Goal: Information Seeking & Learning: Learn about a topic

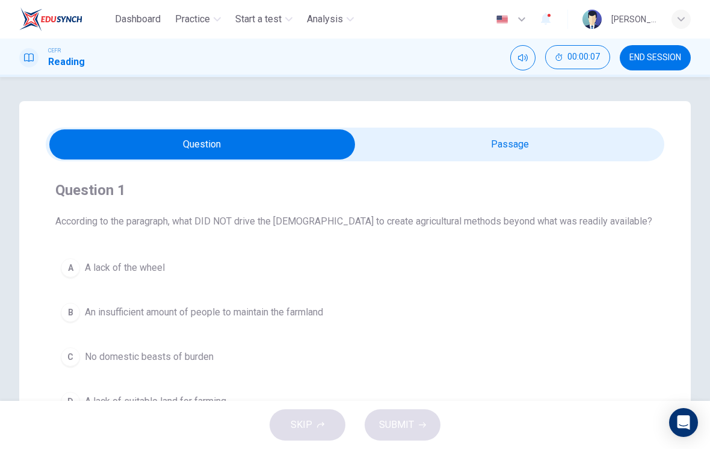
click at [576, 150] on input "checkbox" at bounding box center [202, 144] width 928 height 30
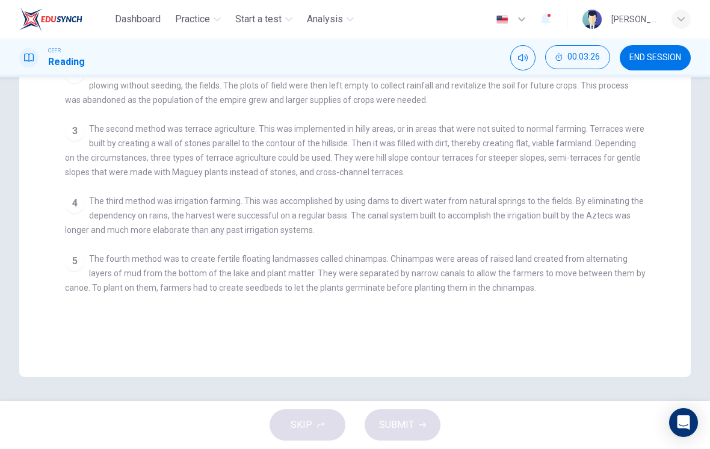
scroll to position [208, 0]
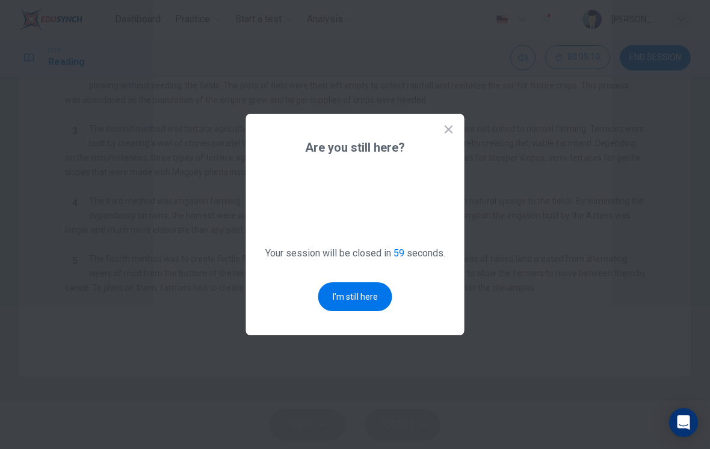
click at [376, 300] on button "I'm still here" at bounding box center [355, 296] width 74 height 29
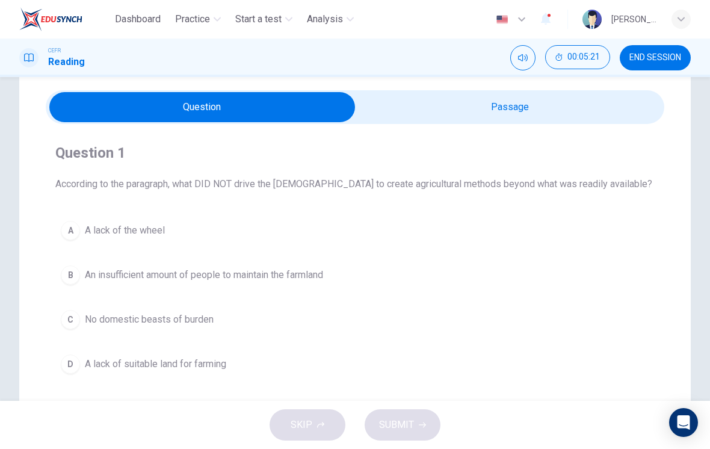
scroll to position [91, 0]
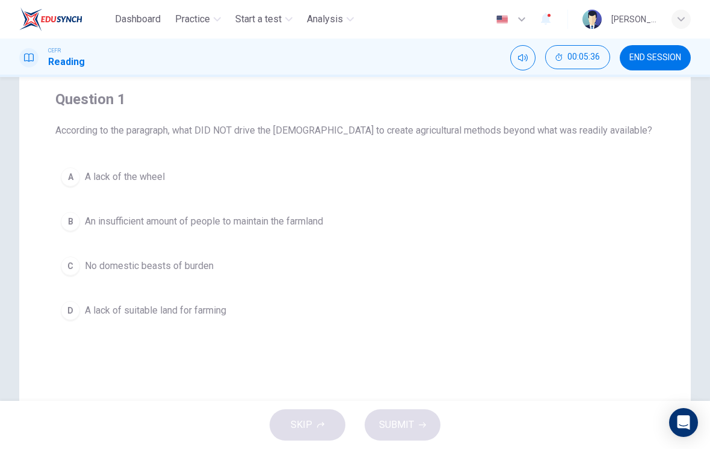
click at [116, 176] on span "A lack of the wheel" at bounding box center [125, 177] width 80 height 14
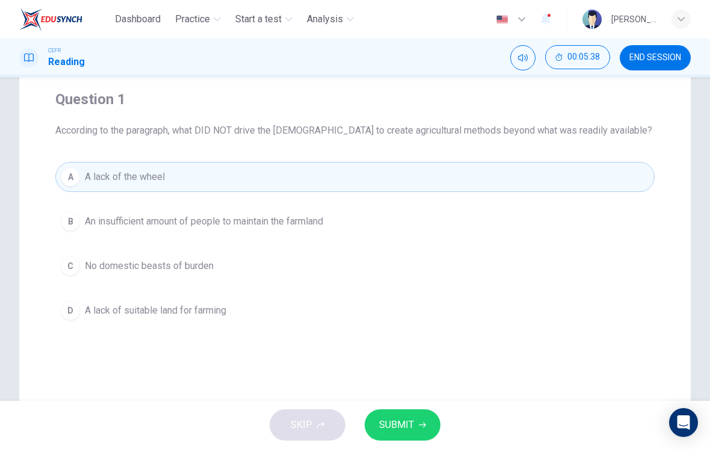
click at [75, 221] on div "B" at bounding box center [70, 221] width 19 height 19
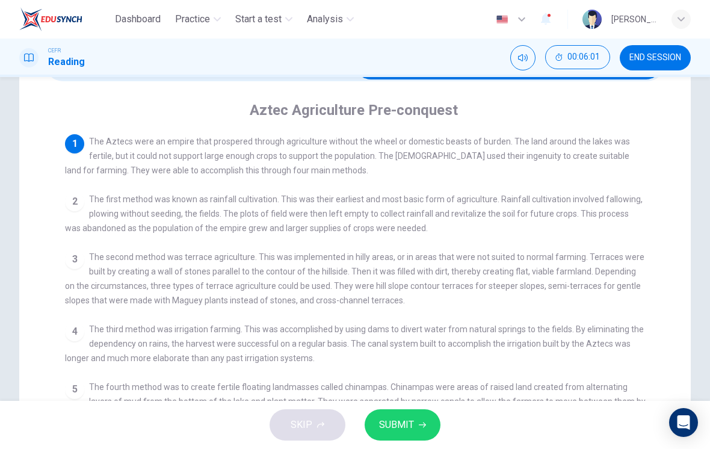
scroll to position [76, 0]
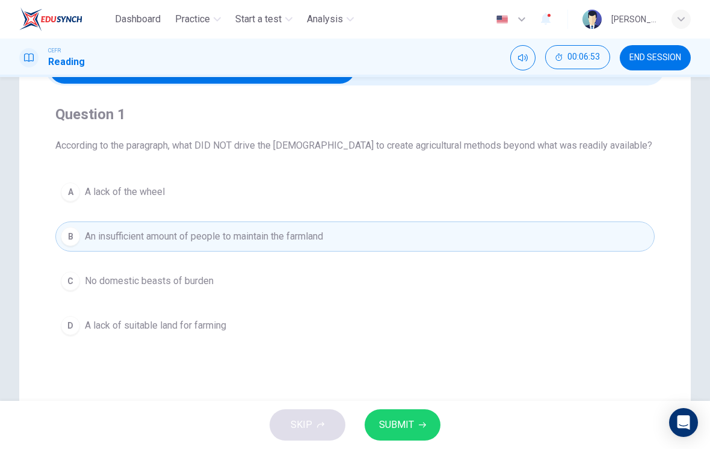
click at [401, 425] on span "SUBMIT" at bounding box center [396, 424] width 35 height 17
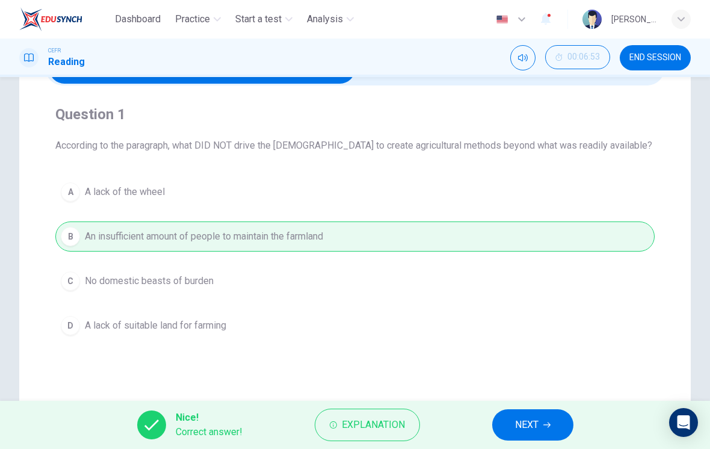
click at [368, 417] on span "Explanation" at bounding box center [373, 424] width 63 height 17
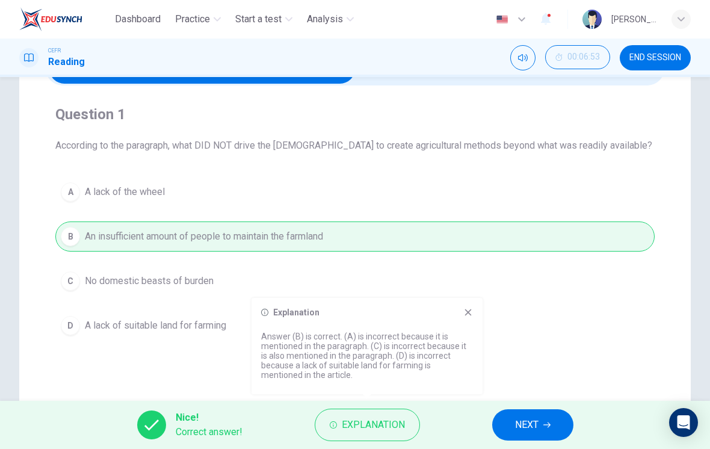
click at [528, 418] on span "NEXT" at bounding box center [526, 424] width 23 height 17
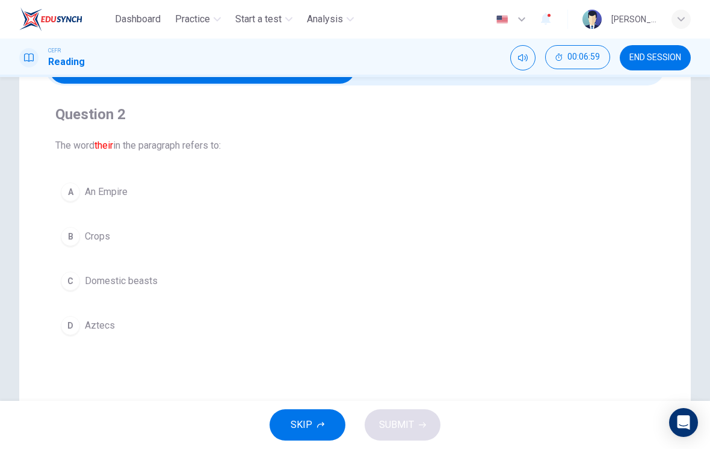
click at [70, 322] on div "D" at bounding box center [70, 325] width 19 height 19
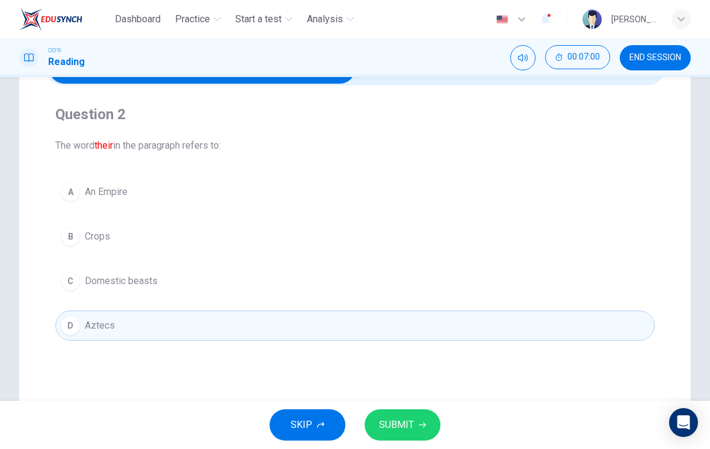
click at [412, 427] on span "SUBMIT" at bounding box center [396, 424] width 35 height 17
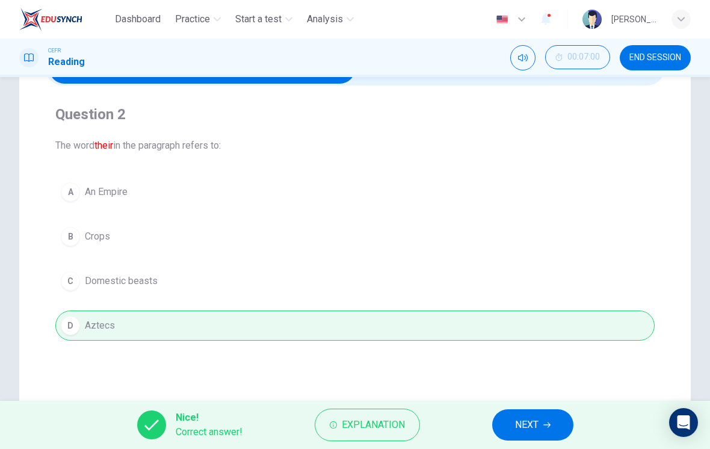
click at [537, 427] on span "NEXT" at bounding box center [526, 424] width 23 height 17
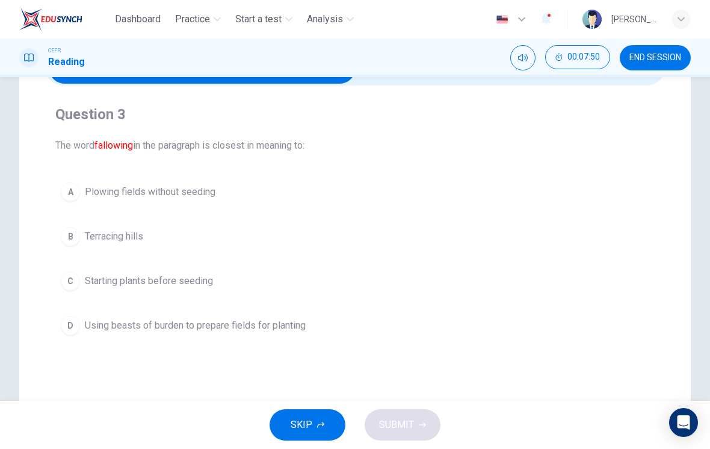
click at [68, 203] on button "A Plowing fields without seeding" at bounding box center [354, 192] width 599 height 30
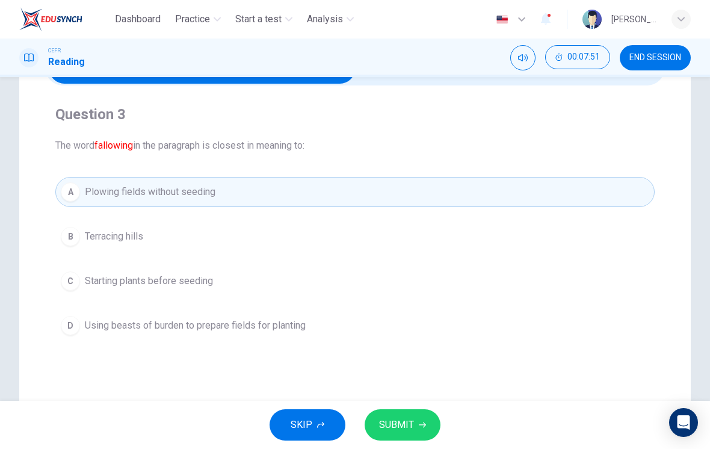
click at [406, 422] on span "SUBMIT" at bounding box center [396, 424] width 35 height 17
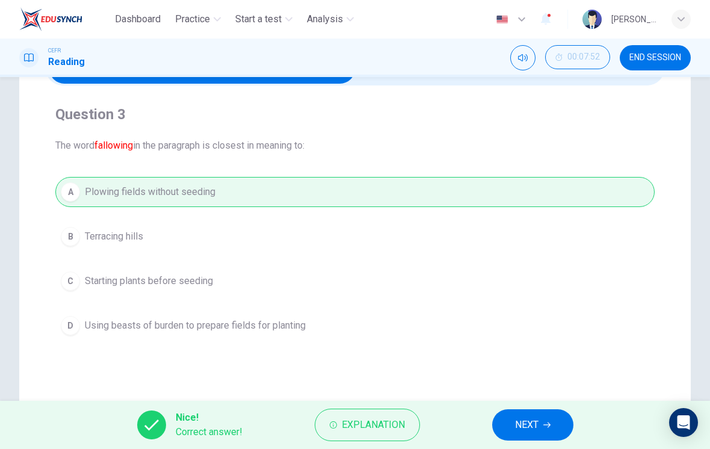
click at [387, 422] on span "Explanation" at bounding box center [373, 424] width 63 height 17
click at [76, 229] on div "A Plowing fields without seeding B Terracing hills C Starting plants before see…" at bounding box center [354, 259] width 599 height 164
click at [532, 422] on span "NEXT" at bounding box center [526, 424] width 23 height 17
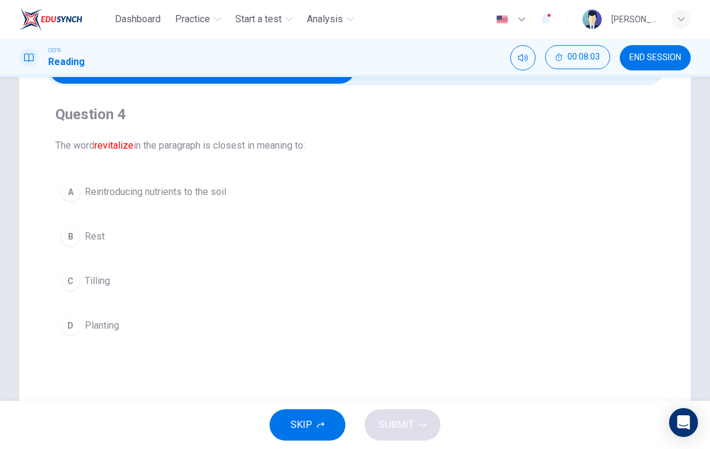
click at [61, 197] on button "A Reintroducing nutrients to the soil" at bounding box center [354, 192] width 599 height 30
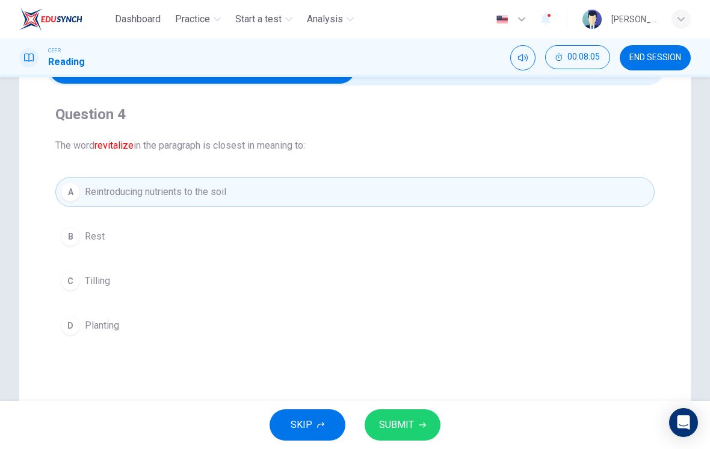
click at [396, 428] on span "SUBMIT" at bounding box center [396, 424] width 35 height 17
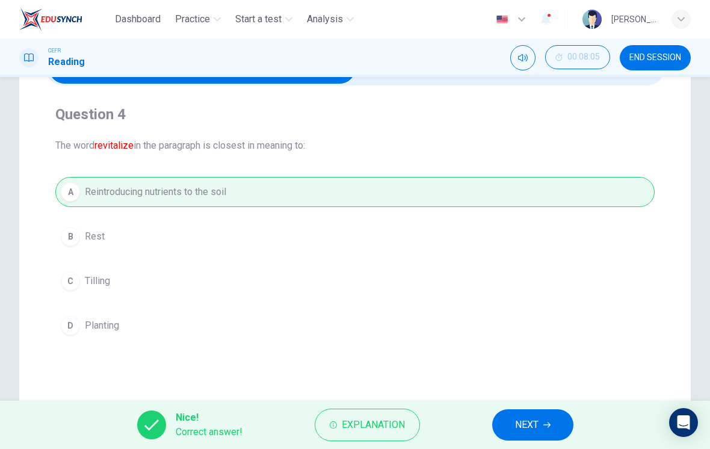
click at [516, 424] on span "NEXT" at bounding box center [526, 424] width 23 height 17
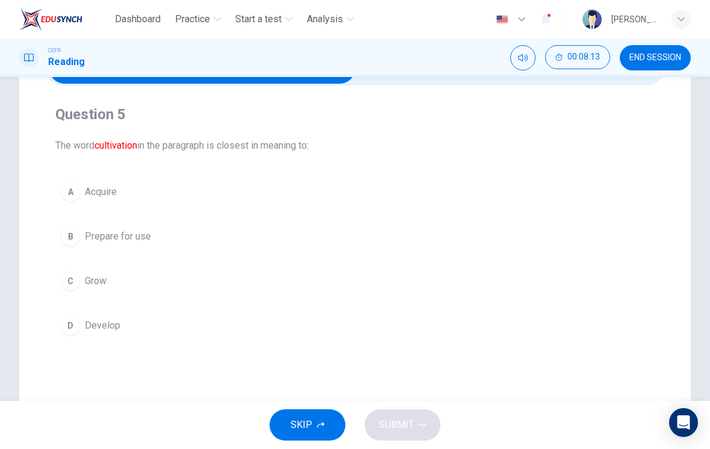
click at [59, 196] on button "A Acquire" at bounding box center [354, 192] width 599 height 30
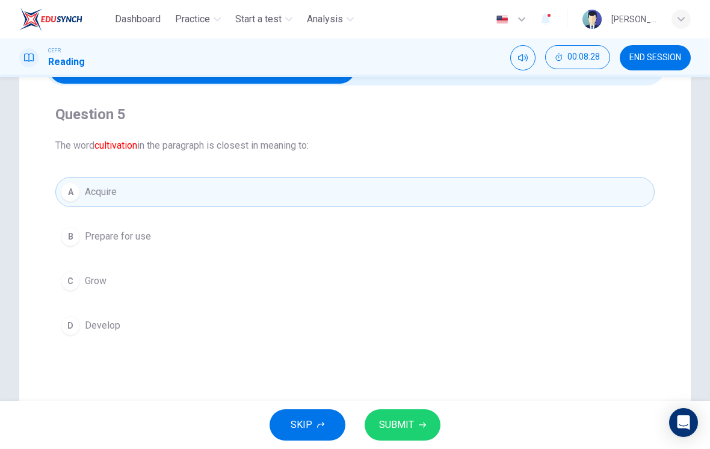
click at [400, 417] on span "SUBMIT" at bounding box center [396, 424] width 35 height 17
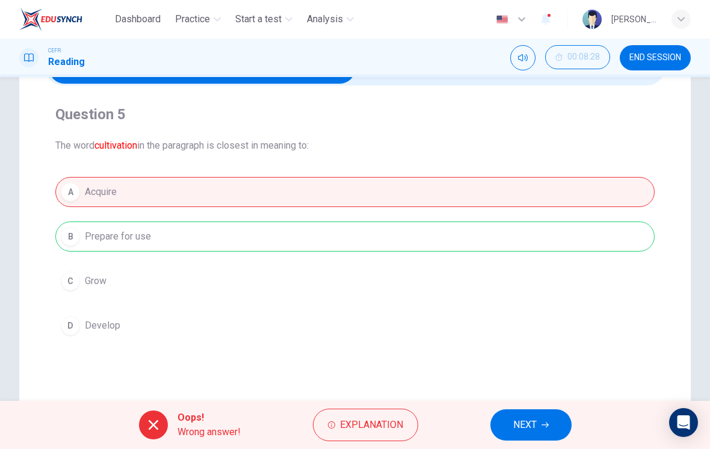
click at [515, 423] on span "NEXT" at bounding box center [524, 424] width 23 height 17
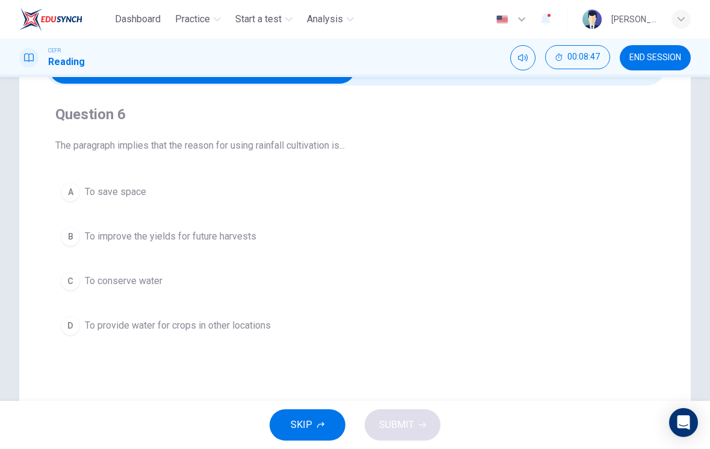
click at [60, 233] on button "B To improve the yields for future harvests" at bounding box center [354, 236] width 599 height 30
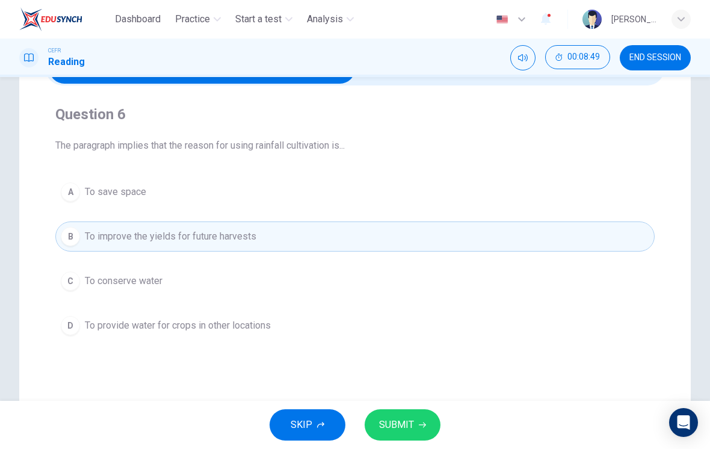
click at [396, 424] on span "SUBMIT" at bounding box center [396, 424] width 35 height 17
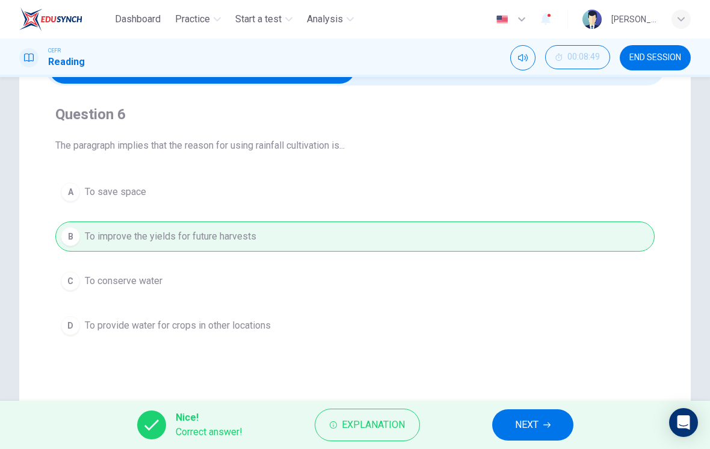
click at [528, 425] on span "NEXT" at bounding box center [526, 424] width 23 height 17
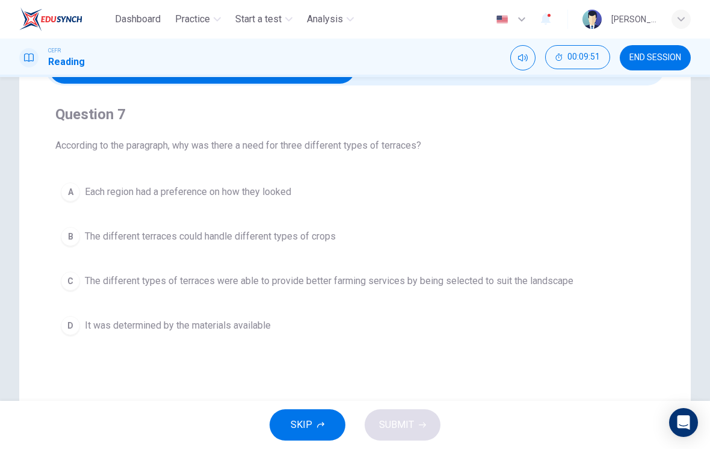
click at [71, 285] on div "C" at bounding box center [70, 280] width 19 height 19
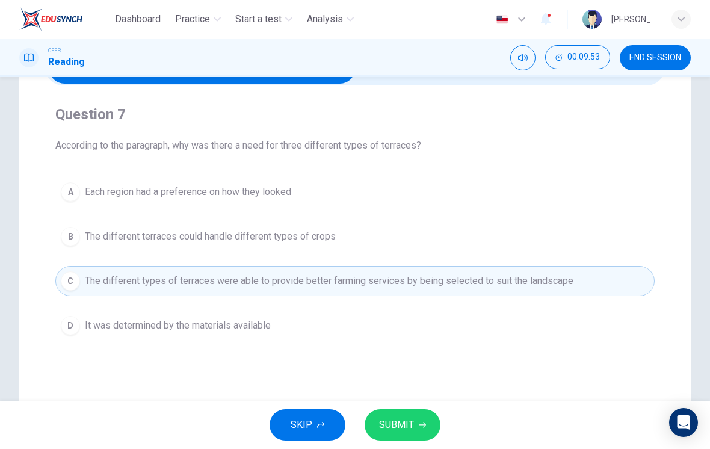
click at [403, 429] on span "SUBMIT" at bounding box center [396, 424] width 35 height 17
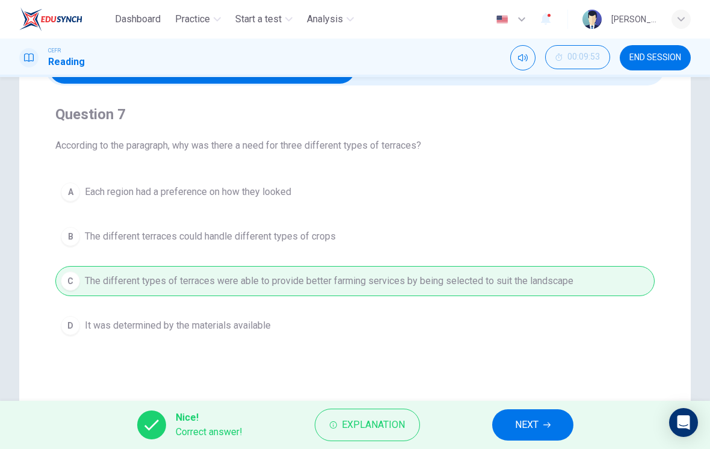
click at [525, 421] on span "NEXT" at bounding box center [526, 424] width 23 height 17
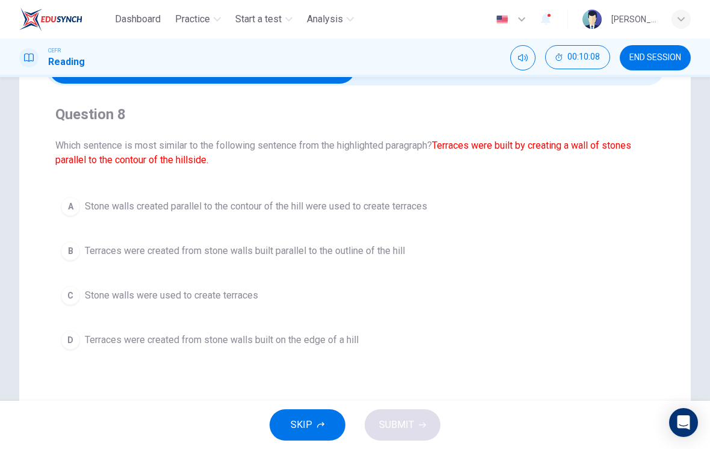
click at [68, 206] on div "A" at bounding box center [70, 206] width 19 height 19
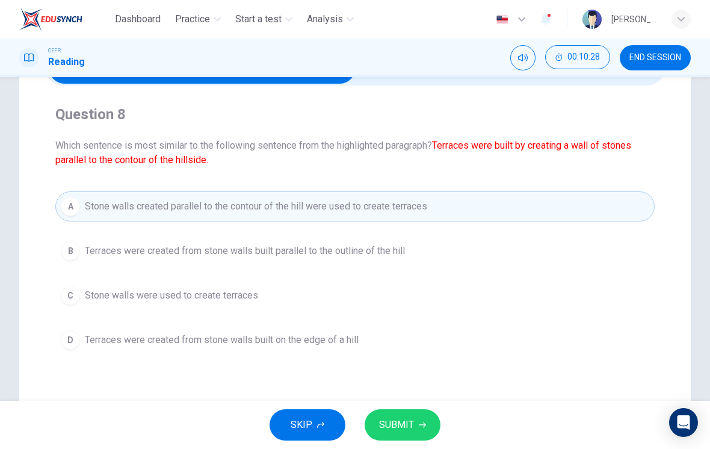
click at [410, 427] on span "SUBMIT" at bounding box center [396, 424] width 35 height 17
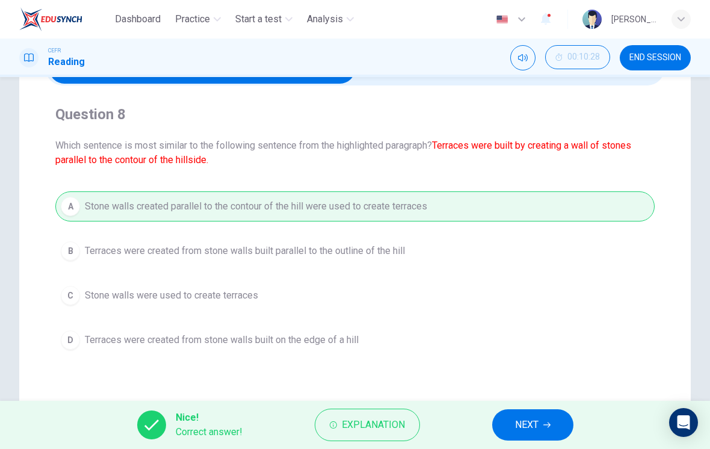
click at [518, 418] on span "NEXT" at bounding box center [526, 424] width 23 height 17
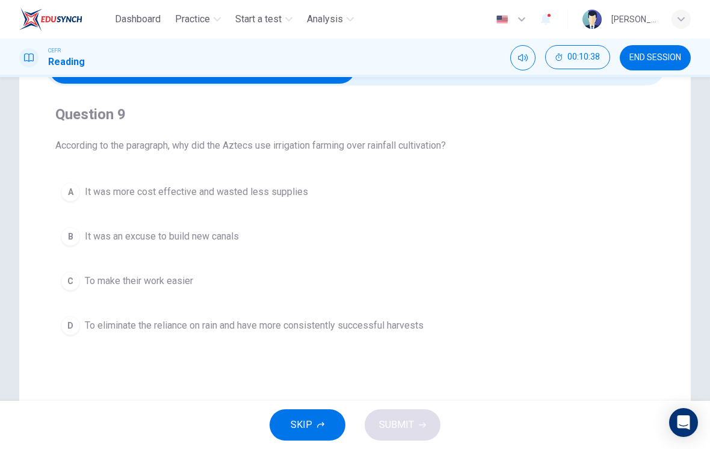
click at [60, 319] on button "D To eliminate the reliance on rain and have more consistently successful harve…" at bounding box center [354, 325] width 599 height 30
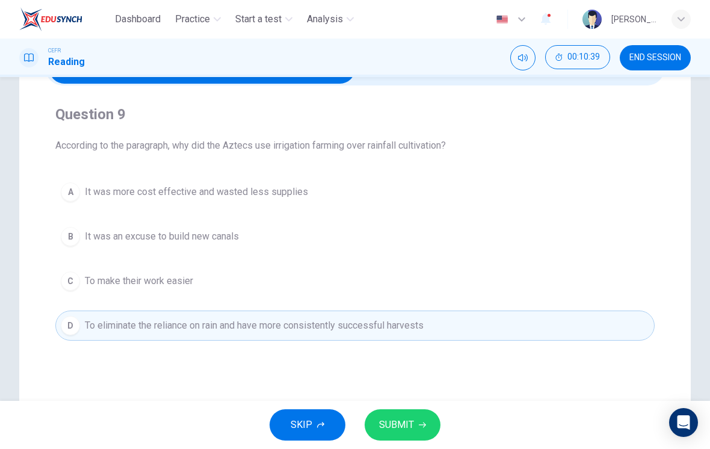
click at [399, 424] on span "SUBMIT" at bounding box center [396, 424] width 35 height 17
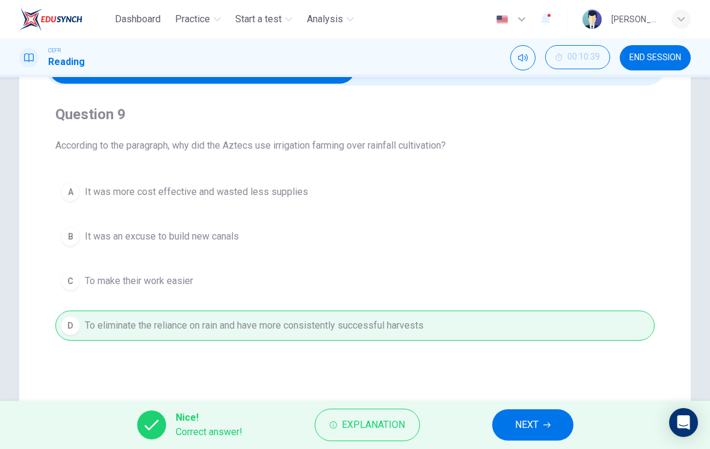
click at [511, 422] on button "NEXT" at bounding box center [532, 424] width 81 height 31
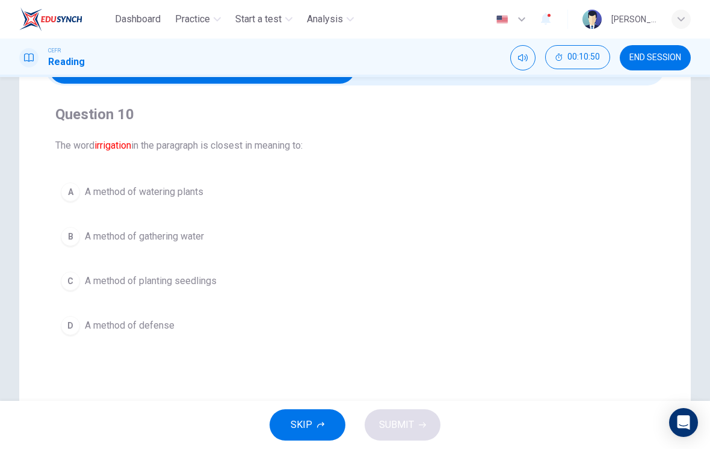
click at [70, 187] on div "A" at bounding box center [70, 191] width 19 height 19
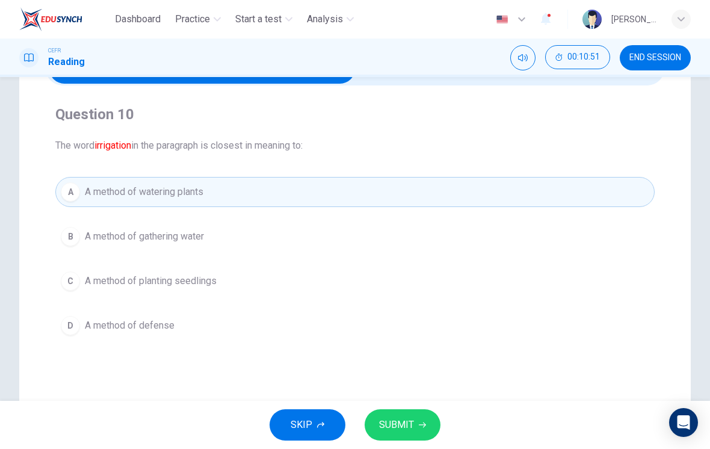
click at [69, 235] on div "B" at bounding box center [70, 236] width 19 height 19
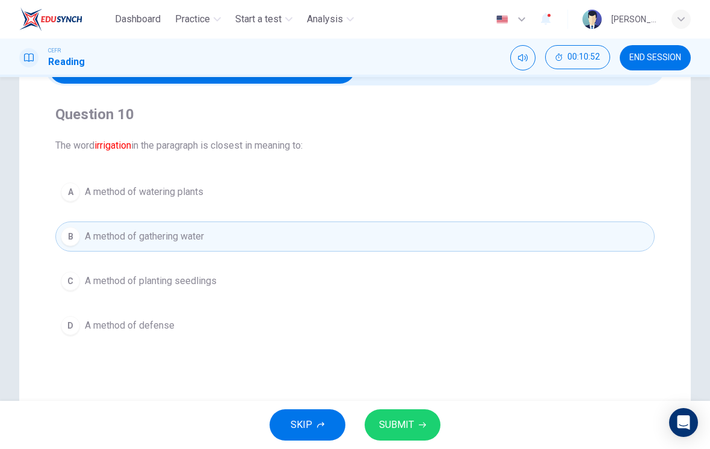
click at [405, 422] on span "SUBMIT" at bounding box center [396, 424] width 35 height 17
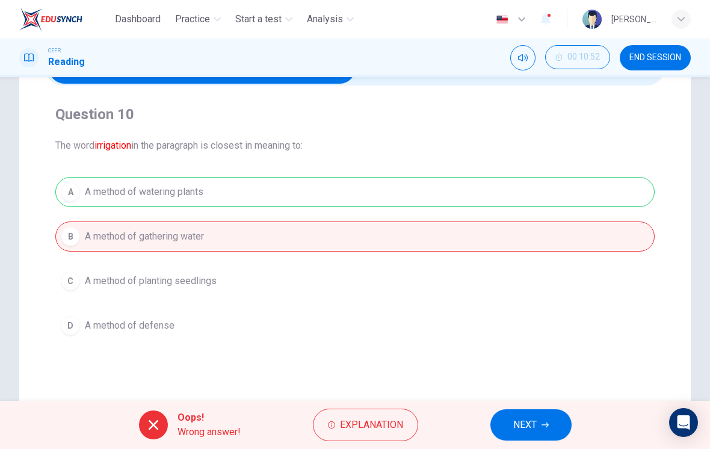
click at [384, 423] on span "Explanation" at bounding box center [371, 424] width 63 height 17
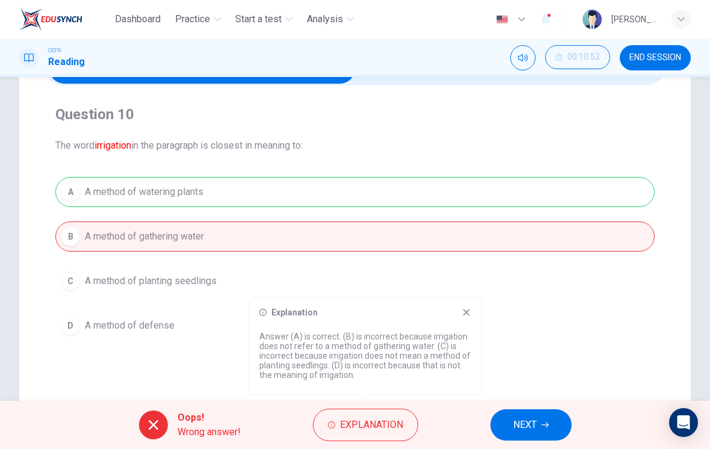
click at [460, 297] on div "A A method of watering plants B A method of gathering water C A method of plant…" at bounding box center [354, 259] width 599 height 164
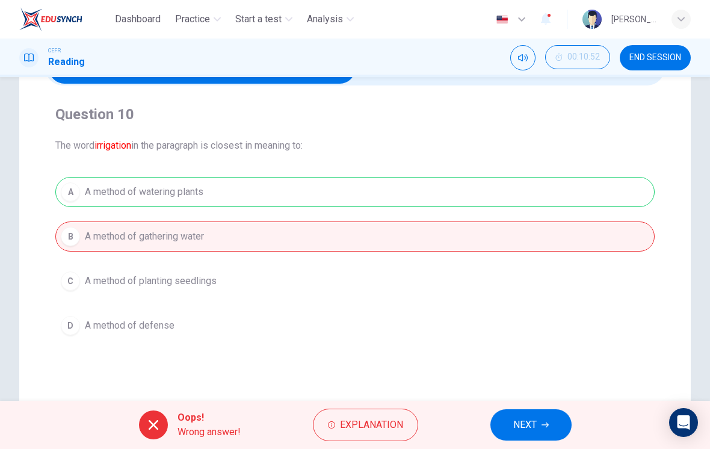
click at [535, 422] on span "NEXT" at bounding box center [524, 424] width 23 height 17
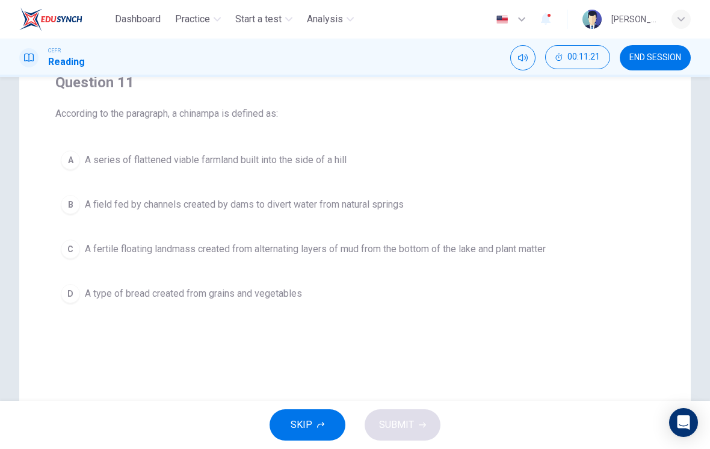
scroll to position [110, 0]
click at [67, 241] on div "C" at bounding box center [70, 246] width 19 height 19
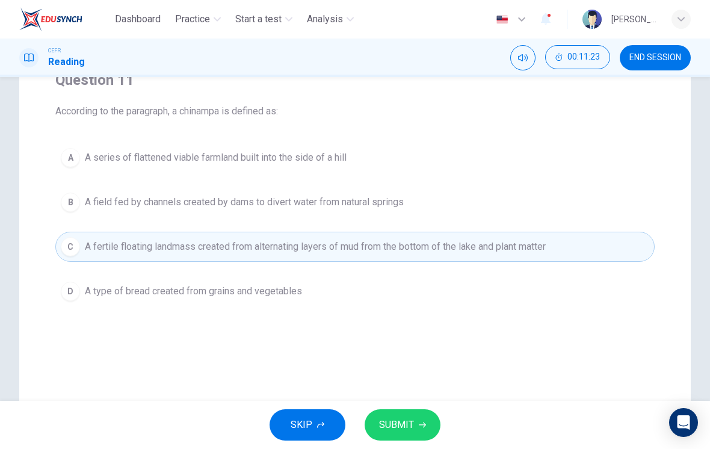
click at [403, 425] on span "SUBMIT" at bounding box center [396, 424] width 35 height 17
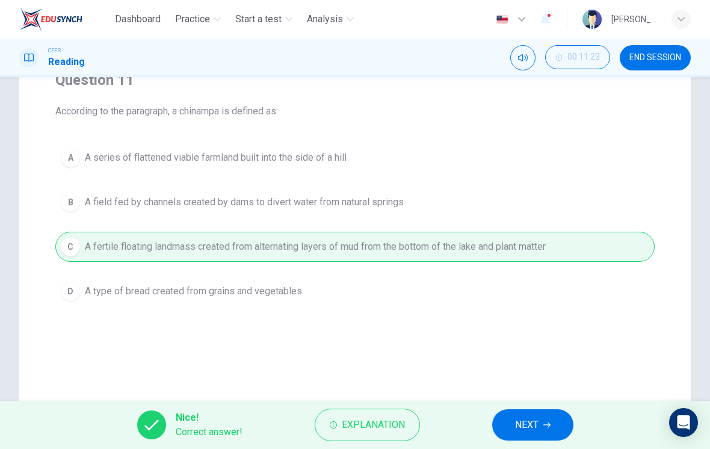
click at [518, 424] on span "NEXT" at bounding box center [526, 424] width 23 height 17
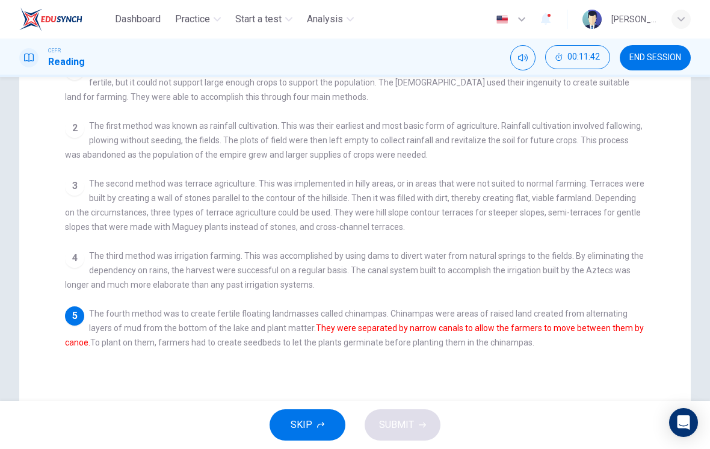
scroll to position [158, 0]
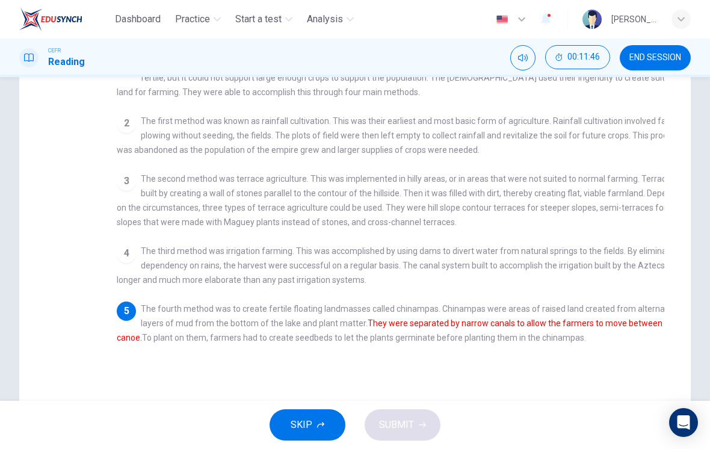
checkbox input "false"
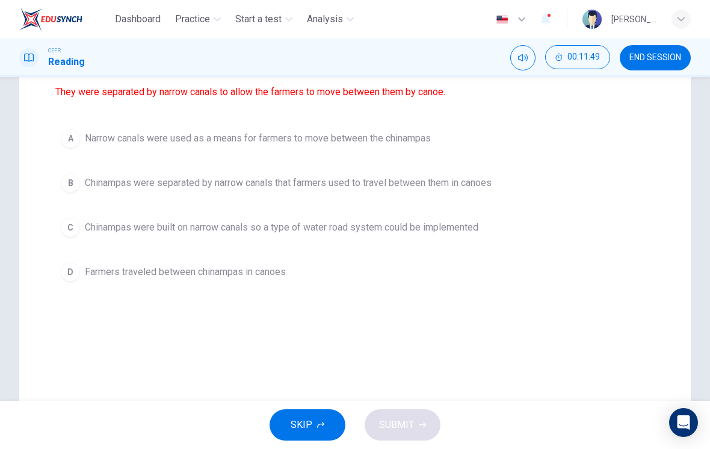
click at [72, 184] on div "B" at bounding box center [70, 182] width 19 height 19
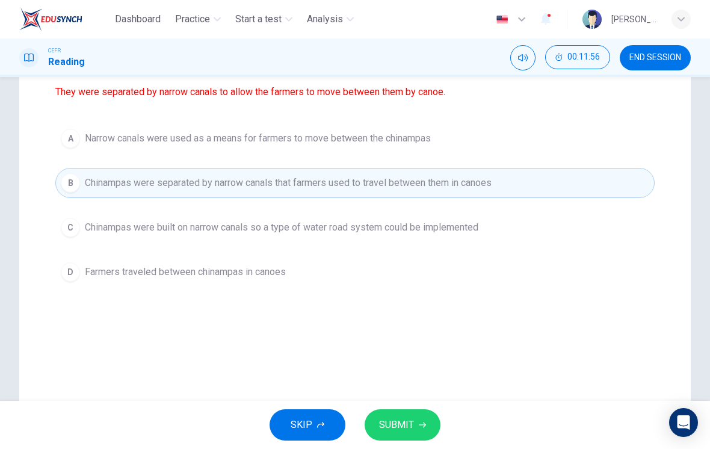
click at [407, 424] on span "SUBMIT" at bounding box center [396, 424] width 35 height 17
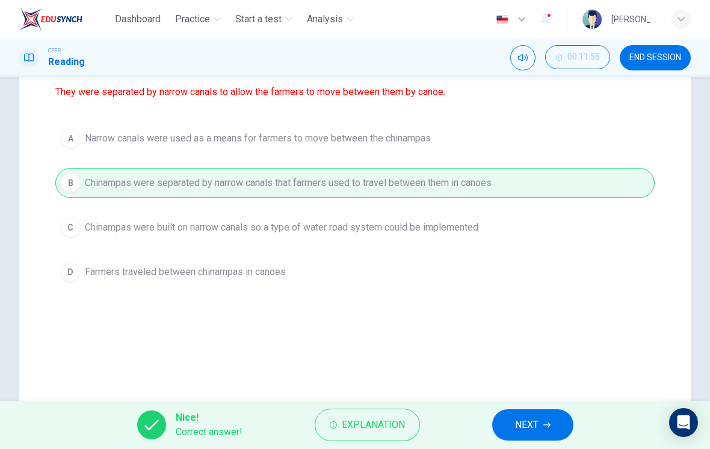
click at [520, 425] on span "NEXT" at bounding box center [526, 424] width 23 height 17
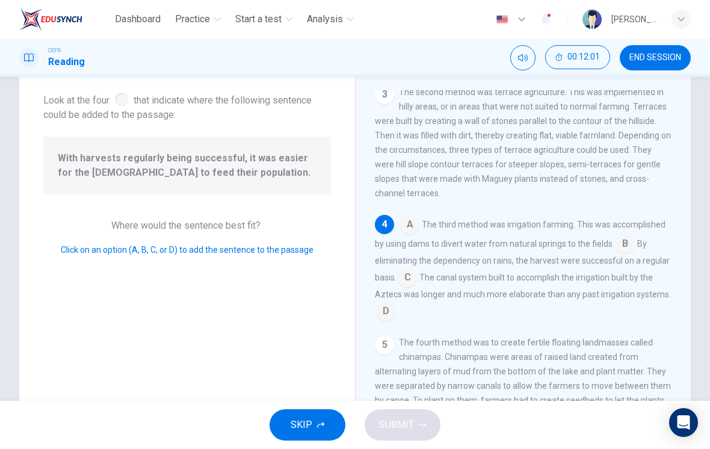
scroll to position [64, 0]
click at [415, 274] on input at bounding box center [407, 278] width 19 height 19
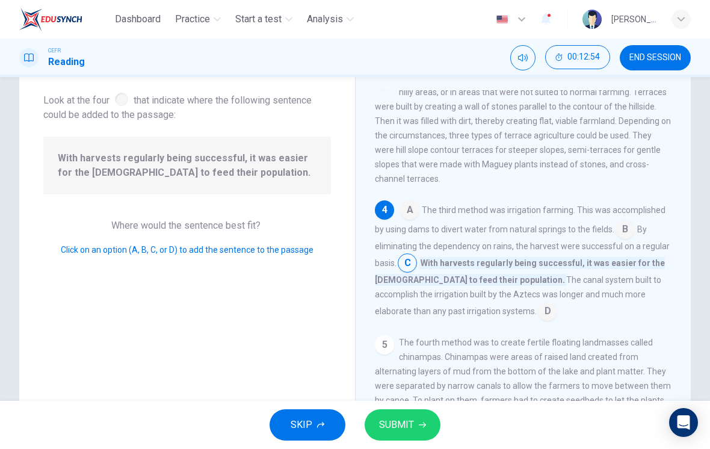
click at [538, 322] on input at bounding box center [547, 312] width 19 height 19
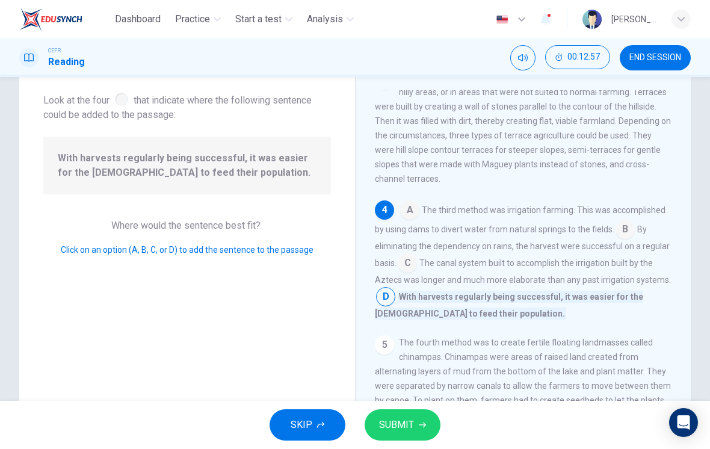
click at [400, 419] on span "SUBMIT" at bounding box center [396, 424] width 35 height 17
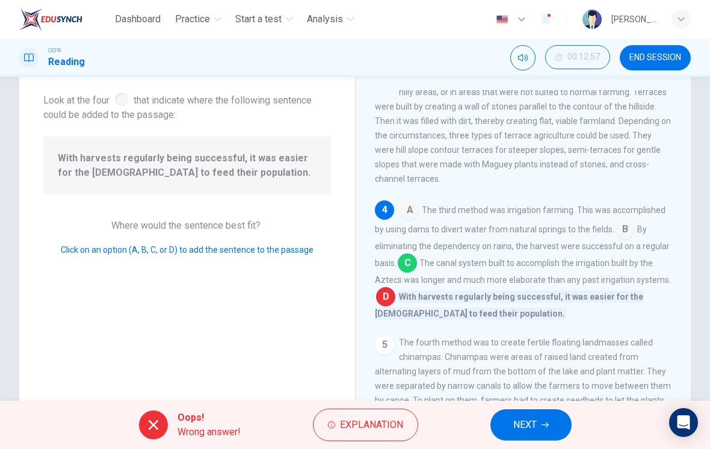
click at [359, 419] on span "Explanation" at bounding box center [371, 424] width 63 height 17
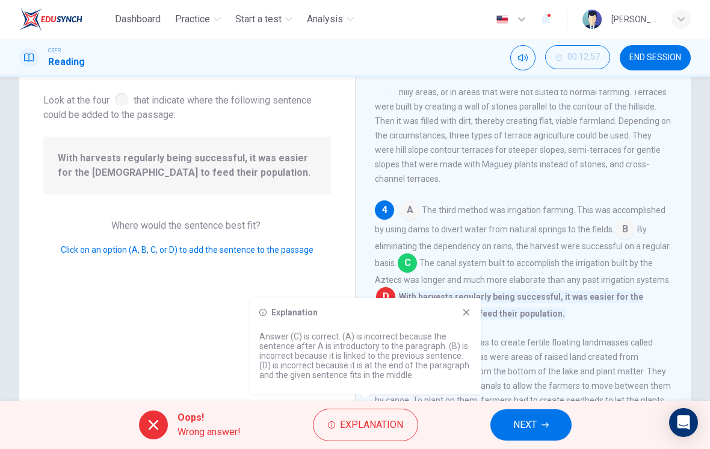
click at [461, 311] on icon at bounding box center [466, 312] width 10 height 10
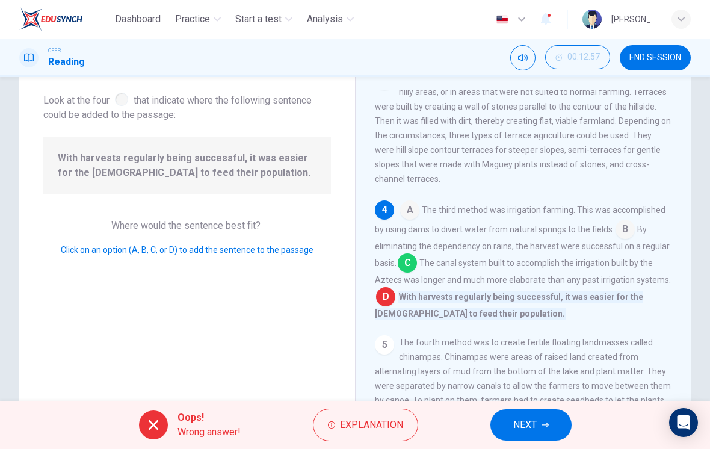
click at [506, 424] on button "NEXT" at bounding box center [530, 424] width 81 height 31
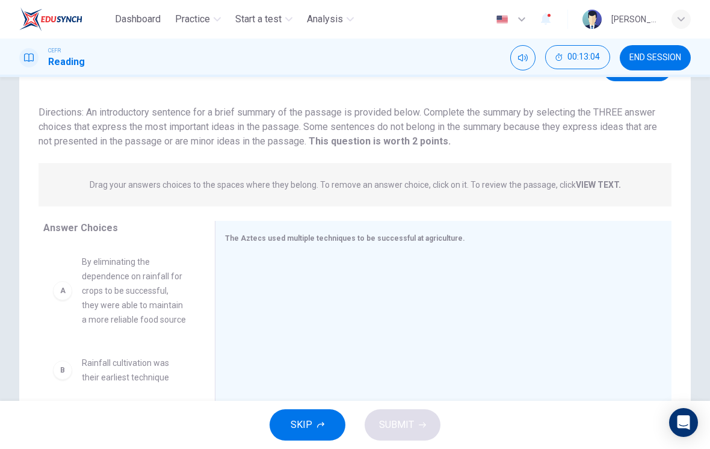
scroll to position [0, 0]
click at [64, 289] on div "A" at bounding box center [62, 290] width 19 height 19
click at [137, 294] on span "By eliminating the dependence on rainfall for crops to be successful, they were…" at bounding box center [134, 291] width 104 height 72
click at [64, 291] on div "A" at bounding box center [62, 290] width 19 height 19
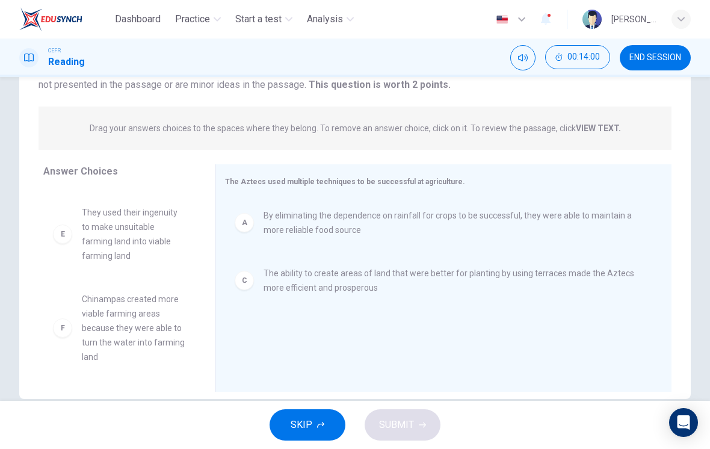
scroll to position [123, 0]
click at [75, 328] on div "B Rainfall cultivation was their earliest technique D The Aztecs canal system w…" at bounding box center [124, 280] width 162 height 185
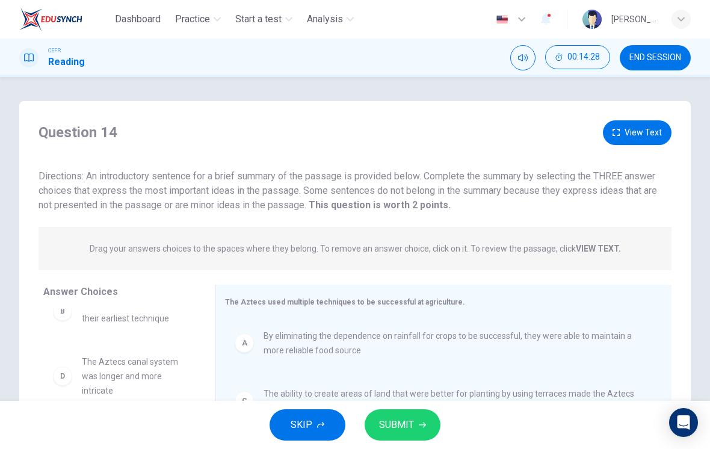
scroll to position [0, 0]
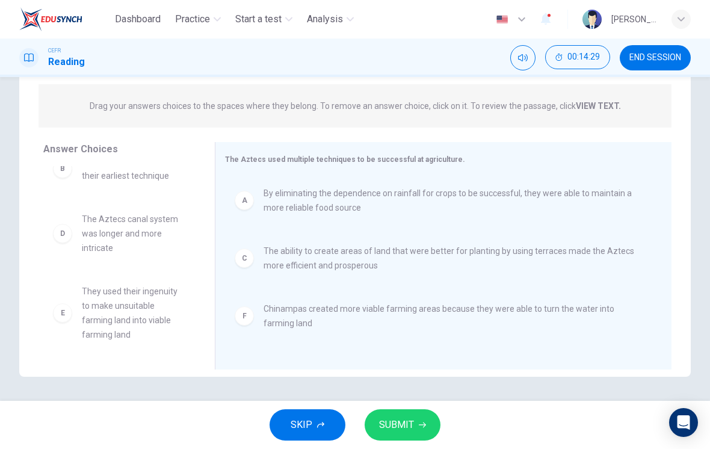
click at [643, 201] on div "A By eliminating the dependence on rainfall for crops to be successful, they we…" at bounding box center [438, 200] width 427 height 48
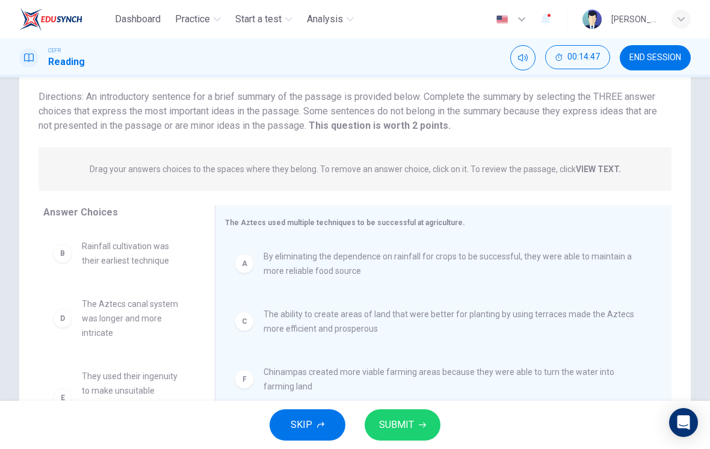
click at [408, 419] on span "SUBMIT" at bounding box center [396, 424] width 35 height 17
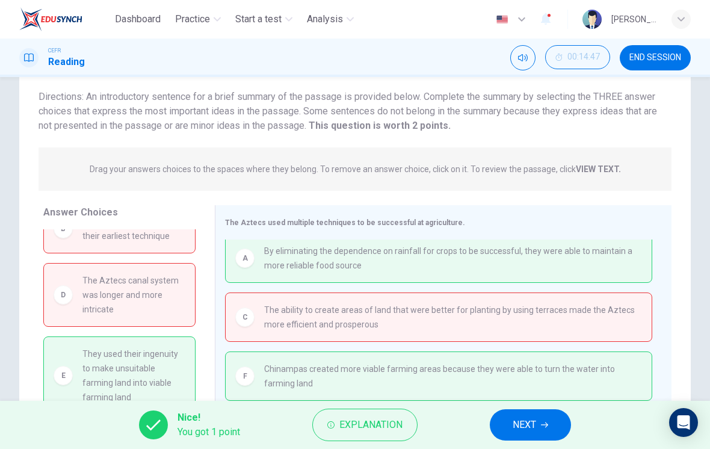
scroll to position [6, 0]
click at [172, 341] on div "E They used their ingenuity to make unsuitable farming land into viable farming…" at bounding box center [119, 375] width 152 height 78
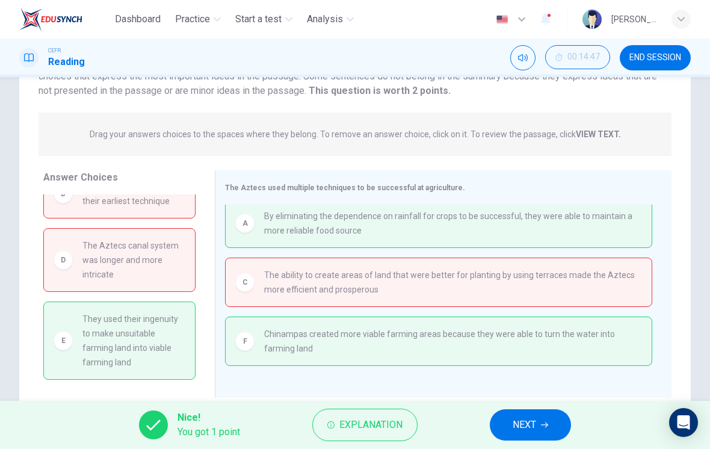
scroll to position [125, 0]
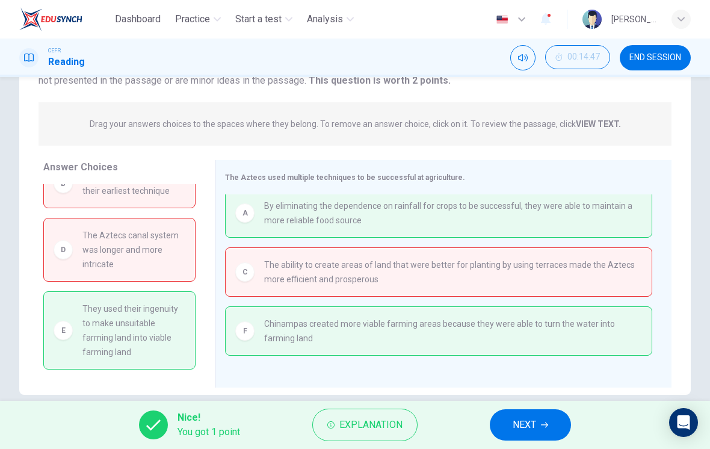
click at [165, 366] on div "E They used their ingenuity to make unsuitable farming land into viable farming…" at bounding box center [119, 330] width 152 height 78
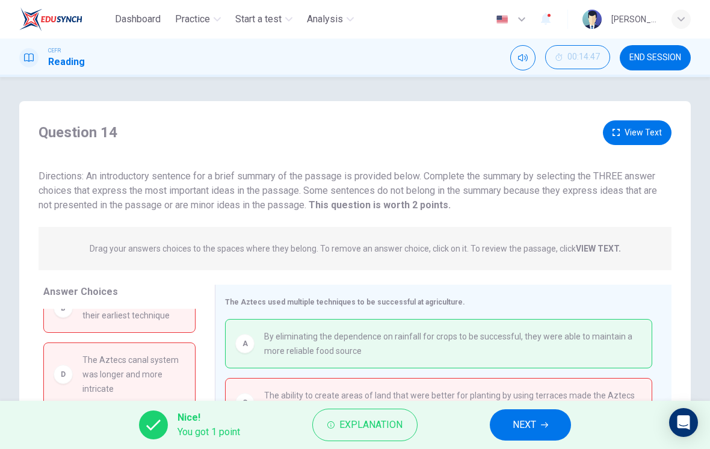
scroll to position [0, 0]
click at [629, 129] on button "View Text" at bounding box center [637, 132] width 69 height 25
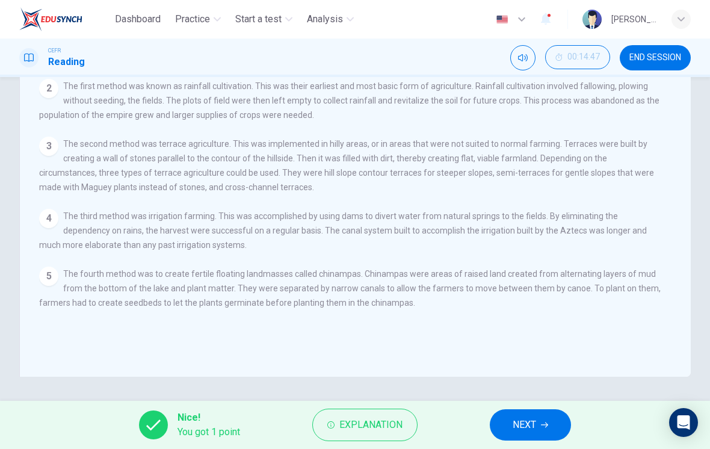
scroll to position [143, 0]
click at [544, 421] on icon "button" at bounding box center [544, 424] width 7 height 7
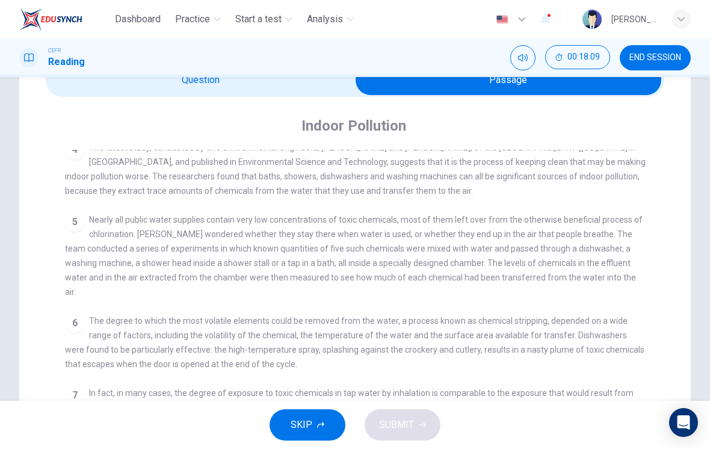
scroll to position [508, 0]
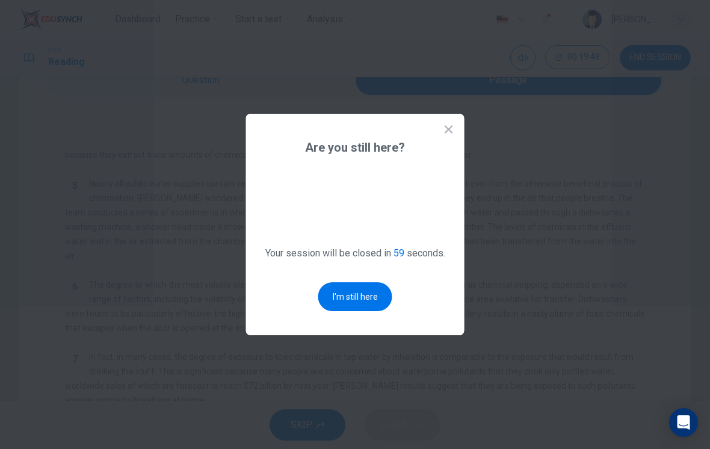
click at [360, 292] on button "I'm still here" at bounding box center [355, 296] width 74 height 29
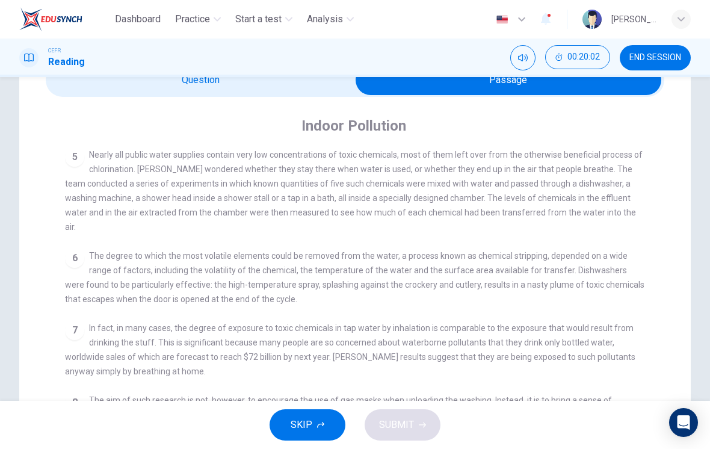
scroll to position [65, 0]
click at [203, 374] on div "CLICK TO ZOOM Click to Zoom 1 Since the early eighties we have been only too aw…" at bounding box center [363, 364] width 596 height 431
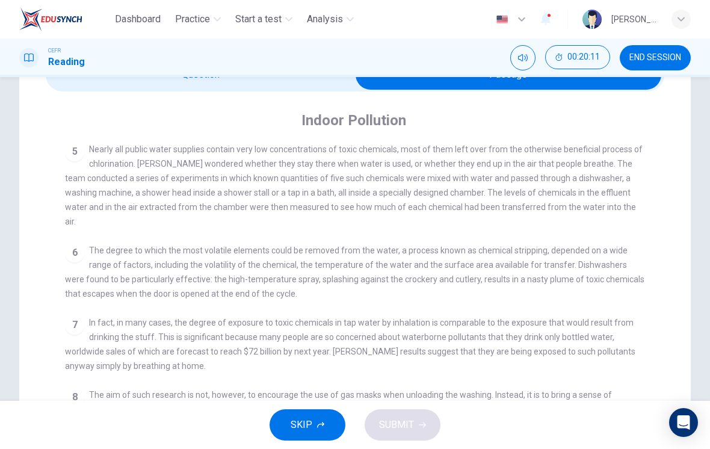
click at [186, 390] on span "The aim of such research is not, however, to encourage the use of gas masks whe…" at bounding box center [351, 409] width 573 height 39
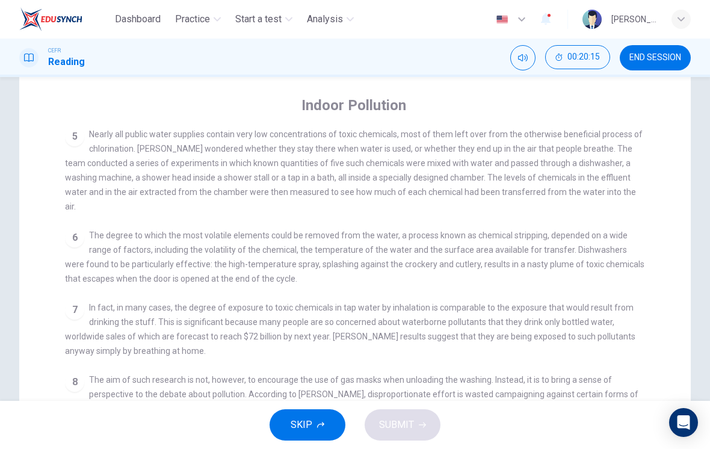
click at [190, 387] on span "The aim of such research is not, however, to encourage the use of gas masks whe…" at bounding box center [351, 394] width 573 height 39
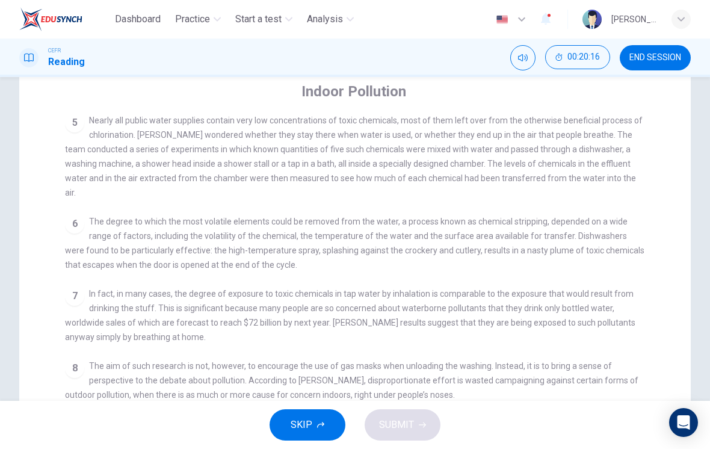
click at [181, 387] on span "The aim of such research is not, however, to encourage the use of gas masks whe…" at bounding box center [351, 380] width 573 height 39
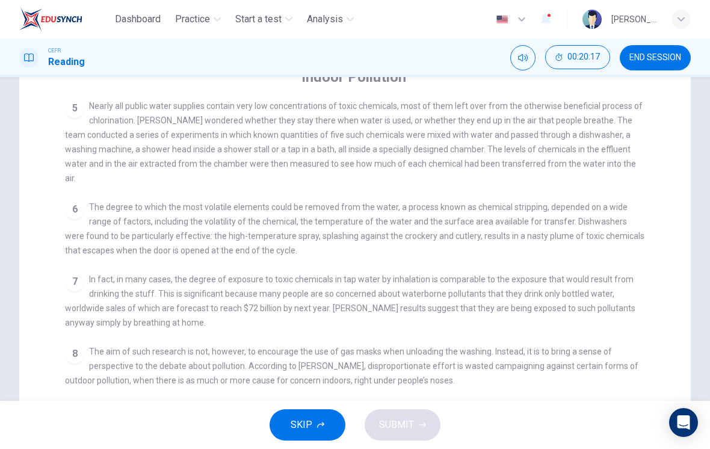
click at [178, 383] on div "CLICK TO ZOOM Click to Zoom 1 Since the early eighties we have been only too aw…" at bounding box center [363, 316] width 596 height 431
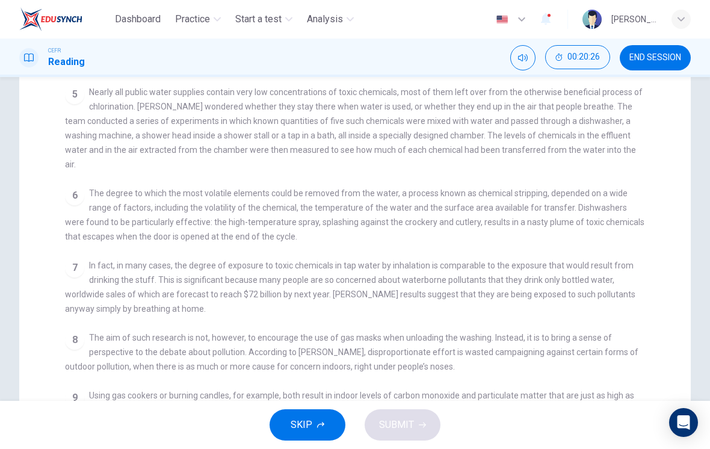
click at [170, 380] on div "CLICK TO ZOOM Click to Zoom 1 Since the early eighties we have been only too aw…" at bounding box center [363, 302] width 596 height 431
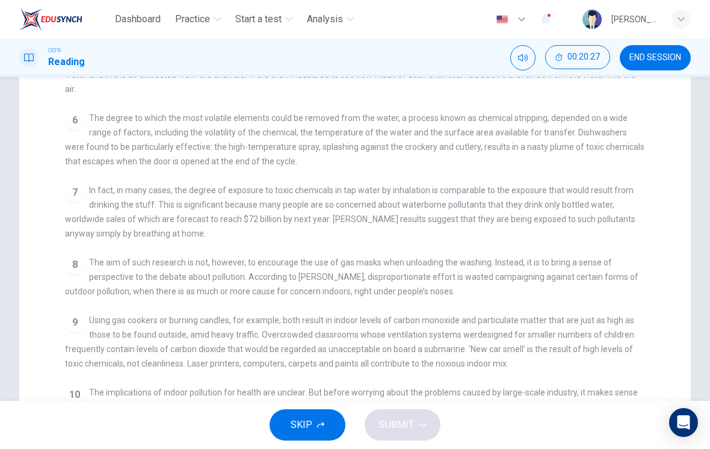
scroll to position [209, 0]
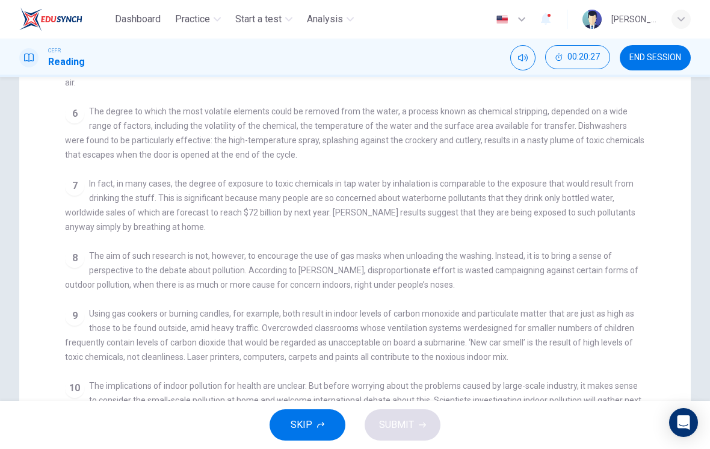
click at [168, 382] on span "The implications of indoor pollution for health are unclear. But before worryin…" at bounding box center [353, 400] width 576 height 39
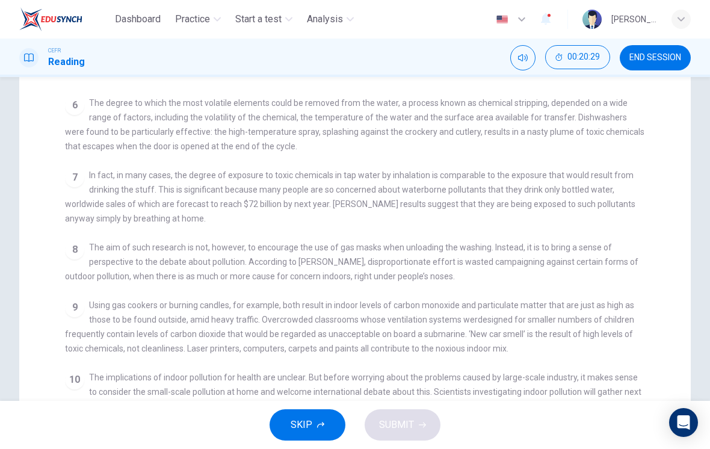
click at [167, 383] on div "10 The implications of indoor pollution for health are unclear. But before worr…" at bounding box center [355, 391] width 581 height 43
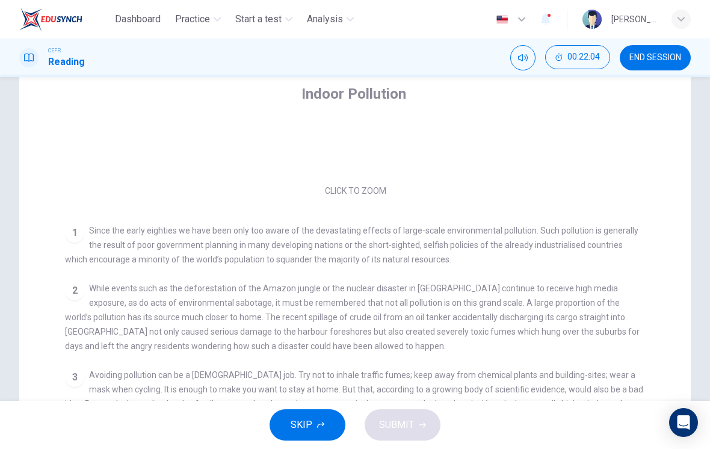
scroll to position [126, 0]
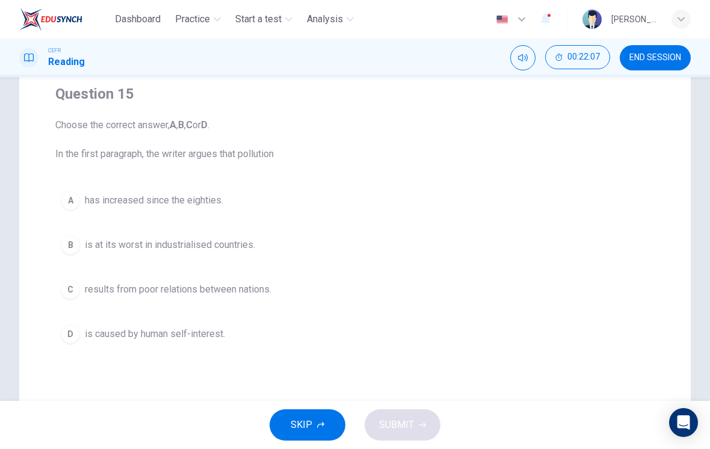
click at [196, 329] on span "is caused by human self-interest." at bounding box center [155, 334] width 140 height 14
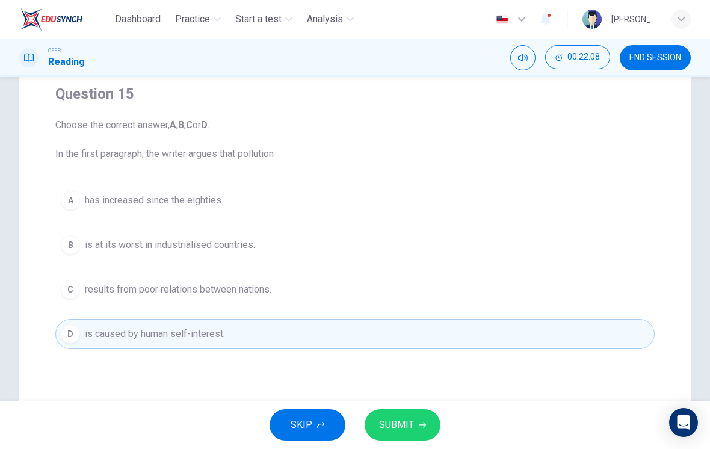
click at [401, 428] on span "SUBMIT" at bounding box center [396, 424] width 35 height 17
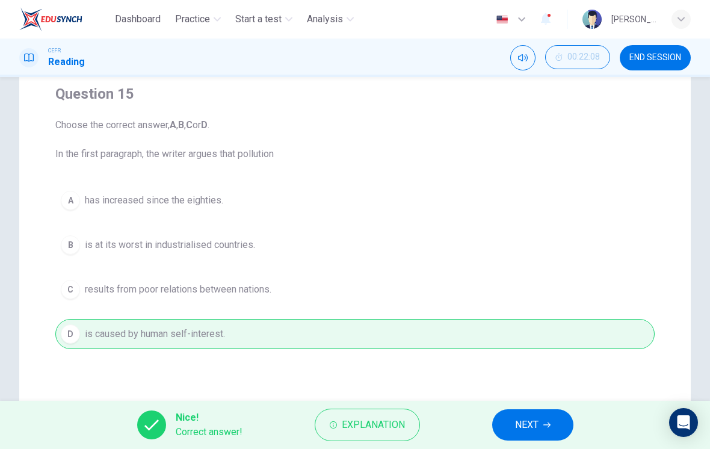
click at [539, 424] on button "NEXT" at bounding box center [532, 424] width 81 height 31
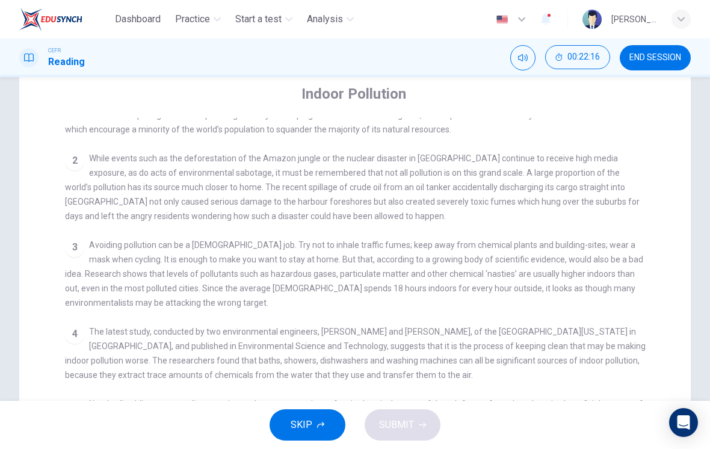
scroll to position [259, 0]
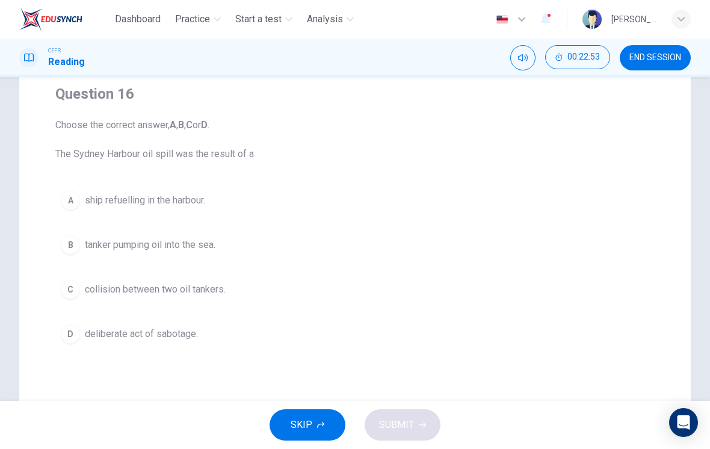
click at [207, 259] on button "B tanker pumping oil into the sea." at bounding box center [354, 245] width 599 height 30
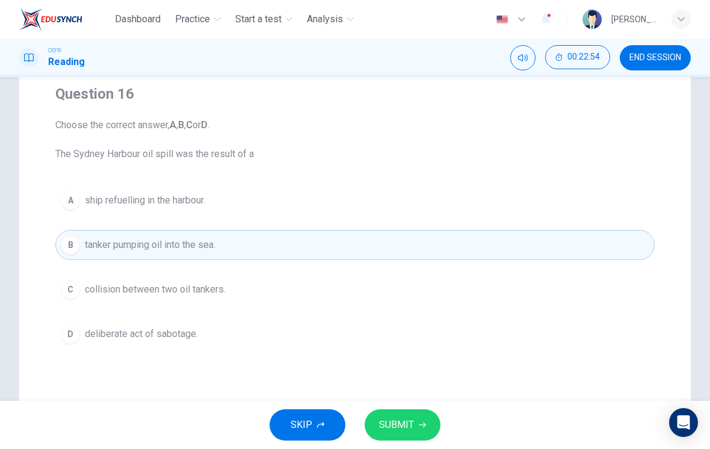
click at [419, 424] on icon "button" at bounding box center [422, 424] width 7 height 7
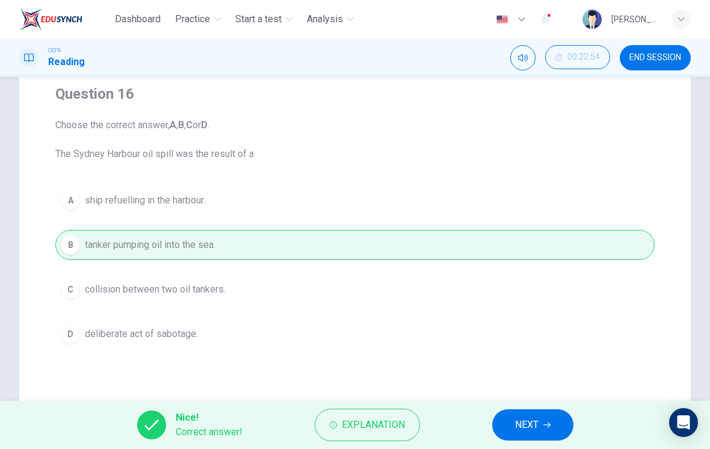
click at [397, 419] on span "Explanation" at bounding box center [373, 424] width 63 height 17
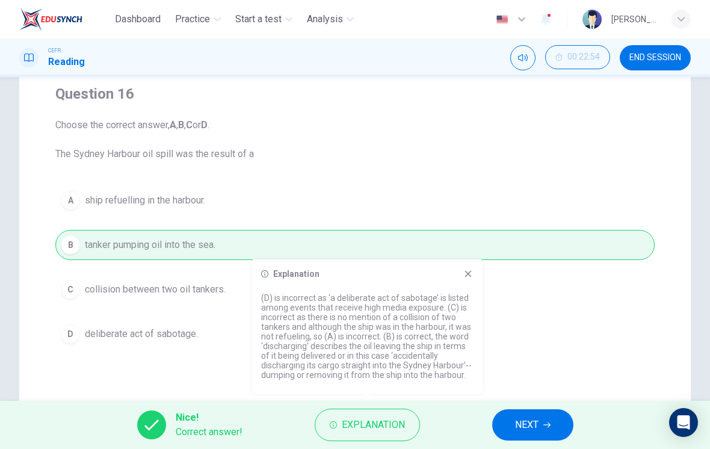
click at [471, 274] on icon at bounding box center [468, 274] width 10 height 10
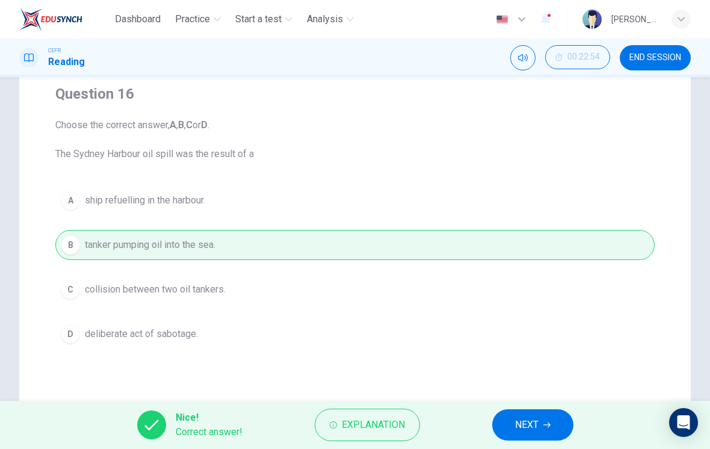
click at [528, 422] on span "NEXT" at bounding box center [526, 424] width 23 height 17
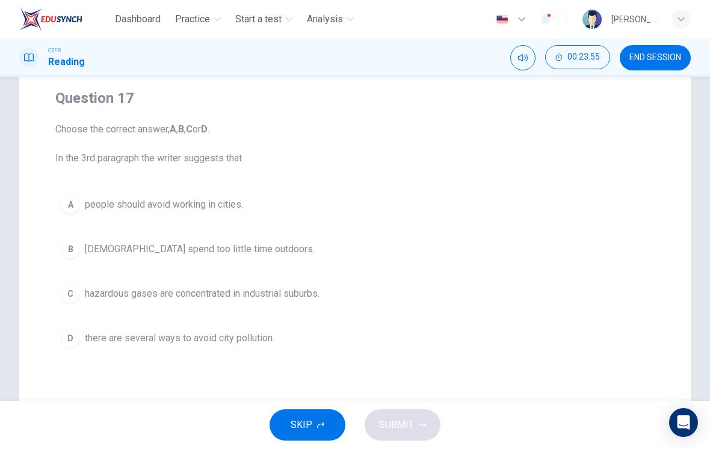
scroll to position [91, 0]
click at [199, 338] on span "there are several ways to avoid city pollution." at bounding box center [180, 339] width 190 height 14
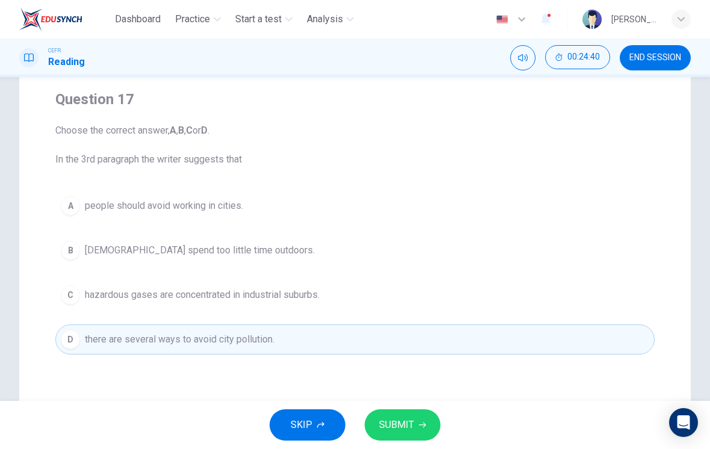
click at [407, 428] on span "SUBMIT" at bounding box center [396, 424] width 35 height 17
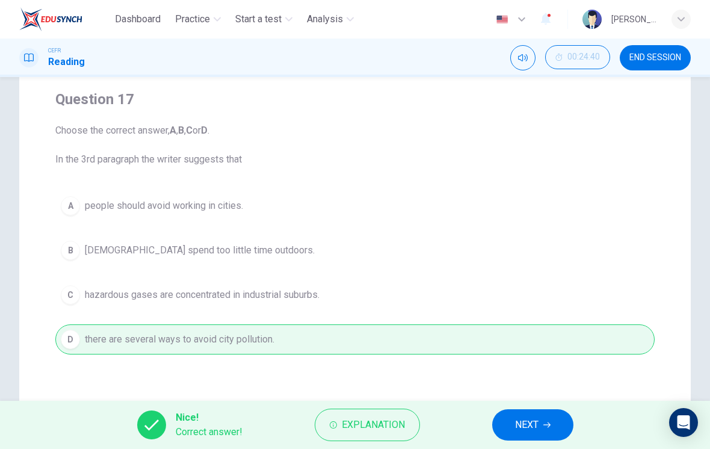
click at [542, 423] on button "NEXT" at bounding box center [532, 424] width 81 height 31
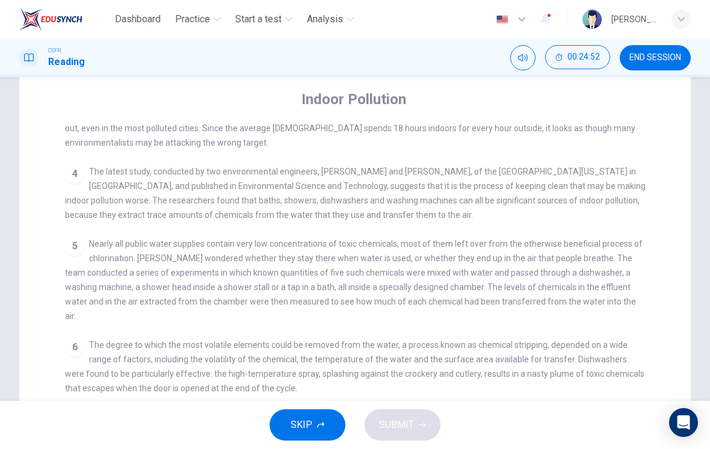
scroll to position [422, 0]
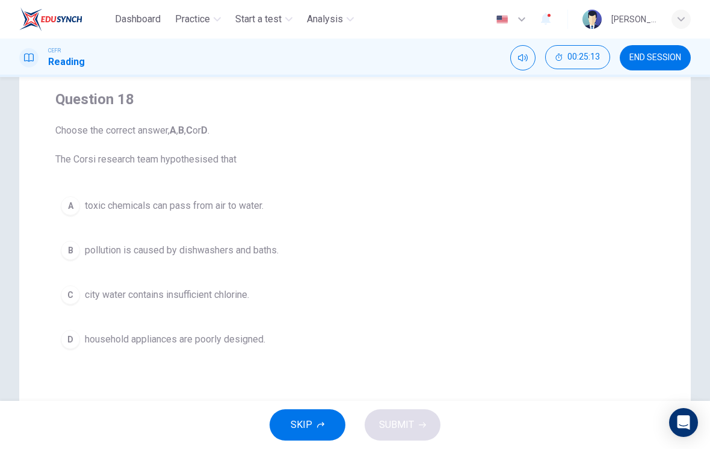
click at [271, 254] on span "pollution is caused by dishwashers and baths." at bounding box center [182, 250] width 194 height 14
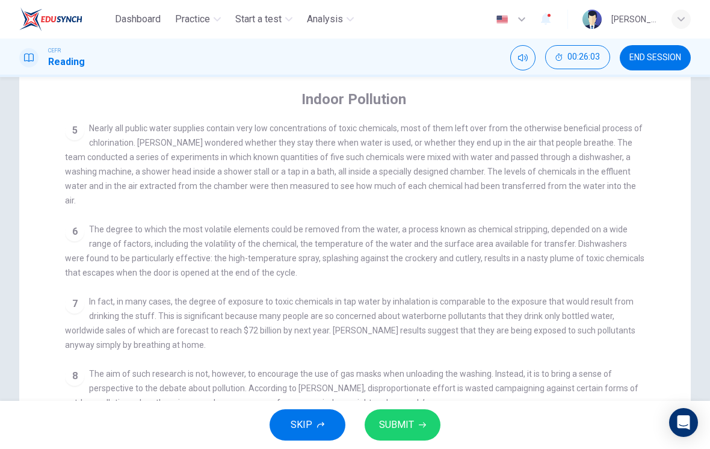
scroll to position [547, 0]
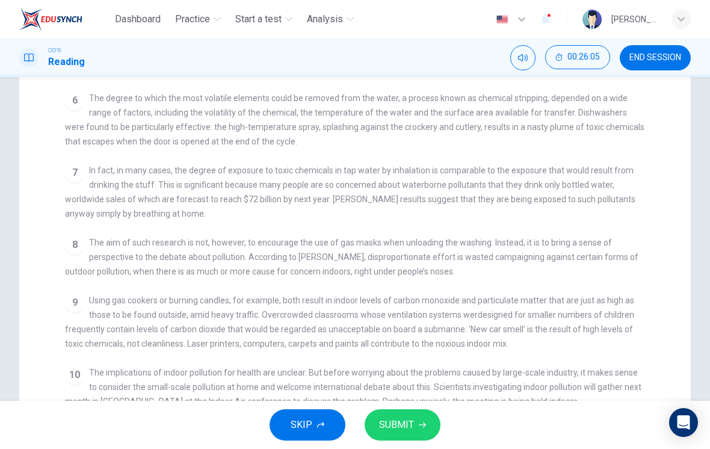
click at [534, 321] on span "Using gas cookers or burning candles, for example, both result in indoor levels…" at bounding box center [349, 321] width 569 height 53
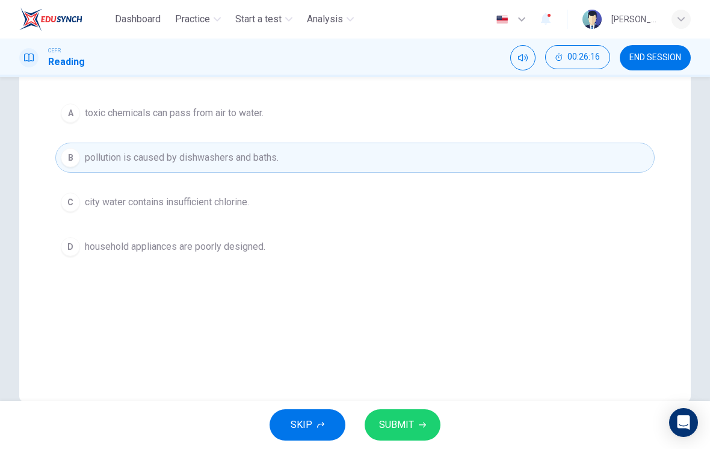
scroll to position [183, 0]
click at [412, 416] on span "SUBMIT" at bounding box center [396, 424] width 35 height 17
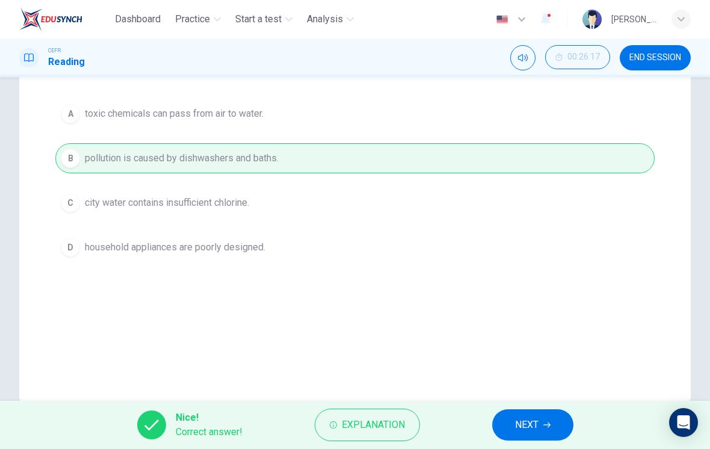
click at [542, 428] on button "NEXT" at bounding box center [532, 424] width 81 height 31
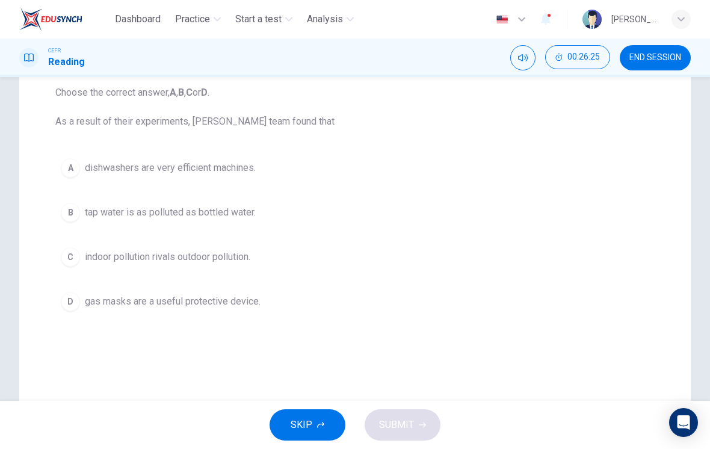
scroll to position [144, 0]
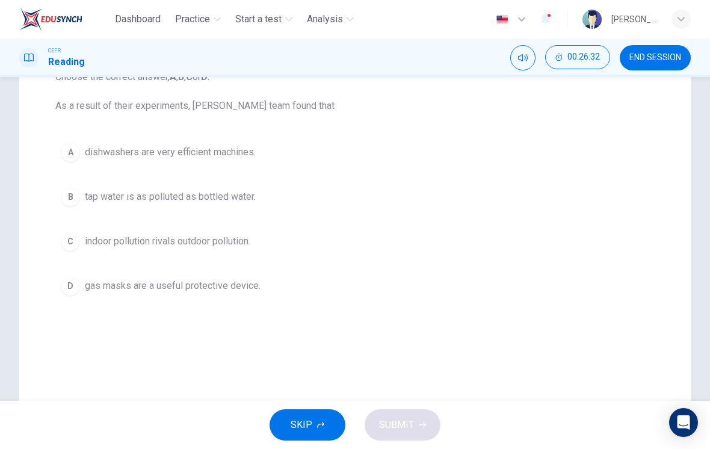
click at [245, 251] on button "C indoor pollution rivals outdoor pollution." at bounding box center [354, 241] width 599 height 30
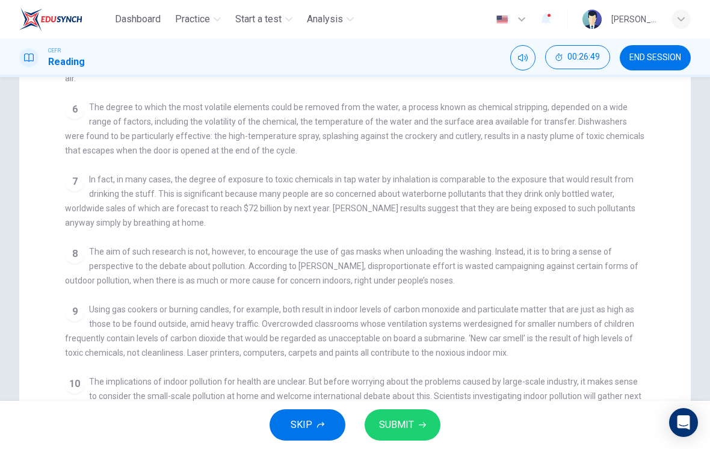
scroll to position [222, 0]
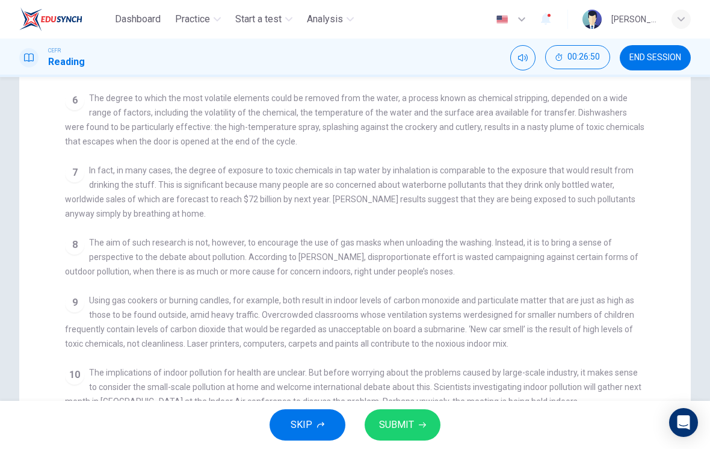
click at [536, 333] on div "9 Using gas cookers or burning candles, for example, both result in indoor leve…" at bounding box center [355, 322] width 581 height 58
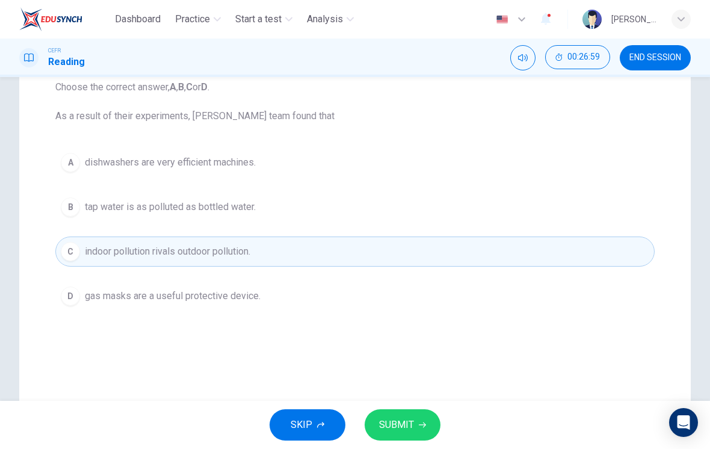
scroll to position [135, 0]
click at [410, 420] on span "SUBMIT" at bounding box center [396, 424] width 35 height 17
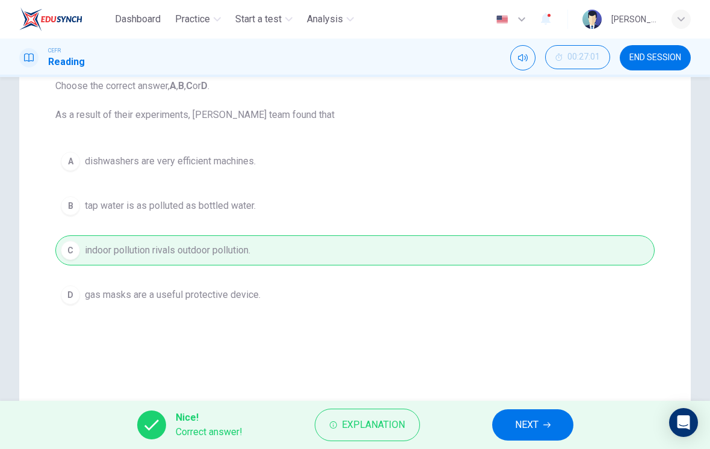
click at [546, 424] on icon "button" at bounding box center [546, 424] width 7 height 7
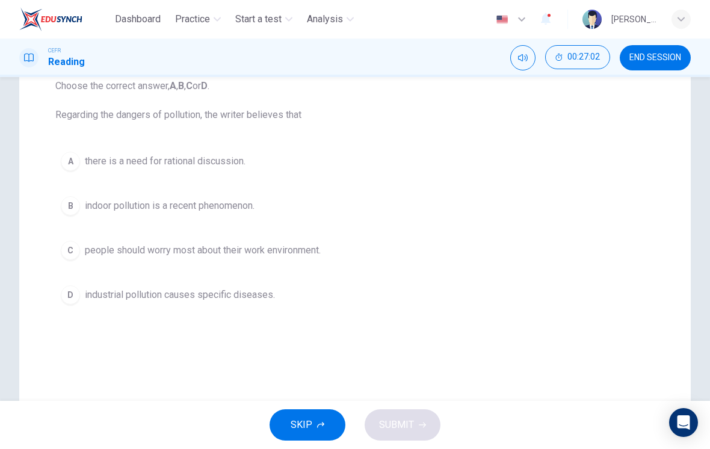
scroll to position [124, 0]
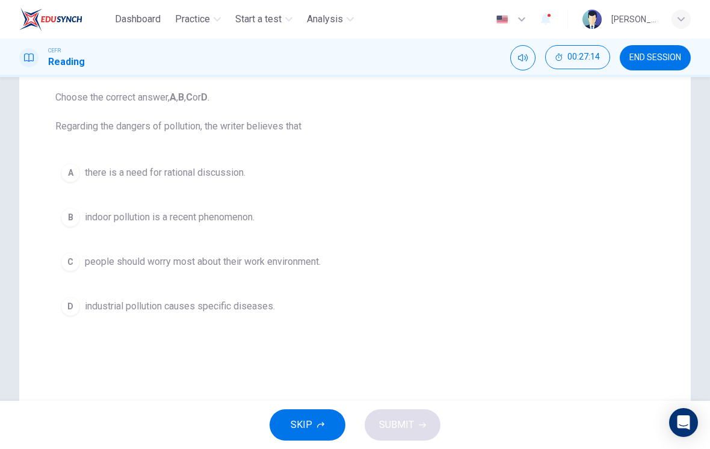
click at [221, 166] on span "there is a need for rational discussion." at bounding box center [165, 172] width 161 height 14
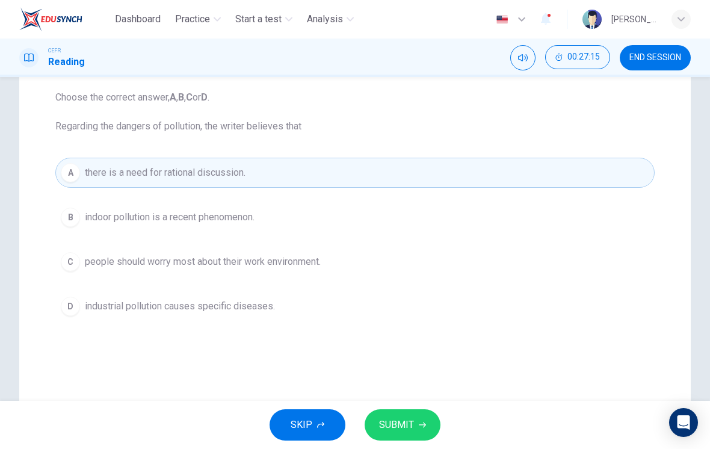
checkbox input "true"
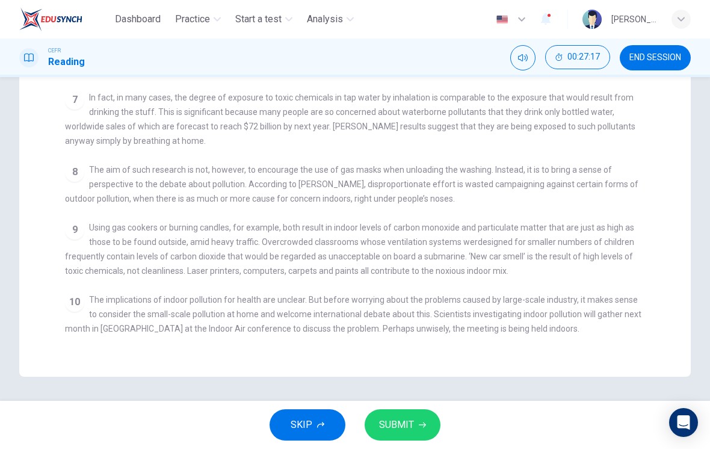
scroll to position [295, 0]
click at [412, 424] on span "SUBMIT" at bounding box center [396, 424] width 35 height 17
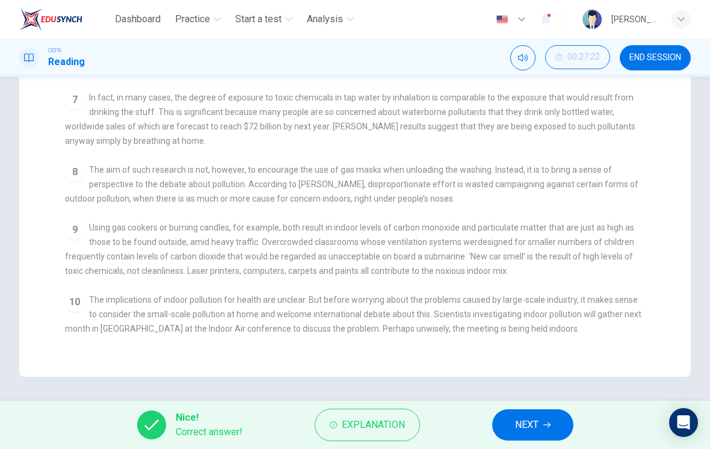
click at [520, 422] on span "NEXT" at bounding box center [526, 424] width 23 height 17
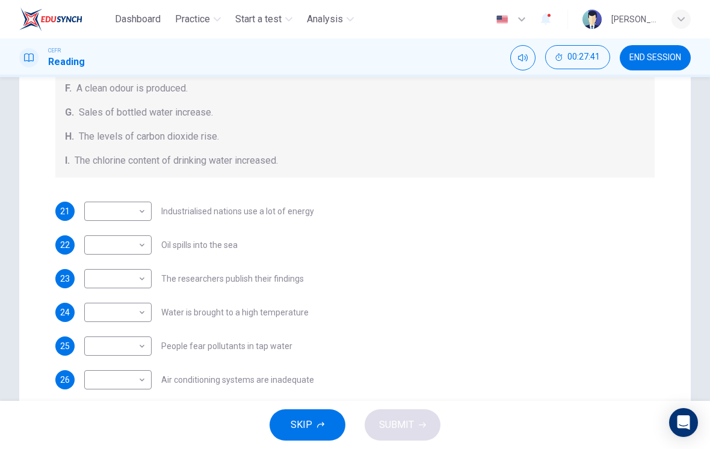
scroll to position [295, 0]
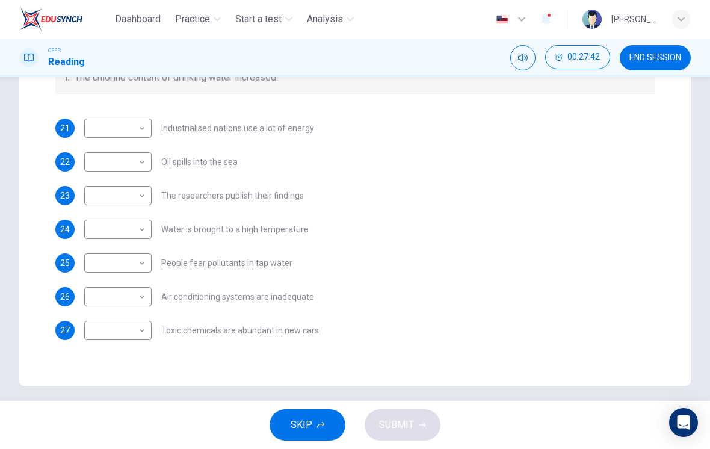
click at [309, 339] on div "​ ​ Toxic chemicals are abundant in new cars" at bounding box center [201, 330] width 235 height 19
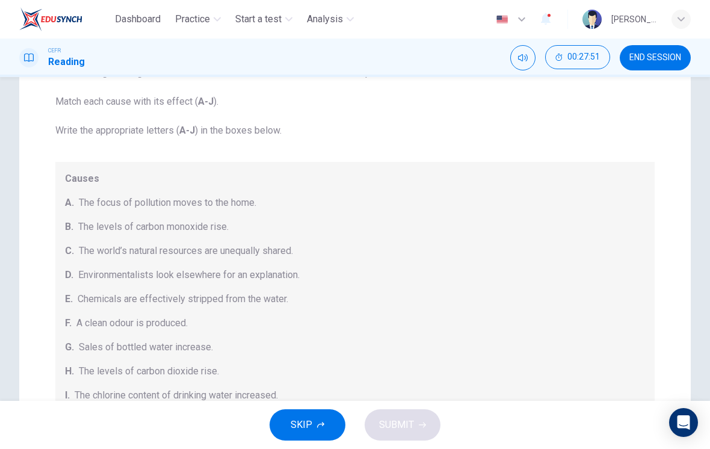
scroll to position [23, 0]
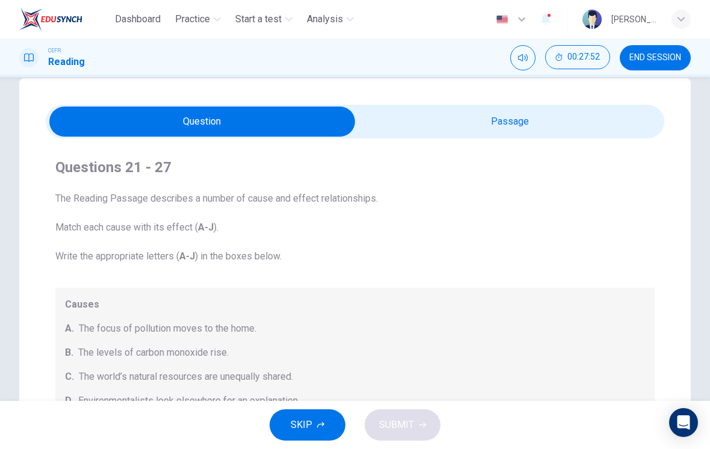
click at [406, 297] on div "Causes A. The focus of pollution moves to the home. B. The levels of carbon mon…" at bounding box center [354, 413] width 599 height 250
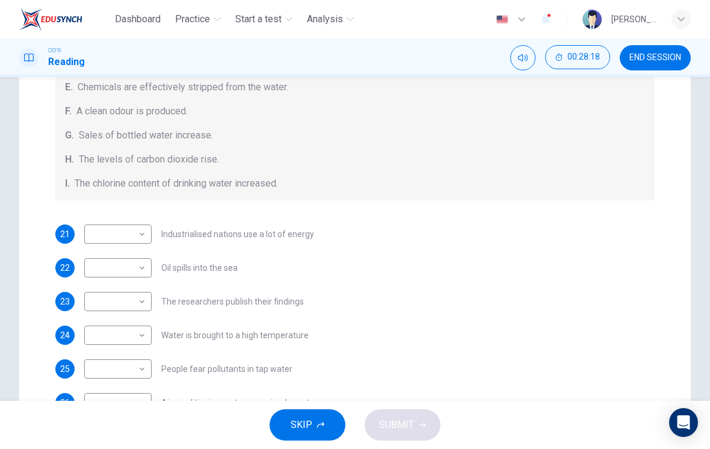
scroll to position [190, 0]
click at [133, 373] on body "Dashboard Practice Start a test Analysis English en ​ [PERSON_NAME] [PERSON_NAM…" at bounding box center [355, 224] width 710 height 449
click at [122, 429] on li "I" at bounding box center [117, 429] width 67 height 19
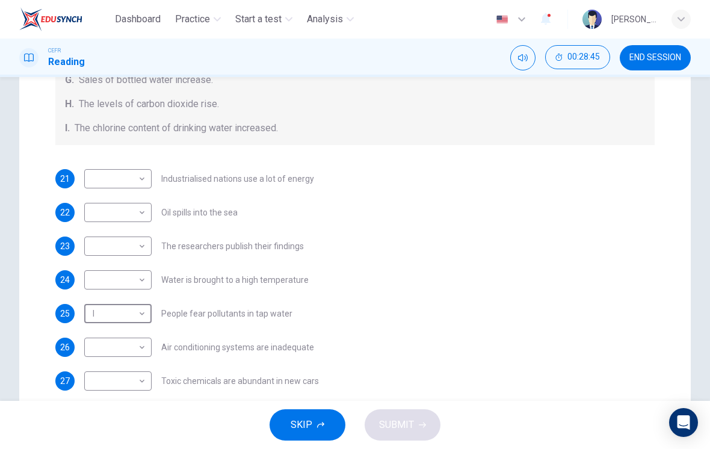
scroll to position [171, 0]
click at [139, 385] on body "Dashboard Practice Start a test Analysis English en ​ [PERSON_NAME] [PERSON_NAM…" at bounding box center [355, 224] width 710 height 449
click at [317, 256] on div at bounding box center [355, 224] width 710 height 449
click at [348, 230] on div "21 ​ ​ Industrialised nations use a lot of energy 22 ​ ​ Oil spills into the se…" at bounding box center [354, 279] width 599 height 221
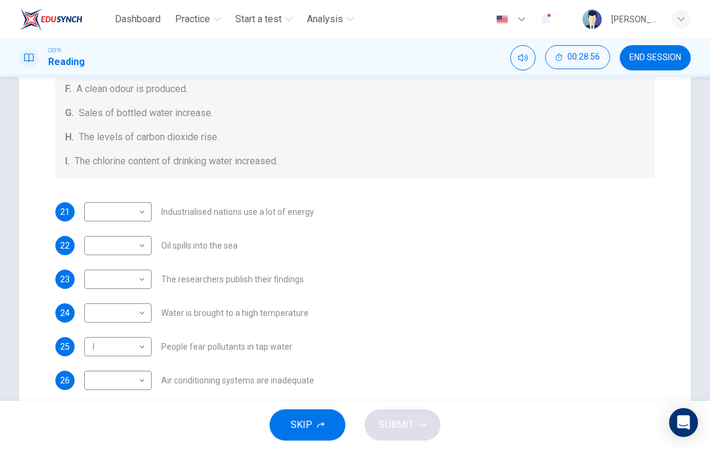
scroll to position [137, 0]
click at [129, 345] on body "Dashboard Practice Start a test Analysis English en ​ [PERSON_NAME] [PERSON_NAM…" at bounding box center [355, 224] width 710 height 449
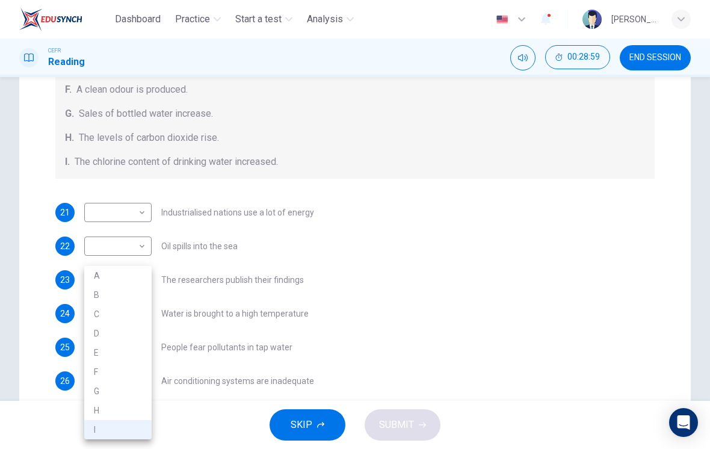
click at [125, 391] on li "G" at bounding box center [117, 390] width 67 height 19
type input "G"
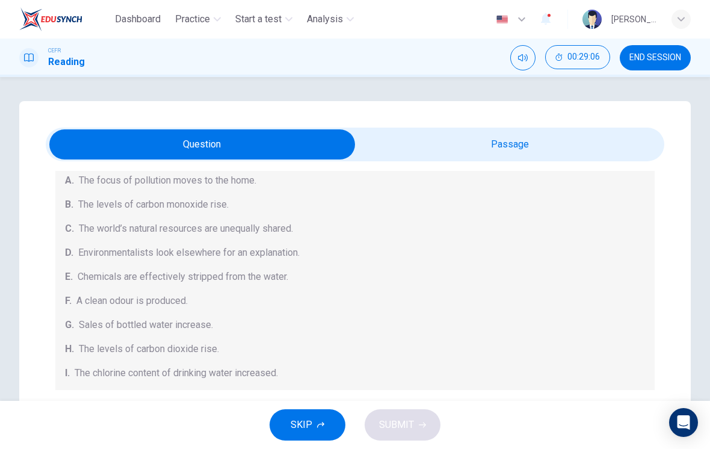
scroll to position [171, 0]
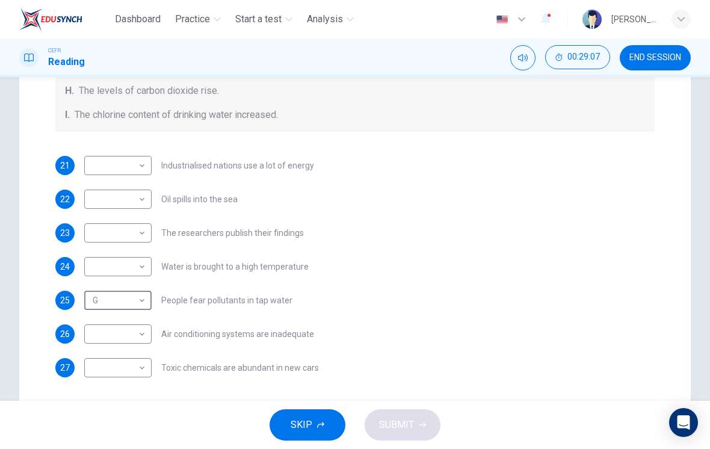
click at [256, 350] on div "21 ​ ​ Industrialised nations use a lot of energy 22 ​ ​ Oil spills into the se…" at bounding box center [354, 266] width 599 height 221
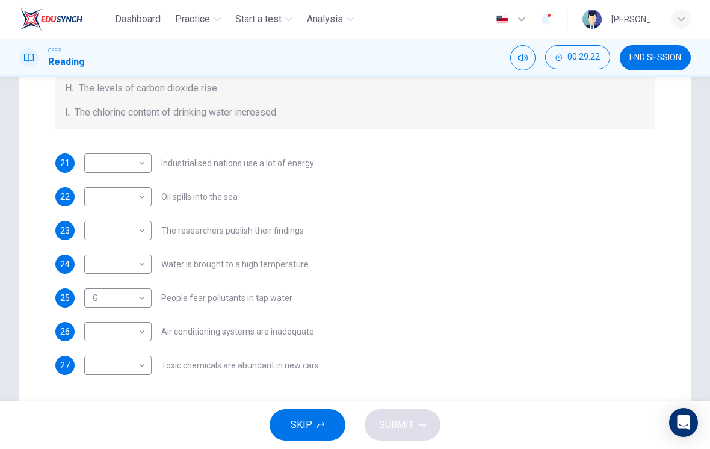
click at [140, 362] on body "Dashboard Practice Start a test Analysis English en ​ [PERSON_NAME] [PERSON_NAM…" at bounding box center [355, 224] width 710 height 449
click at [245, 298] on div at bounding box center [355, 224] width 710 height 449
click at [135, 366] on body "Dashboard Practice Start a test Analysis English en ​ [PERSON_NAME] [PERSON_NAM…" at bounding box center [355, 224] width 710 height 449
click at [129, 374] on li "F" at bounding box center [117, 371] width 67 height 19
type input "F"
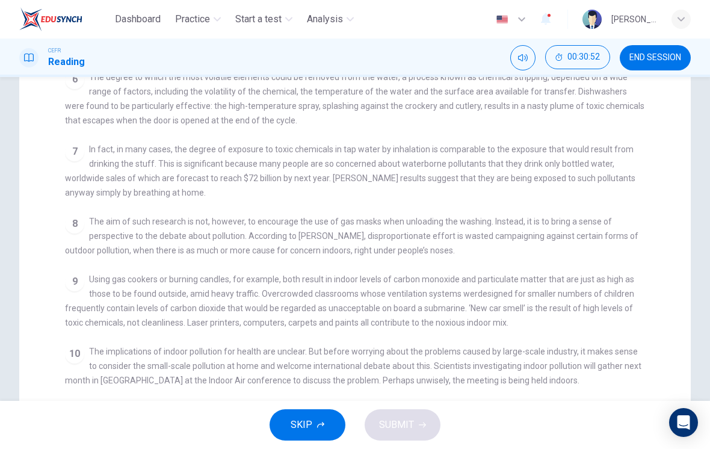
scroll to position [547, 0]
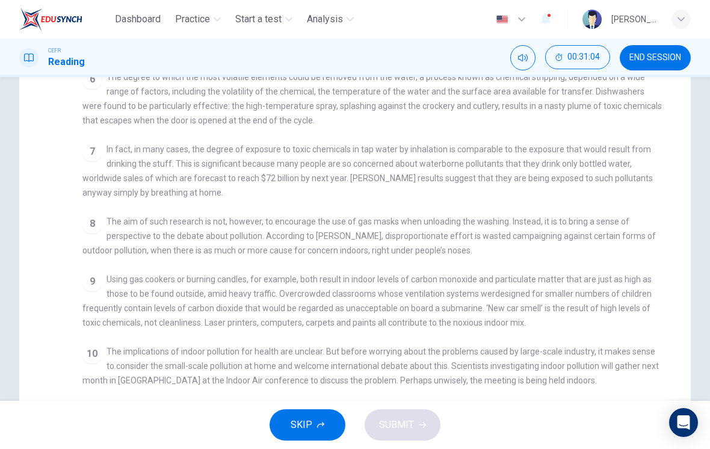
checkbox input "false"
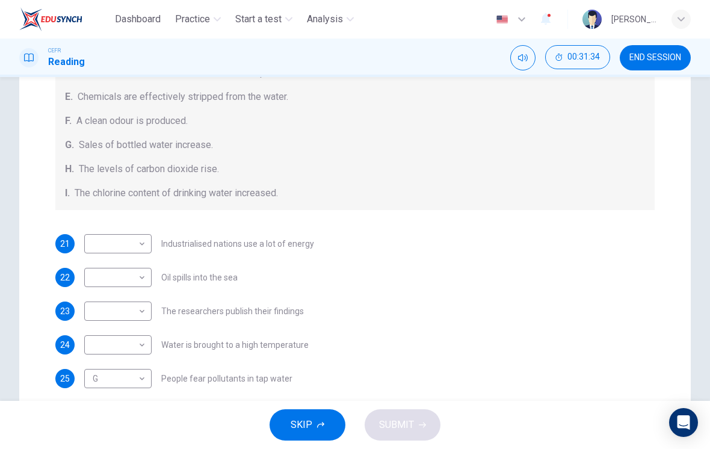
scroll to position [134, 0]
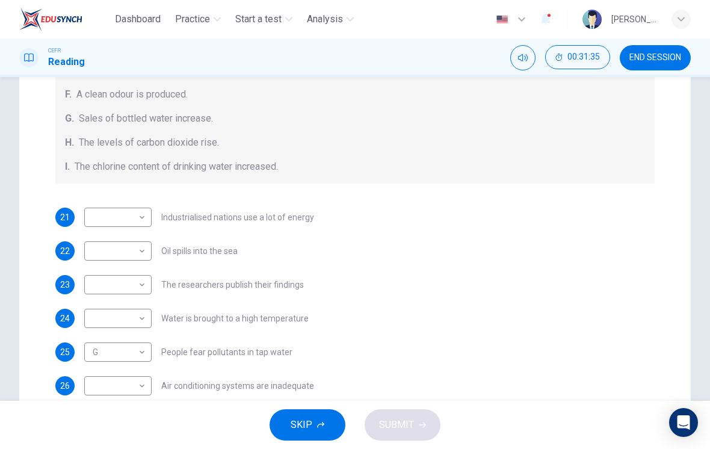
click at [141, 319] on body "Dashboard Practice Start a test Analysis English en ​ [PERSON_NAME] [PERSON_NAM…" at bounding box center [355, 224] width 710 height 449
click at [238, 259] on div at bounding box center [355, 224] width 710 height 449
click at [244, 261] on div "21 ​ ​ Industrialised nations use a lot of energy 22 ​ ​ Oil spills into the se…" at bounding box center [354, 318] width 599 height 221
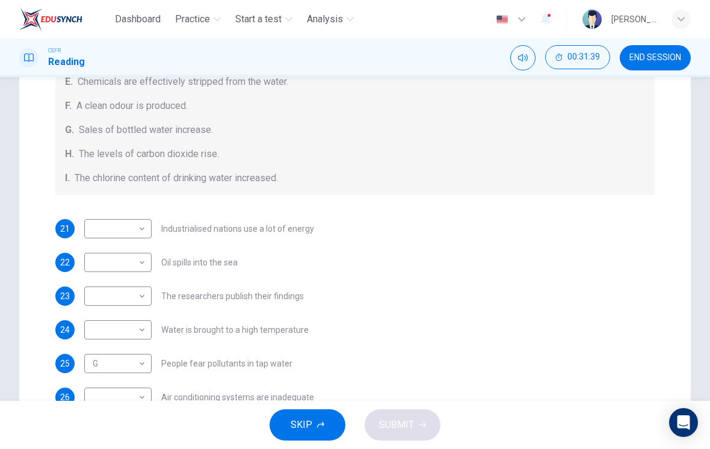
scroll to position [131, 0]
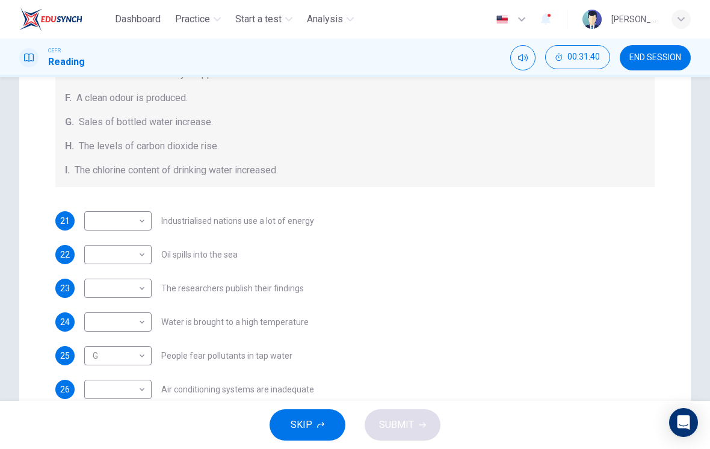
click at [140, 324] on body "Dashboard Practice Start a test Analysis English en ​ [PERSON_NAME] [PERSON_NAM…" at bounding box center [355, 224] width 710 height 449
click at [126, 354] on li "E" at bounding box center [117, 352] width 67 height 19
type input "E"
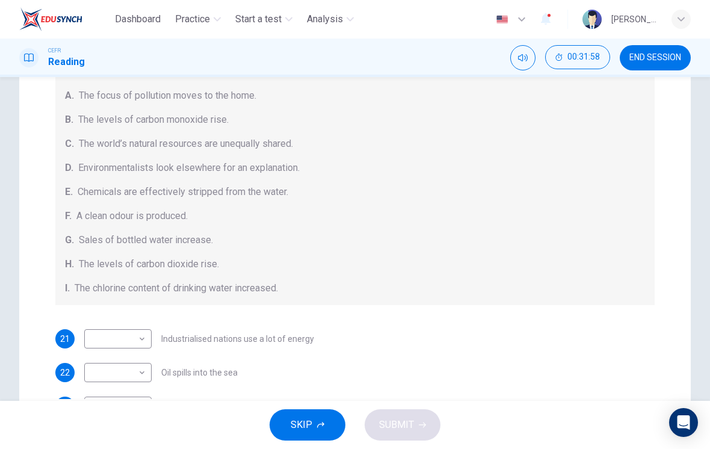
scroll to position [0, 0]
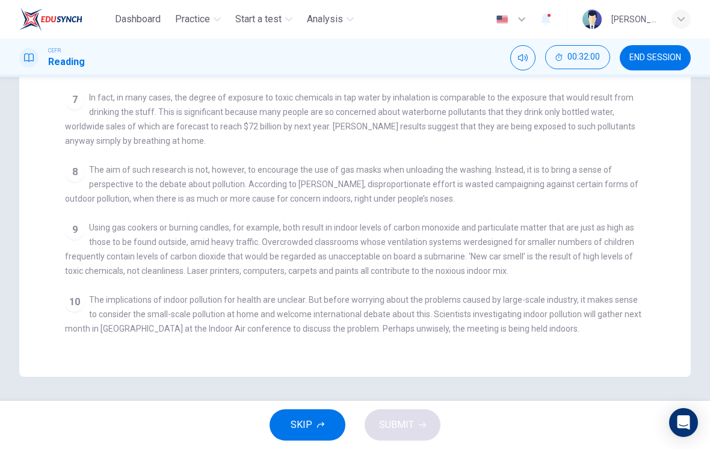
click at [265, 310] on div "10 The implications of indoor pollution for health are unclear. But before worr…" at bounding box center [355, 313] width 581 height 43
checkbox input "false"
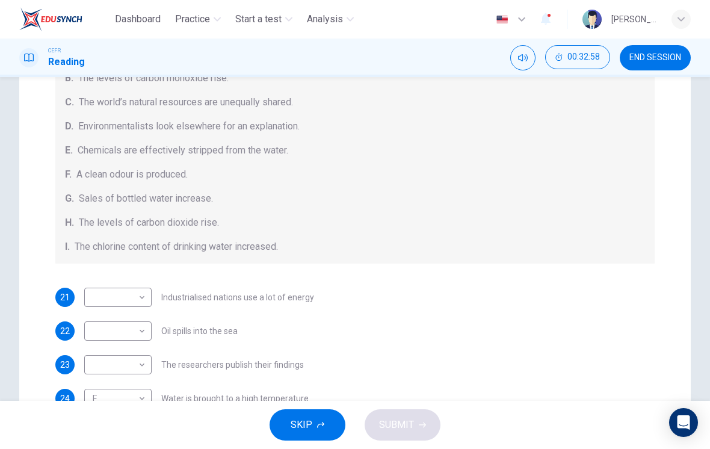
scroll to position [58, 0]
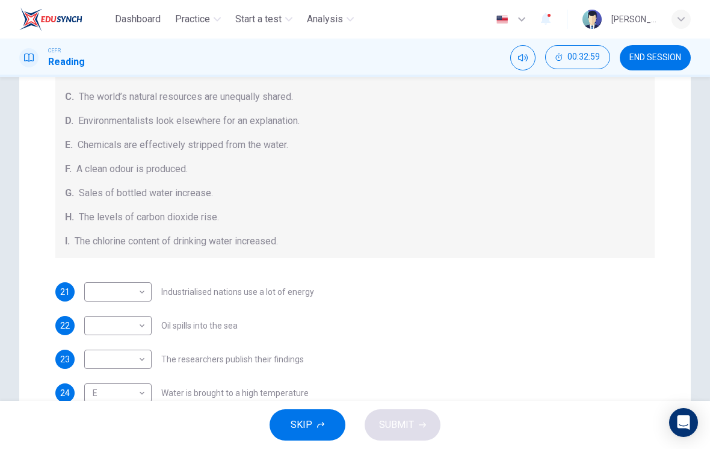
click at [141, 358] on body "Dashboard Practice Start a test Analysis English en ​ [PERSON_NAME] [PERSON_NAM…" at bounding box center [355, 224] width 710 height 449
click at [220, 316] on div at bounding box center [355, 224] width 710 height 449
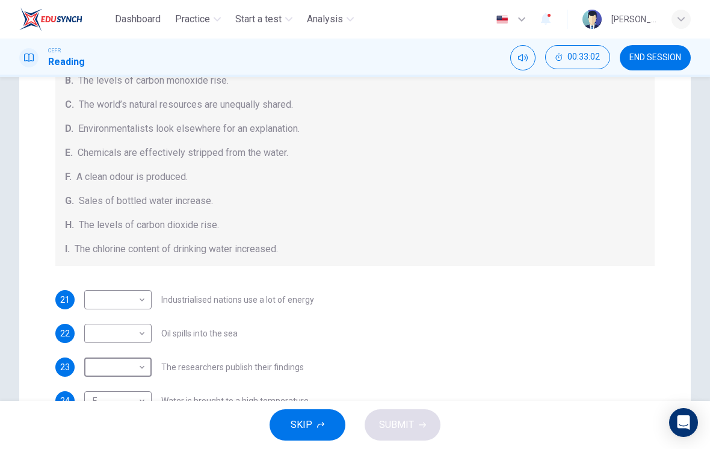
scroll to position [51, 0]
click at [139, 368] on body "Dashboard Practice Start a test Analysis English en ​ [PERSON_NAME] [PERSON_NAM…" at bounding box center [355, 224] width 710 height 449
click at [134, 273] on li "A" at bounding box center [117, 275] width 67 height 19
type input "A"
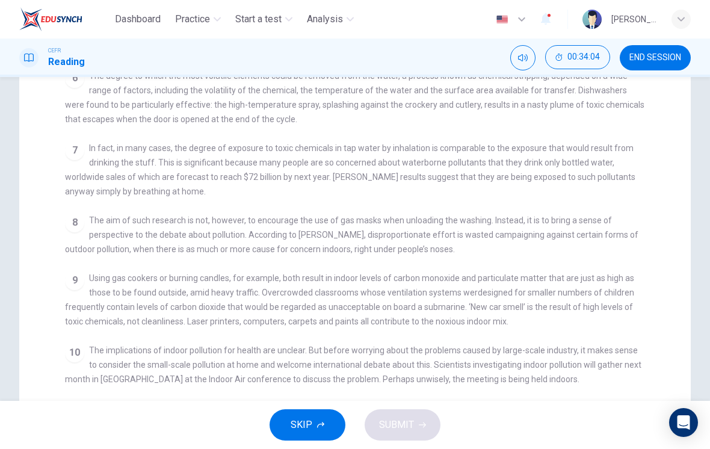
scroll to position [547, 0]
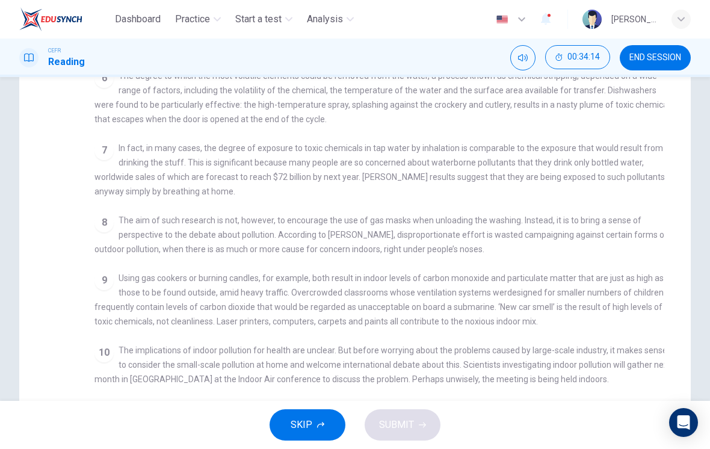
checkbox input "false"
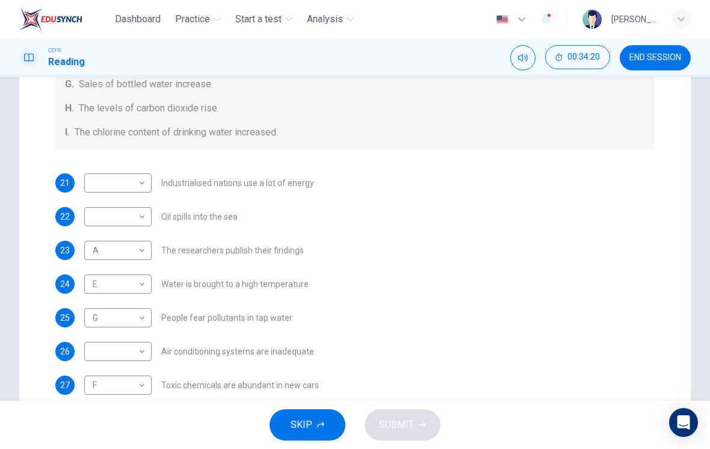
scroll to position [170, 0]
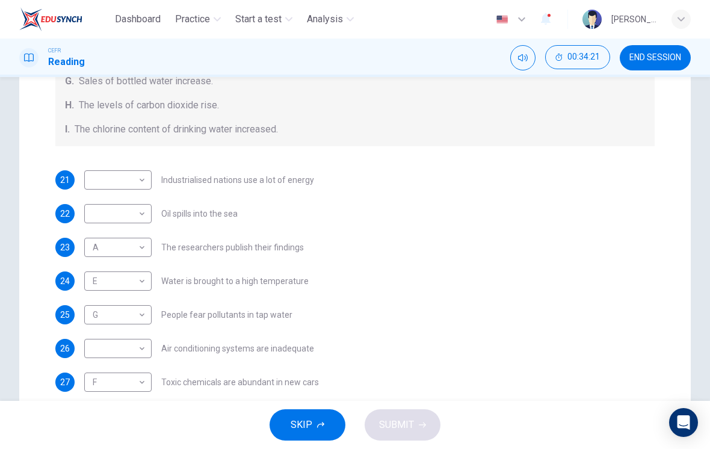
click at [138, 348] on body "Dashboard Practice Start a test Analysis English en ​ [PERSON_NAME] [PERSON_NAM…" at bounding box center [355, 224] width 710 height 449
click at [120, 410] on li "H" at bounding box center [117, 410] width 67 height 19
type input "H"
click at [177, 344] on span "Air conditioning systems are inadequate" at bounding box center [237, 348] width 153 height 8
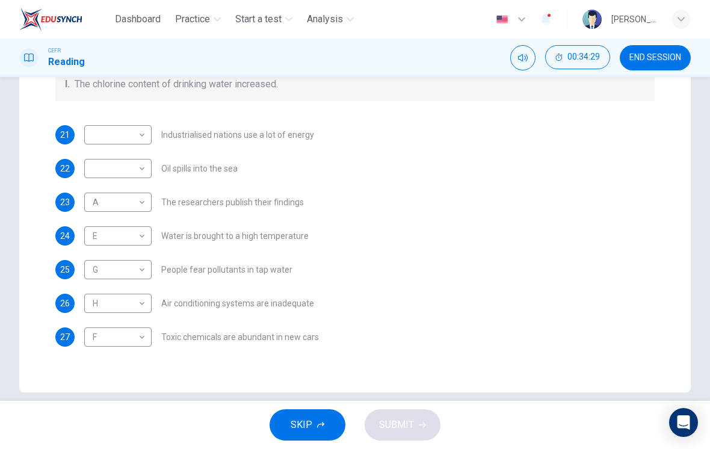
click at [218, 309] on div "H H ​ Air conditioning systems are inadequate" at bounding box center [199, 303] width 230 height 19
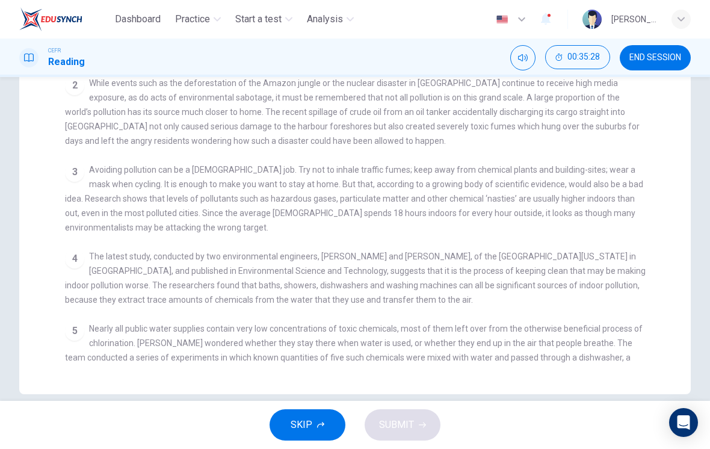
scroll to position [157, 0]
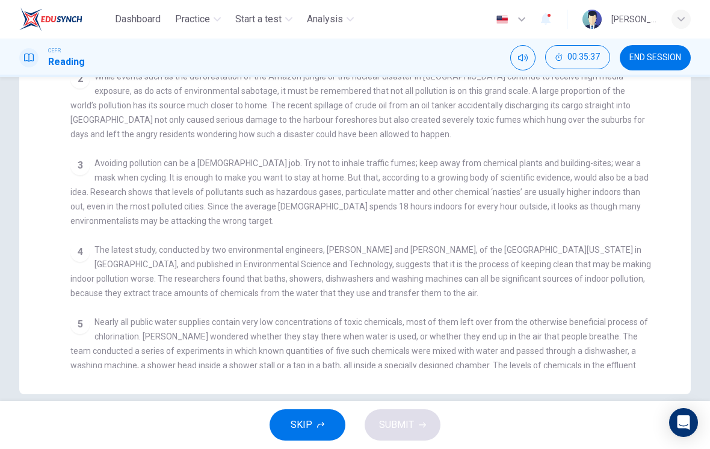
checkbox input "false"
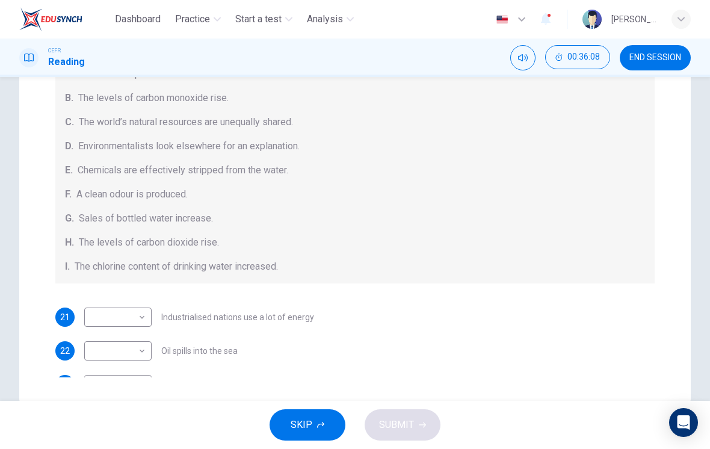
scroll to position [0, 0]
click at [128, 353] on body "Dashboard Practice Start a test Analysis English en ​ [PERSON_NAME] [PERSON_NAM…" at bounding box center [355, 224] width 710 height 449
click at [130, 293] on li "B" at bounding box center [117, 294] width 67 height 19
type input "B"
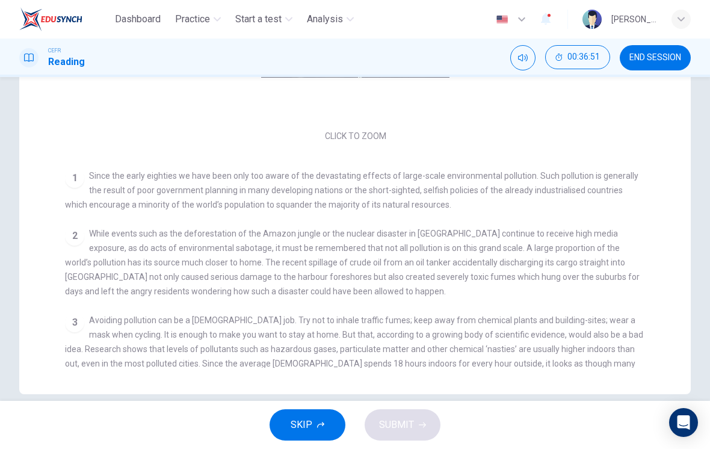
click at [200, 363] on div "3 Avoiding pollution can be a [DEMOGRAPHIC_DATA] job. Try not to inhale traffic…" at bounding box center [355, 349] width 581 height 72
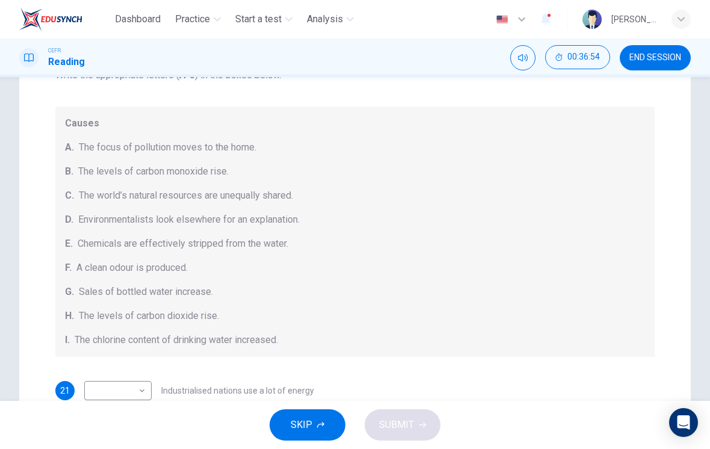
scroll to position [199, 0]
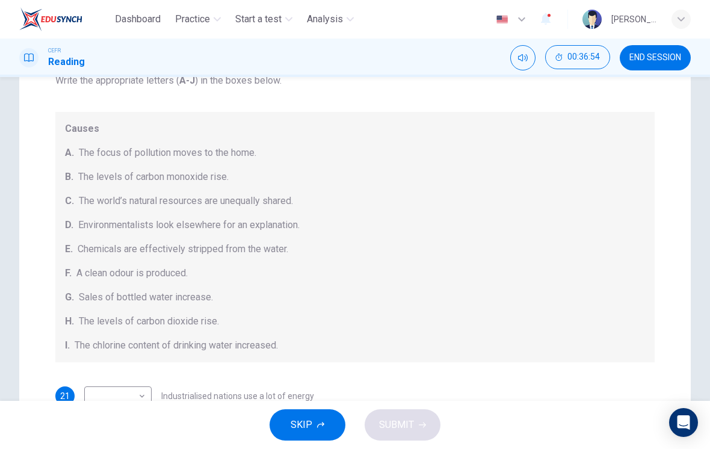
click at [212, 330] on div "Causes A. The focus of pollution moves to the home. B. The levels of carbon mon…" at bounding box center [354, 237] width 599 height 250
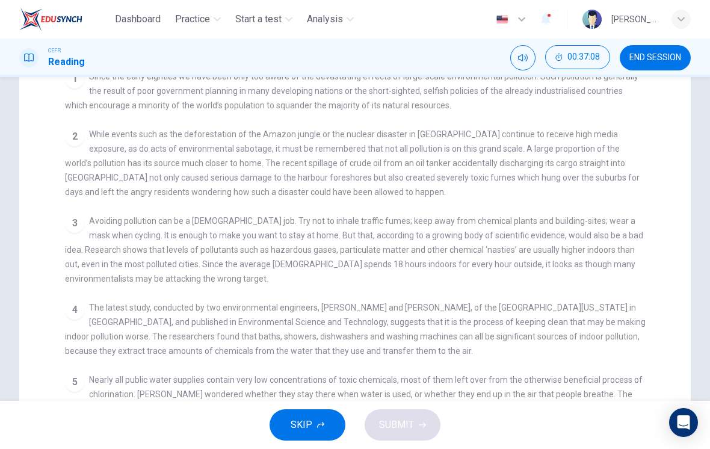
scroll to position [179, 0]
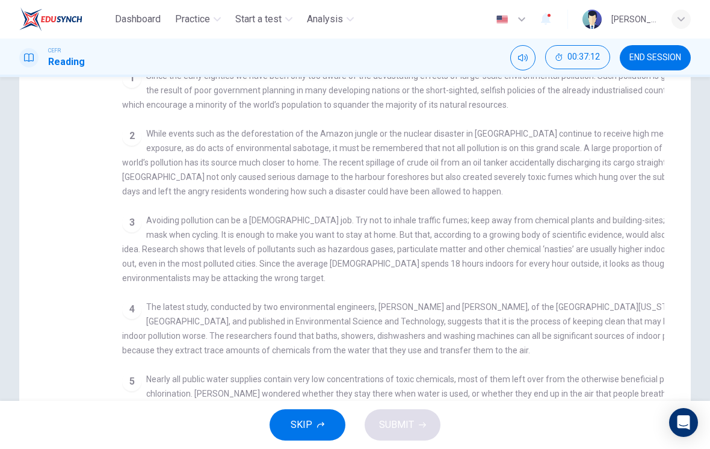
checkbox input "false"
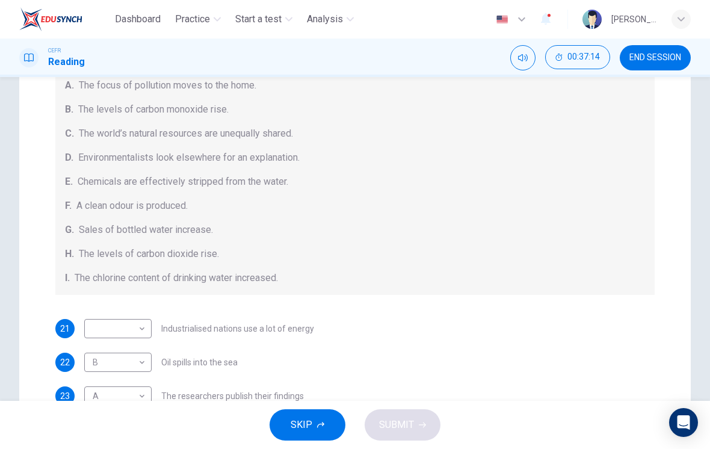
click at [135, 331] on body "Dashboard Practice Start a test Analysis English en ​ [PERSON_NAME] [PERSON_NAM…" at bounding box center [355, 224] width 710 height 449
click at [131, 313] on li "C" at bounding box center [117, 313] width 67 height 19
type input "C"
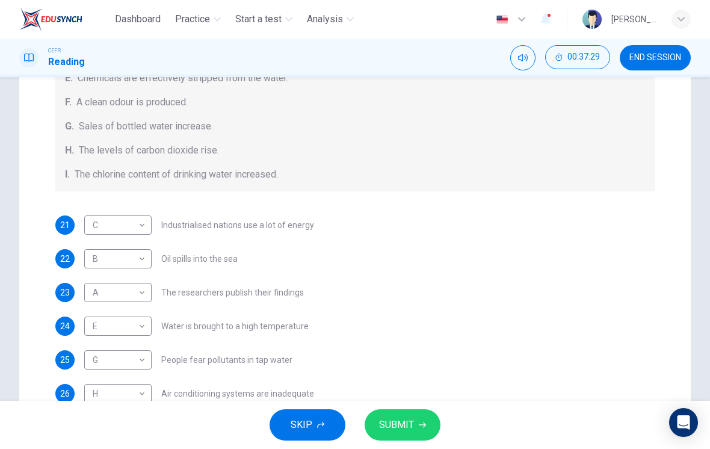
scroll to position [171, 0]
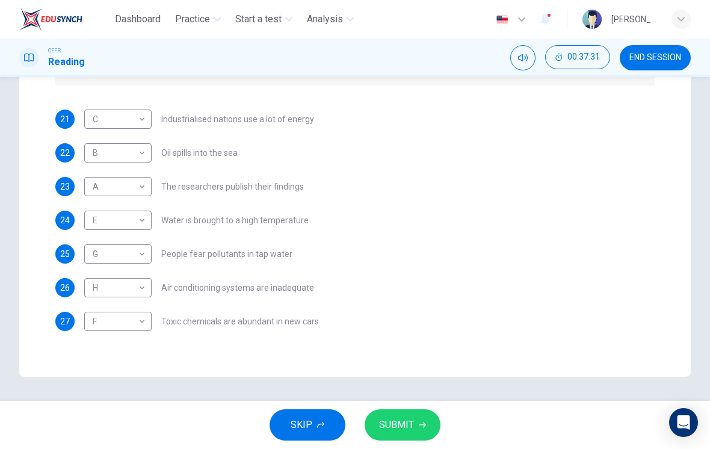
click at [404, 425] on span "SUBMIT" at bounding box center [396, 424] width 35 height 17
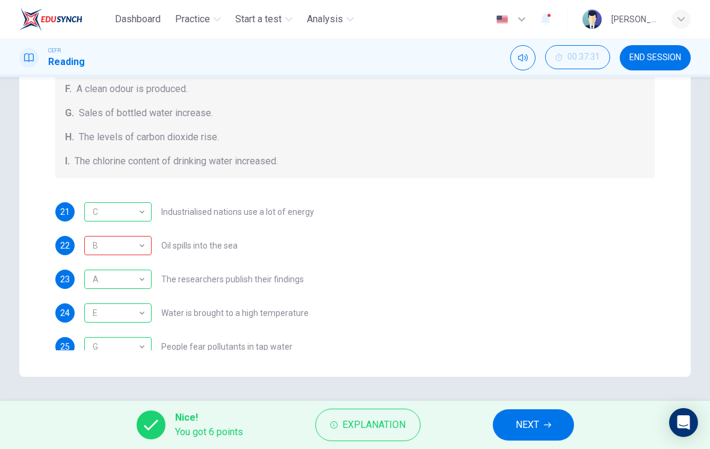
scroll to position [70, 0]
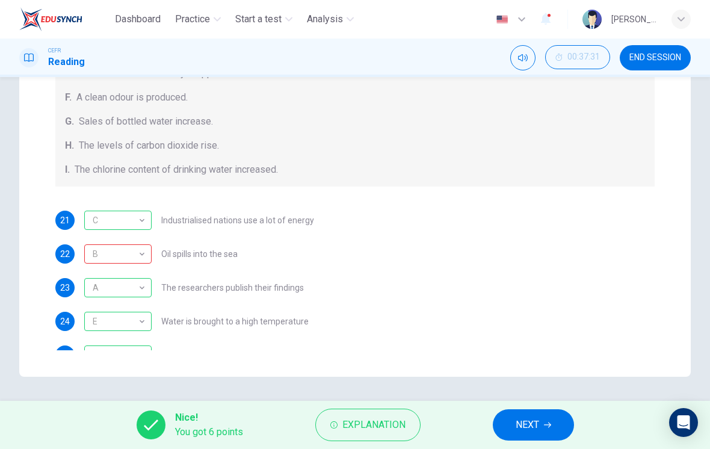
click at [129, 253] on div "B" at bounding box center [115, 254] width 63 height 34
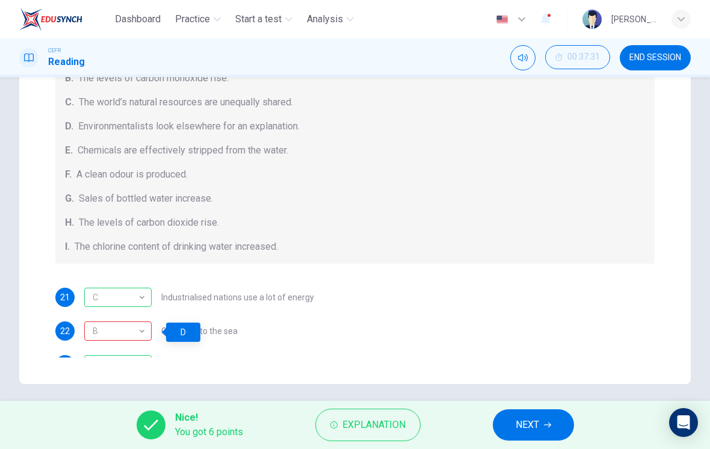
scroll to position [295, 0]
click at [267, 261] on div "Causes A. The focus of pollution moves to the home. B. The levels of carbon mon…" at bounding box center [354, 140] width 599 height 250
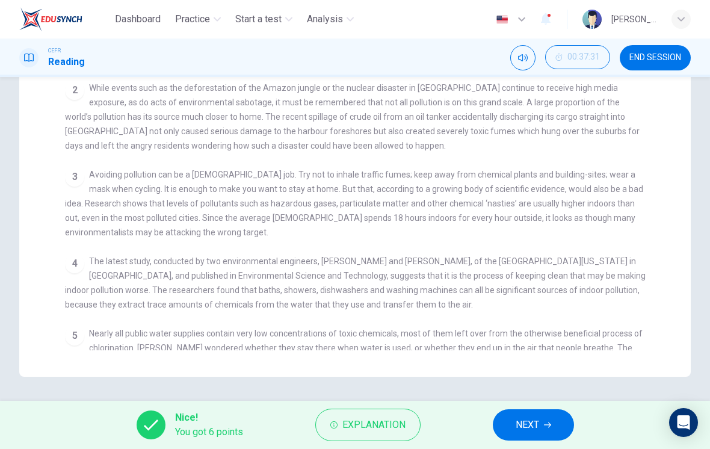
scroll to position [117, 0]
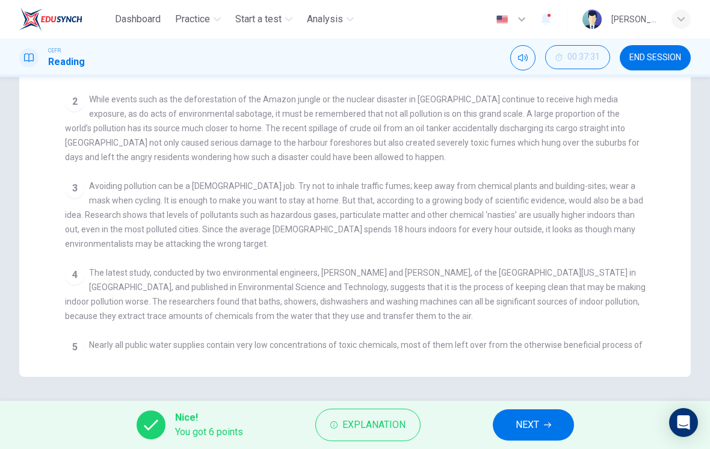
checkbox input "false"
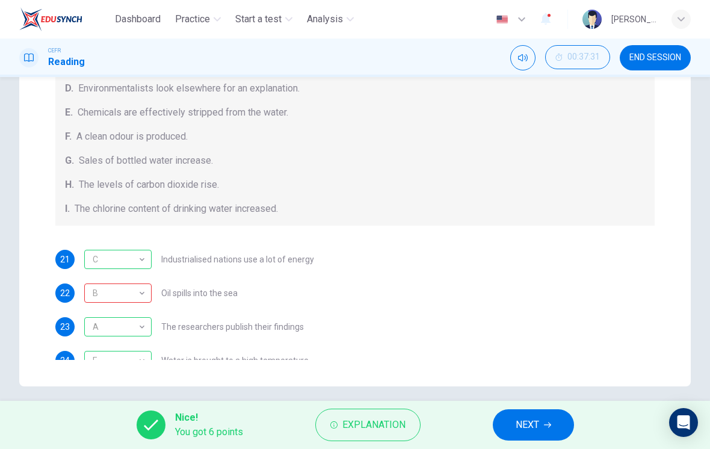
scroll to position [42, 0]
click at [549, 420] on button "NEXT" at bounding box center [533, 424] width 81 height 31
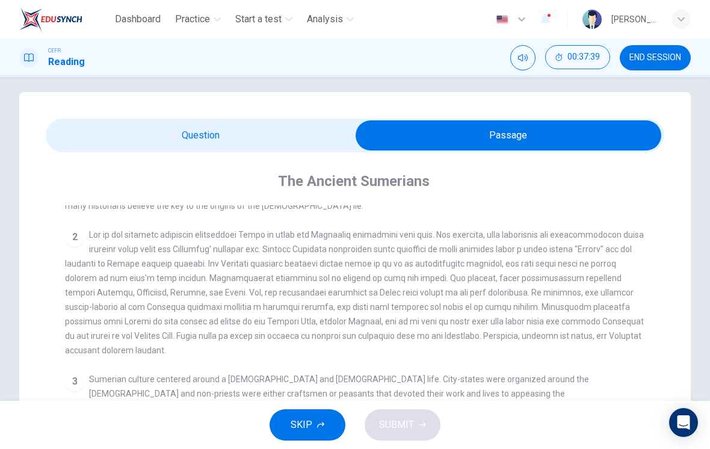
scroll to position [108, 0]
click at [661, 66] on button "END SESSION" at bounding box center [655, 57] width 71 height 25
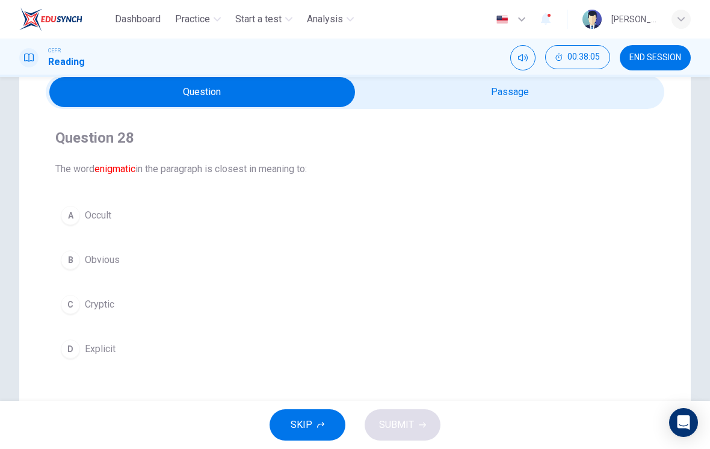
scroll to position [53, 0]
click at [99, 300] on span "Cryptic" at bounding box center [99, 304] width 29 height 14
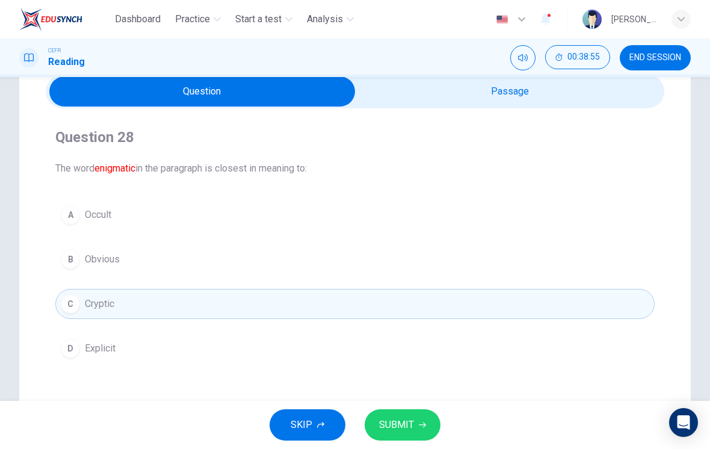
click at [415, 416] on button "SUBMIT" at bounding box center [403, 424] width 76 height 31
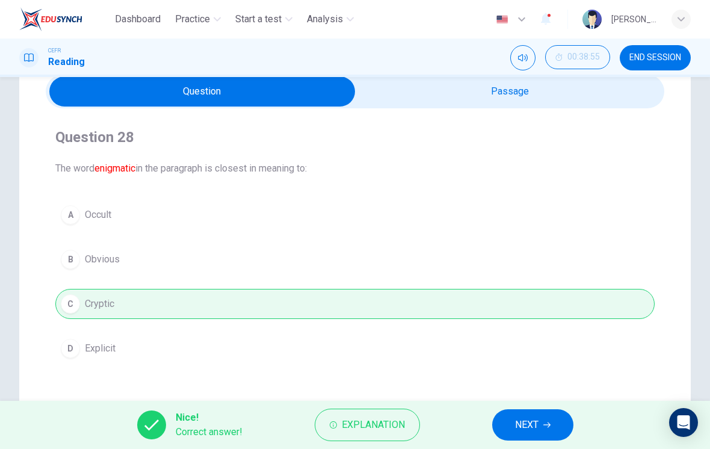
click at [390, 417] on span "Explanation" at bounding box center [373, 424] width 63 height 17
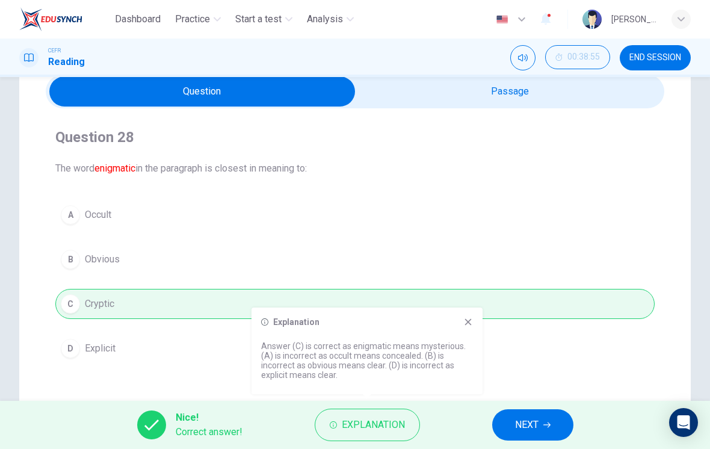
click at [552, 422] on button "NEXT" at bounding box center [532, 424] width 81 height 31
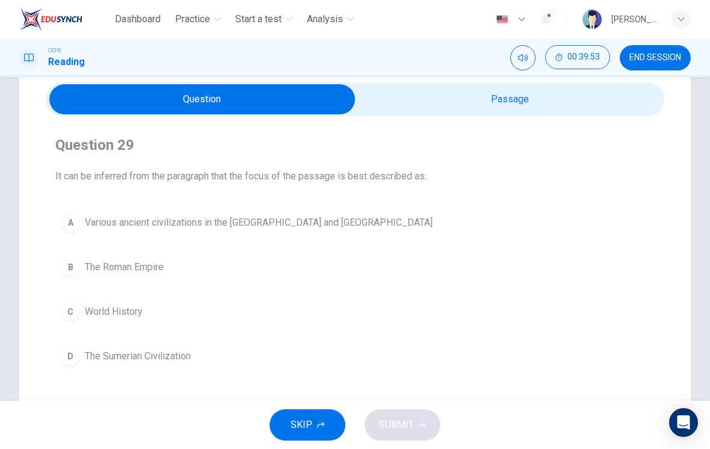
scroll to position [43, 0]
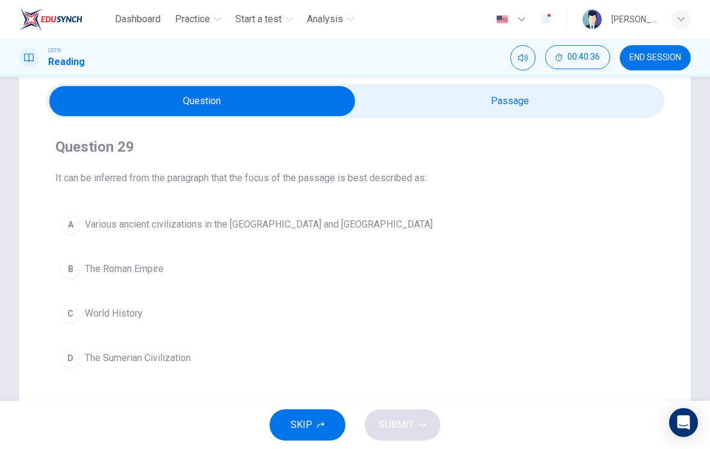
click at [162, 354] on span "The Sumerian Civilization" at bounding box center [138, 358] width 106 height 14
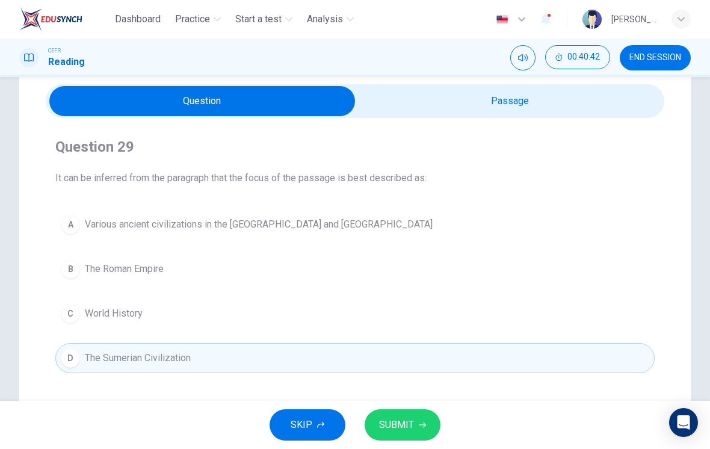
click at [407, 424] on span "SUBMIT" at bounding box center [396, 424] width 35 height 17
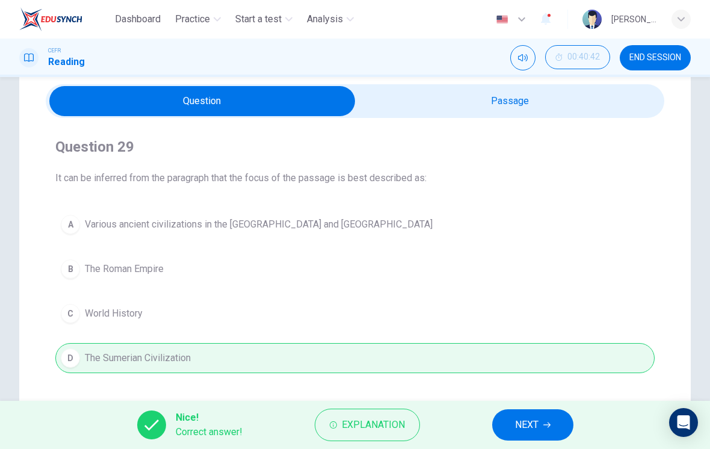
click at [531, 424] on span "NEXT" at bounding box center [526, 424] width 23 height 17
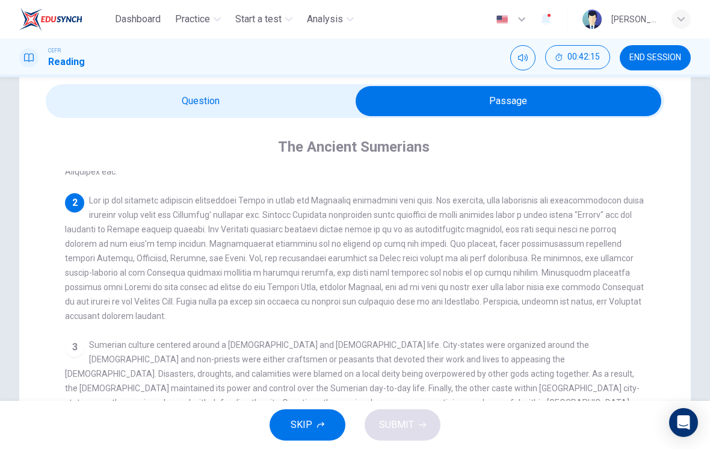
scroll to position [108, 0]
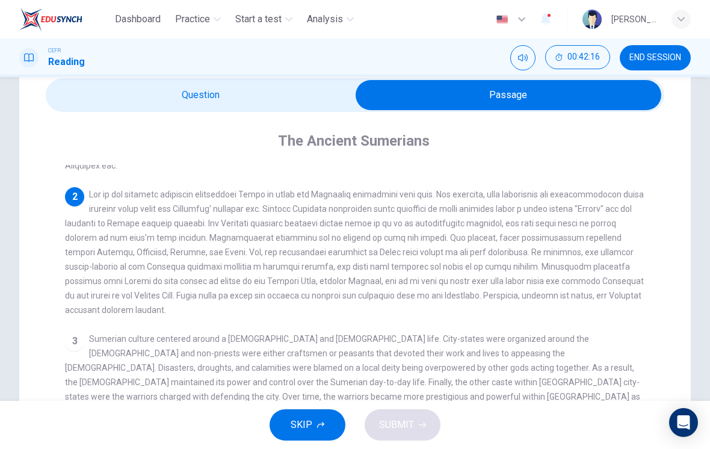
click at [591, 341] on div "3 Sumerian culture centered around a [DEMOGRAPHIC_DATA] and [DEMOGRAPHIC_DATA] …" at bounding box center [355, 375] width 581 height 87
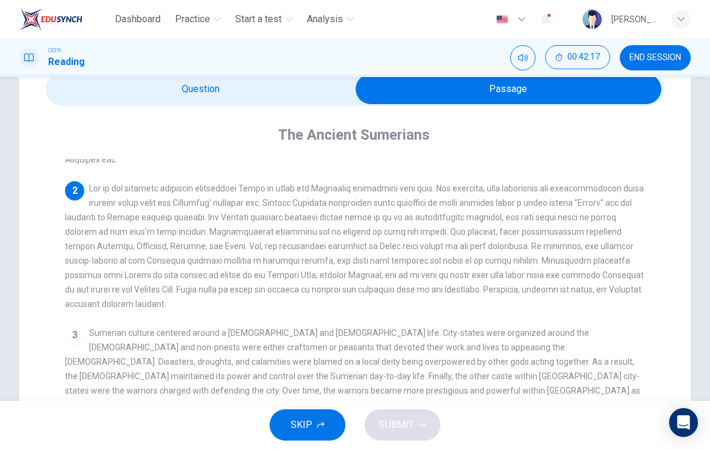
click at [587, 338] on span "Sumerian culture centered around a [DEMOGRAPHIC_DATA] and [DEMOGRAPHIC_DATA] li…" at bounding box center [352, 369] width 575 height 82
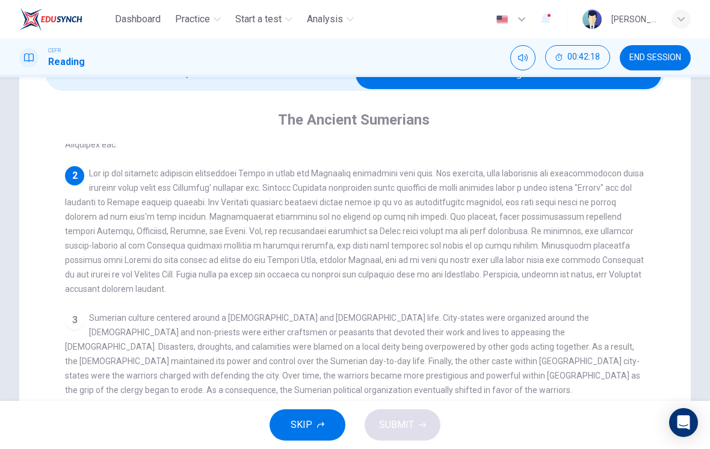
click at [592, 338] on span "Sumerian culture centered around a [DEMOGRAPHIC_DATA] and [DEMOGRAPHIC_DATA] li…" at bounding box center [352, 354] width 575 height 82
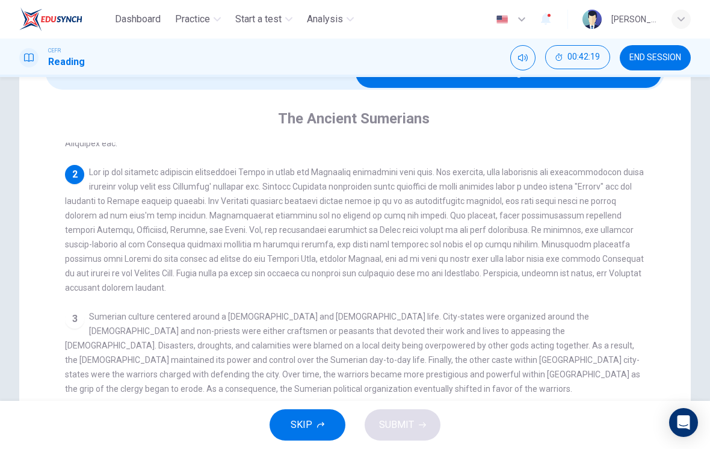
scroll to position [78, 0]
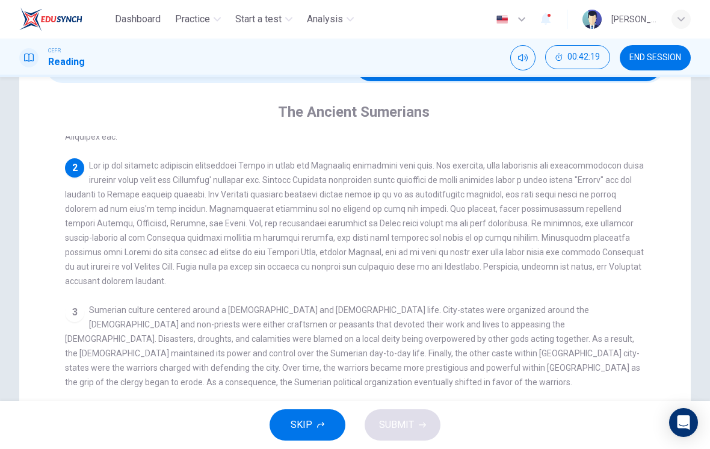
click at [588, 334] on span "Sumerian culture centered around a [DEMOGRAPHIC_DATA] and [DEMOGRAPHIC_DATA] li…" at bounding box center [352, 346] width 575 height 82
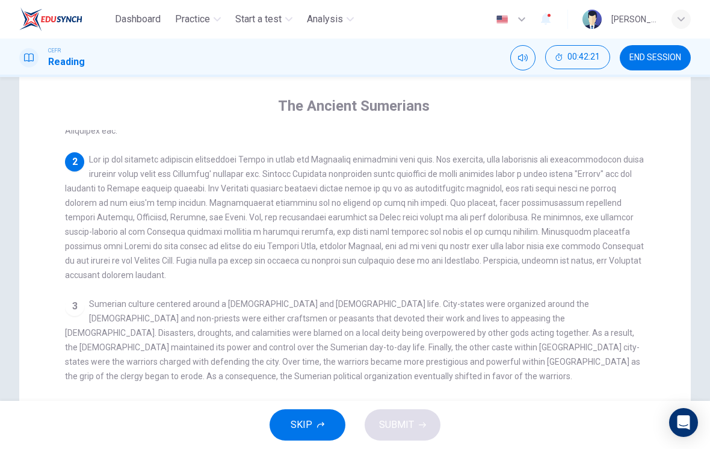
click at [588, 330] on span "Sumerian culture centered around a [DEMOGRAPHIC_DATA] and [DEMOGRAPHIC_DATA] li…" at bounding box center [352, 340] width 575 height 82
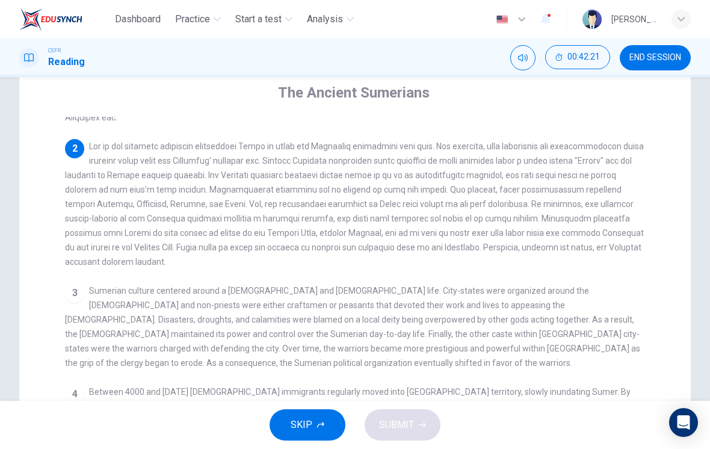
click at [587, 332] on span "Sumerian culture centered around a [DEMOGRAPHIC_DATA] and [DEMOGRAPHIC_DATA] li…" at bounding box center [352, 327] width 575 height 82
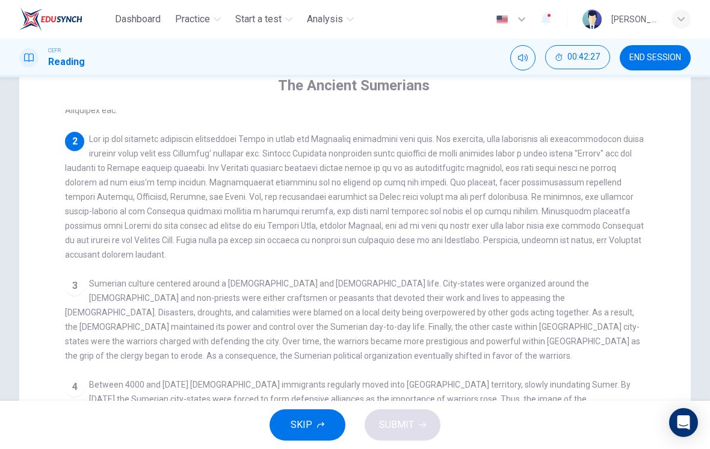
click at [585, 334] on div "1 2 3 Sumerian culture centered around a [DEMOGRAPHIC_DATA] and [DEMOGRAPHIC_DA…" at bounding box center [363, 325] width 596 height 431
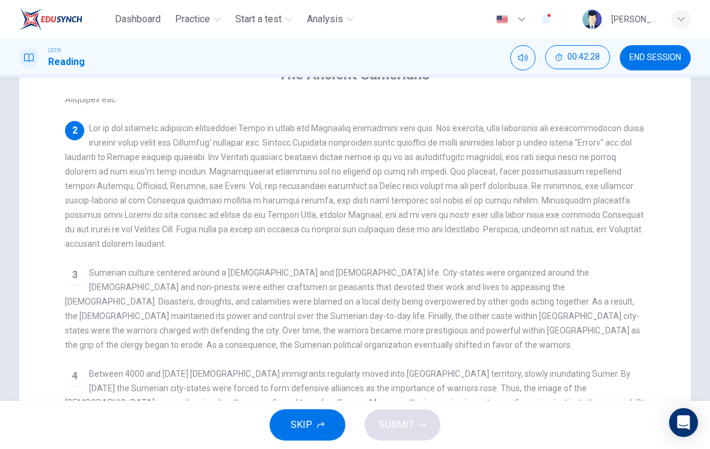
scroll to position [117, 0]
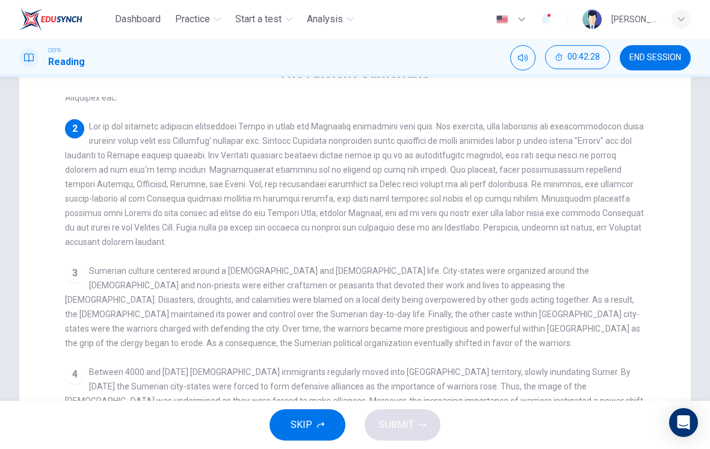
click at [583, 365] on div "4 Between 4000 and [DATE] [DEMOGRAPHIC_DATA] immigrants regularly moved into [G…" at bounding box center [355, 415] width 581 height 101
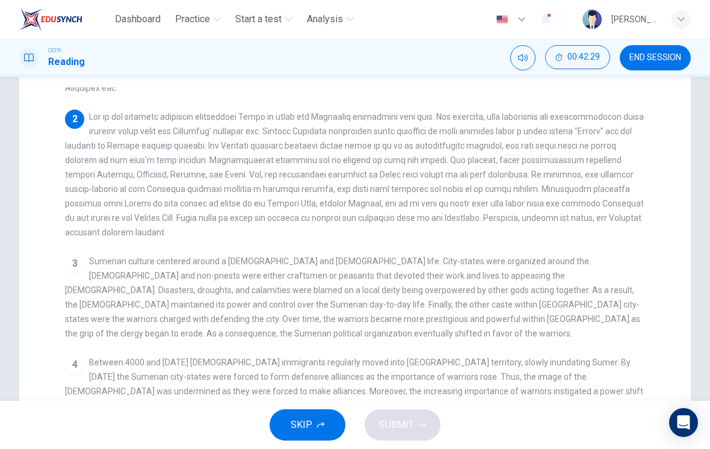
click at [583, 357] on span "Between 4000 and [DATE] [DEMOGRAPHIC_DATA] immigrants regularly moved into [GEO…" at bounding box center [354, 405] width 578 height 96
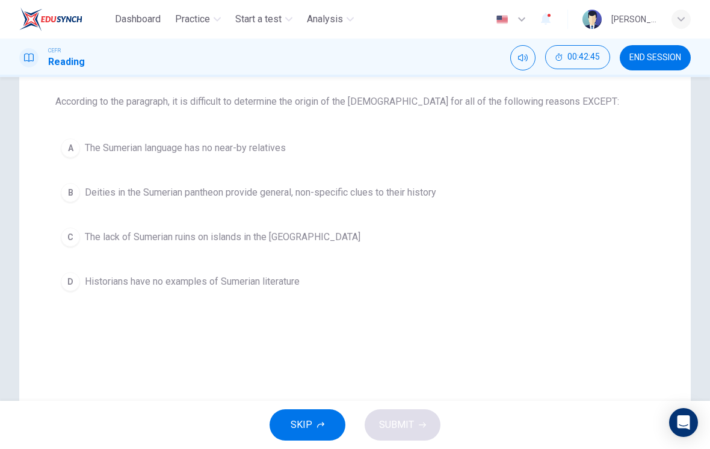
scroll to position [102, 0]
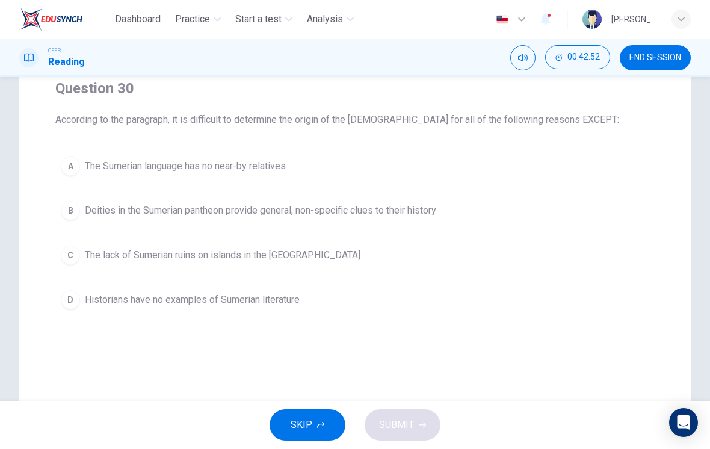
click at [271, 309] on button "D Historians have no examples of Sumerian literature" at bounding box center [354, 300] width 599 height 30
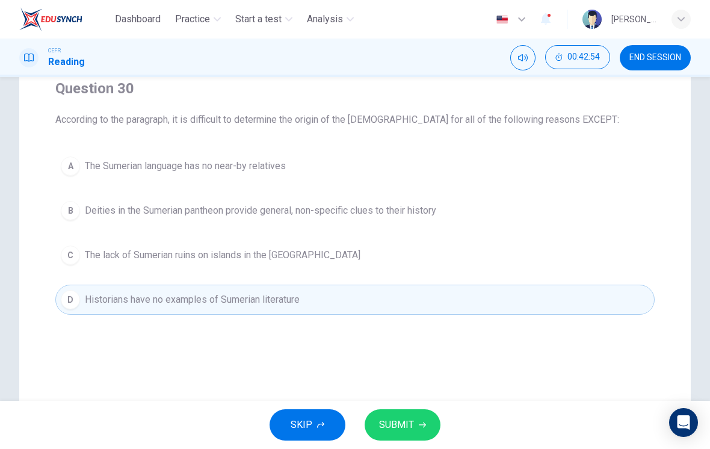
click at [419, 424] on icon "button" at bounding box center [422, 424] width 7 height 7
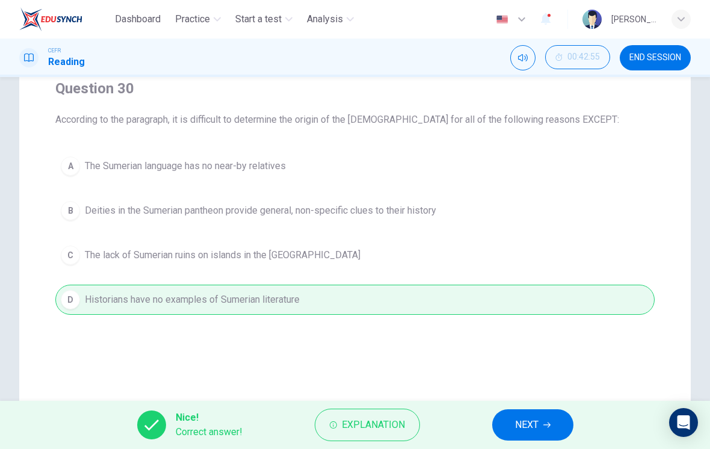
click at [530, 426] on span "NEXT" at bounding box center [526, 424] width 23 height 17
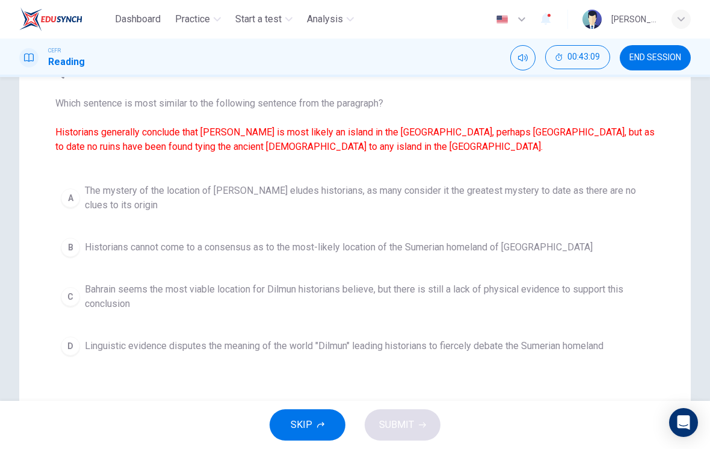
scroll to position [117, 0]
click at [106, 301] on span "Bahrain seems the most viable location for Dilmun historians believe, but there…" at bounding box center [367, 297] width 564 height 29
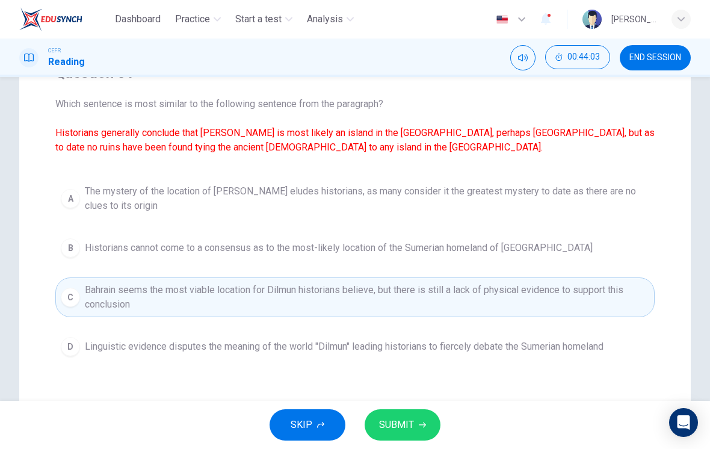
click at [412, 413] on button "SUBMIT" at bounding box center [403, 424] width 76 height 31
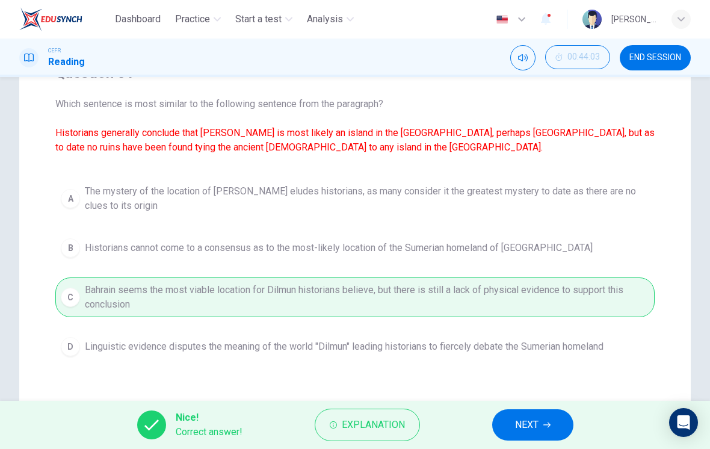
click at [538, 428] on span "NEXT" at bounding box center [526, 424] width 23 height 17
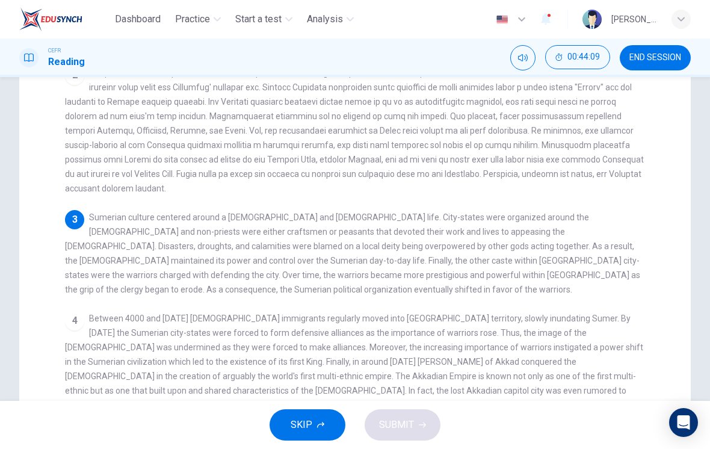
scroll to position [230, 0]
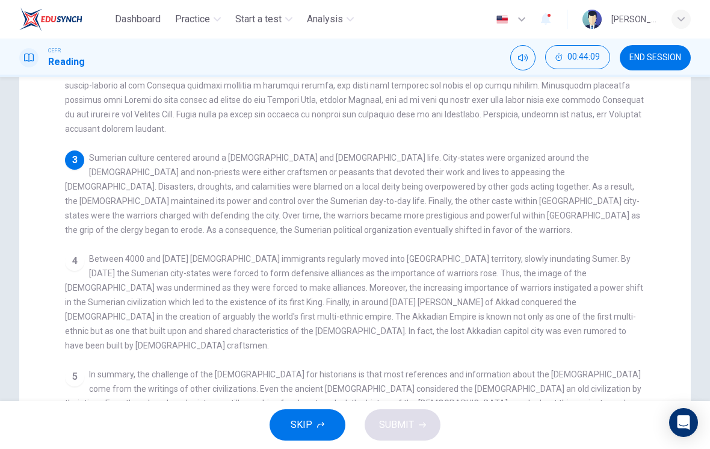
click at [546, 260] on span "Between 4000 and [DATE] [DEMOGRAPHIC_DATA] immigrants regularly moved into [GEO…" at bounding box center [354, 302] width 578 height 96
checkbox input "false"
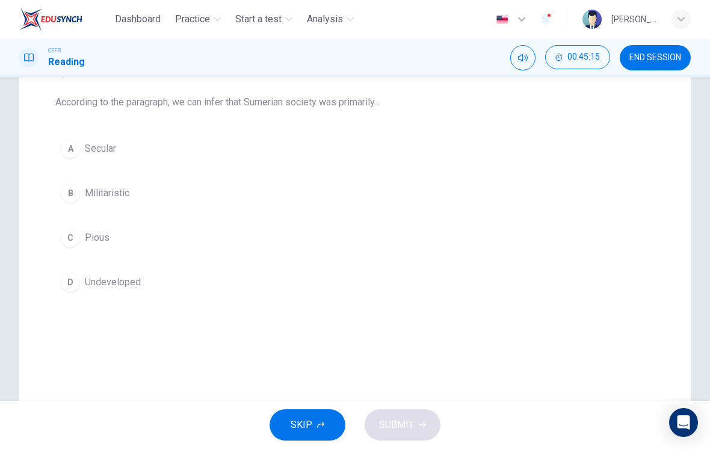
scroll to position [112, 0]
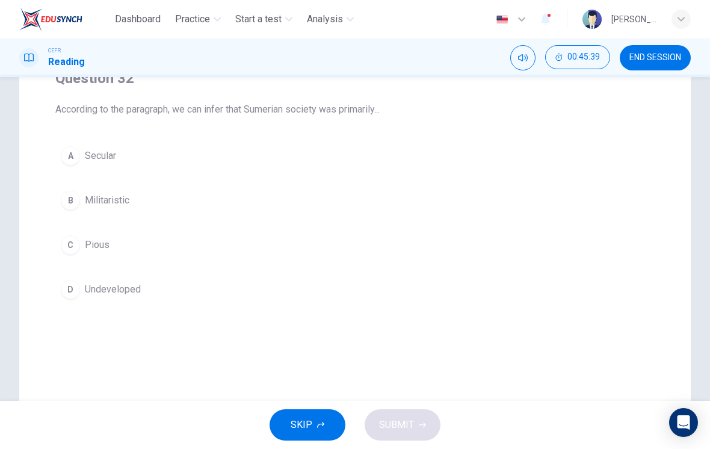
click at [109, 244] on span "Pious" at bounding box center [97, 245] width 25 height 14
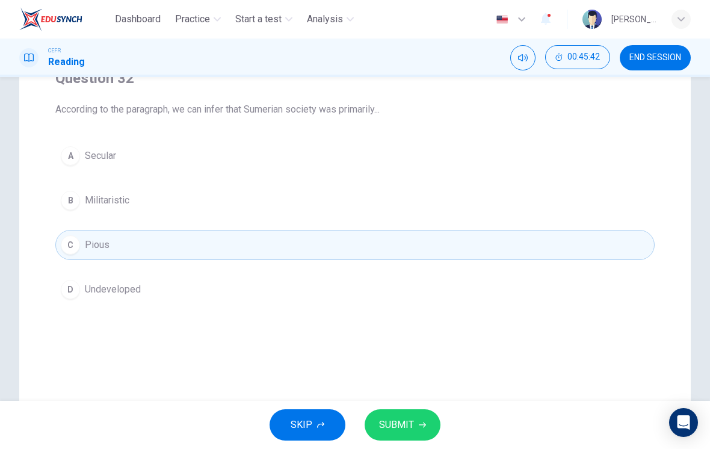
click at [410, 421] on span "SUBMIT" at bounding box center [396, 424] width 35 height 17
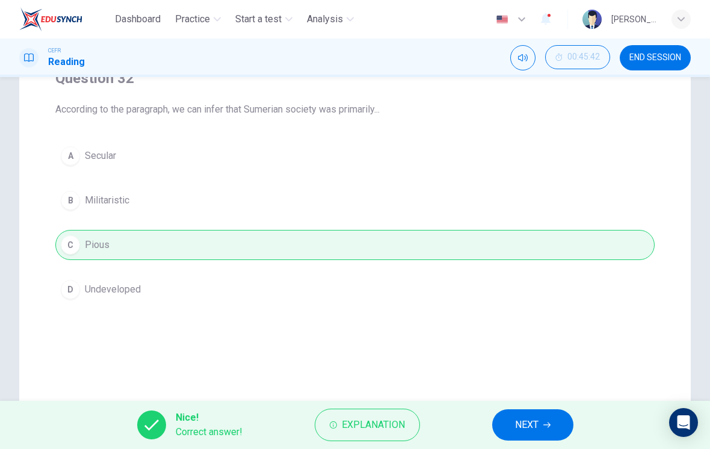
click at [545, 420] on button "NEXT" at bounding box center [532, 424] width 81 height 31
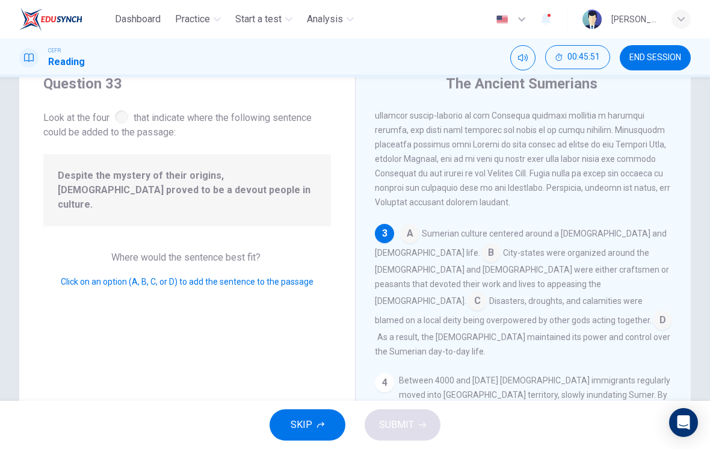
scroll to position [76, 0]
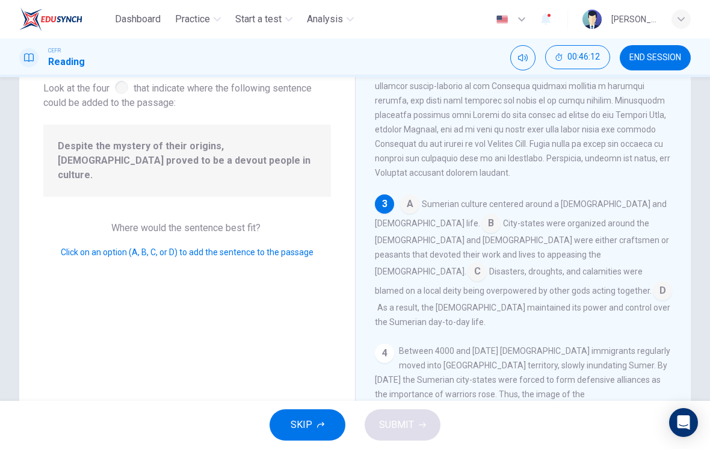
click at [467, 264] on input at bounding box center [476, 272] width 19 height 19
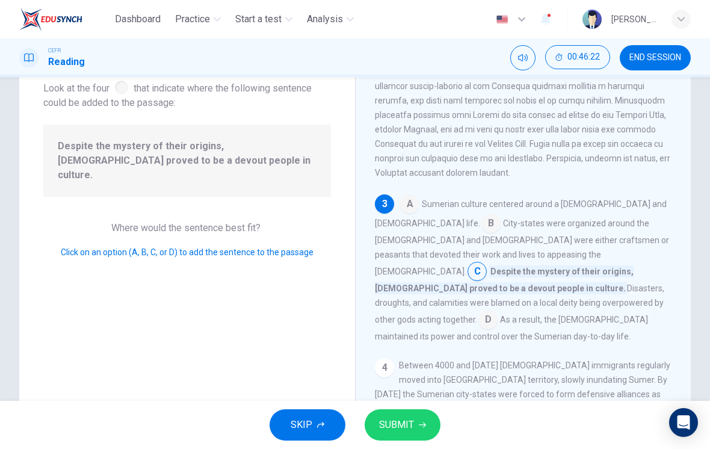
click at [409, 211] on input at bounding box center [409, 205] width 19 height 19
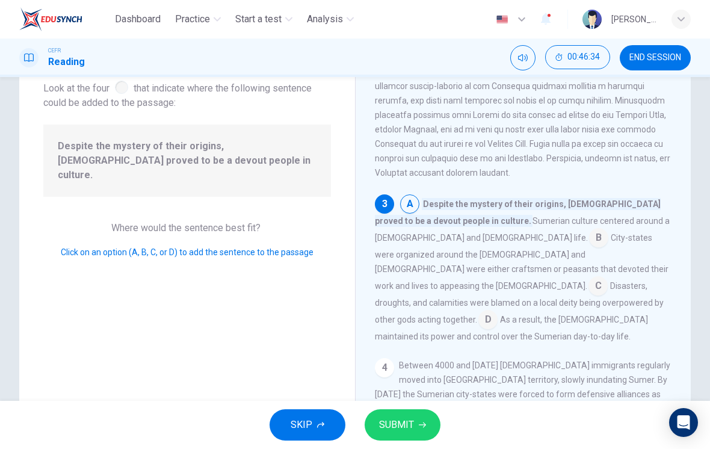
click at [410, 433] on span "SUBMIT" at bounding box center [396, 424] width 35 height 17
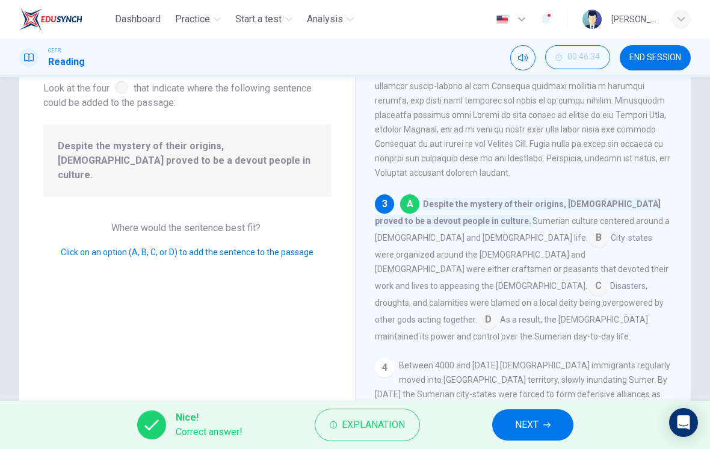
click at [545, 423] on icon "button" at bounding box center [546, 424] width 7 height 7
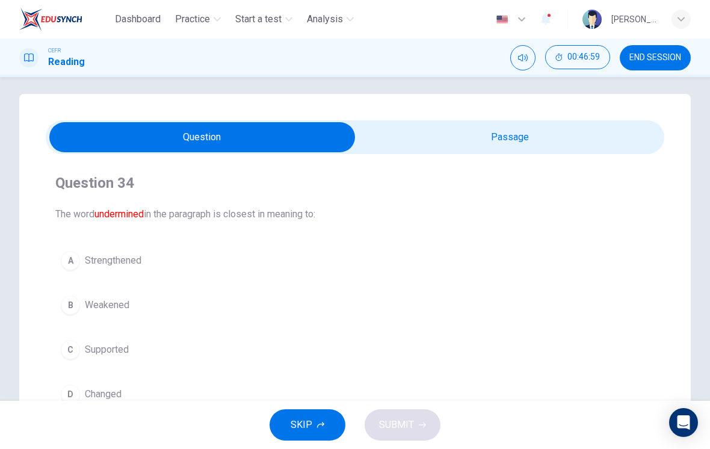
scroll to position [6, 0]
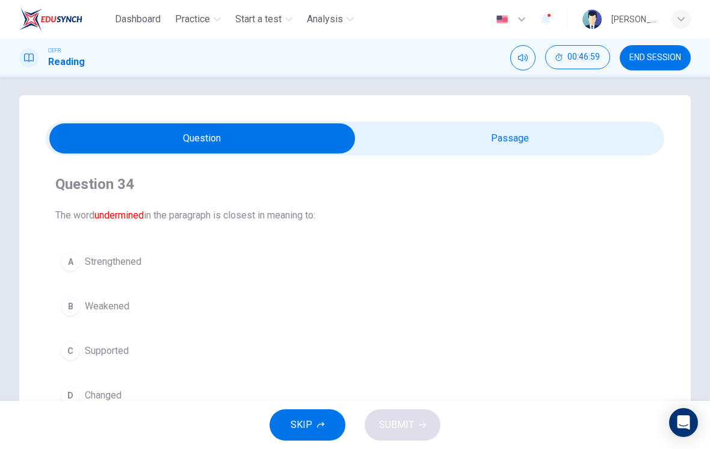
click at [108, 310] on span "Weakened" at bounding box center [107, 306] width 45 height 14
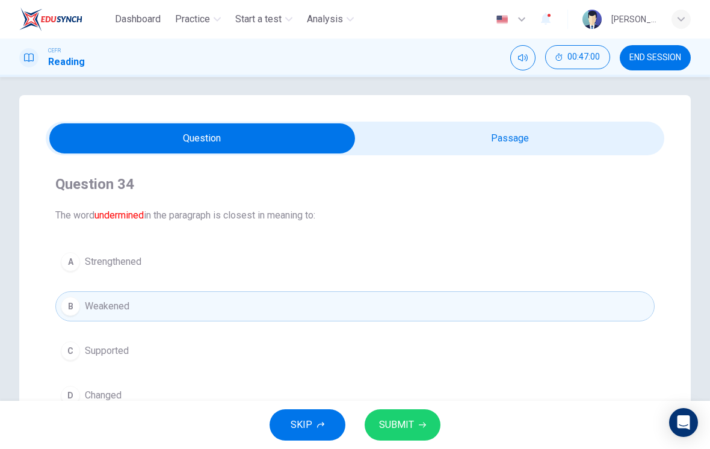
click at [409, 424] on span "SUBMIT" at bounding box center [396, 424] width 35 height 17
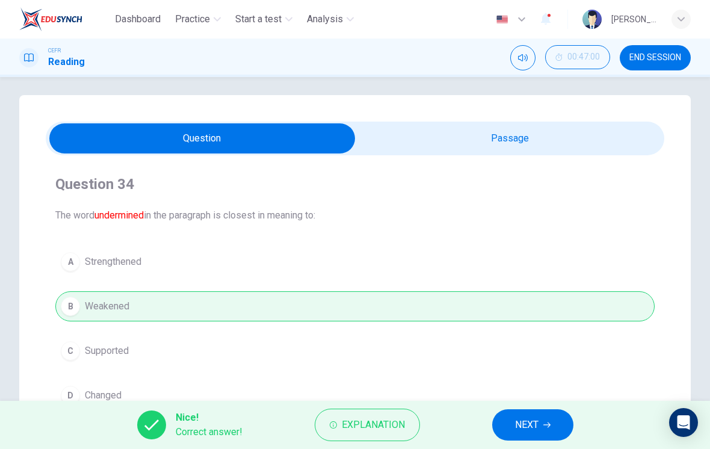
click at [538, 427] on span "NEXT" at bounding box center [526, 424] width 23 height 17
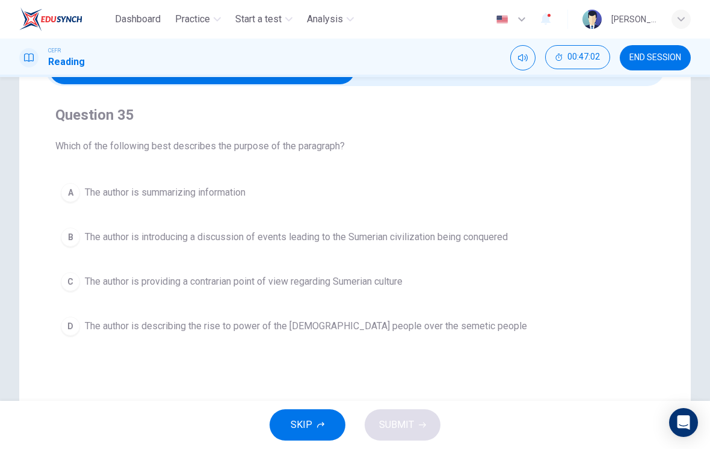
scroll to position [85, 0]
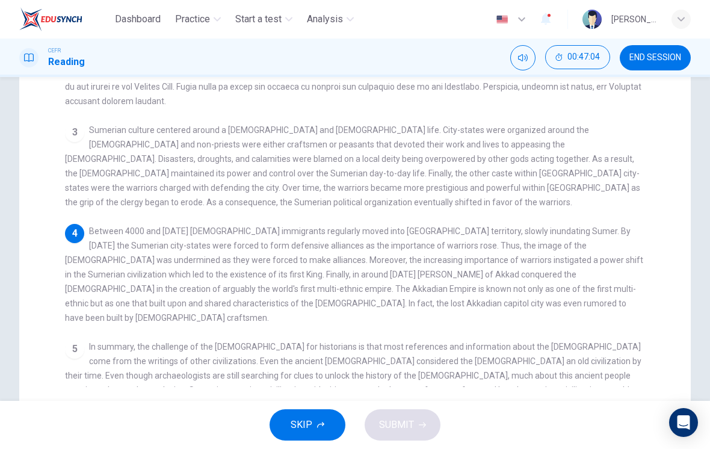
click at [578, 339] on div "5 In summary, the challenge of the [DEMOGRAPHIC_DATA] for historians is that mo…" at bounding box center [355, 375] width 581 height 72
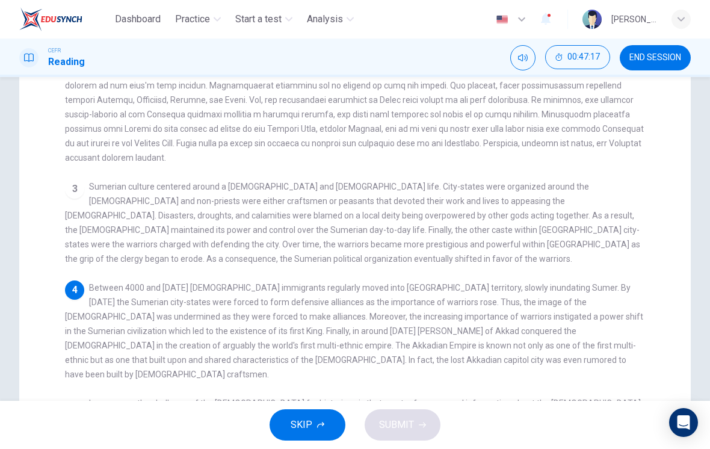
scroll to position [209, 0]
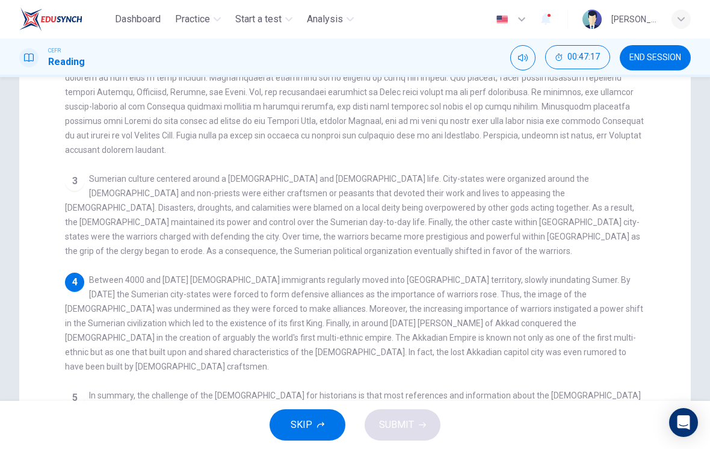
click at [570, 316] on div "4 Between 4000 and [DATE] [DEMOGRAPHIC_DATA] immigrants regularly moved into [G…" at bounding box center [355, 323] width 581 height 101
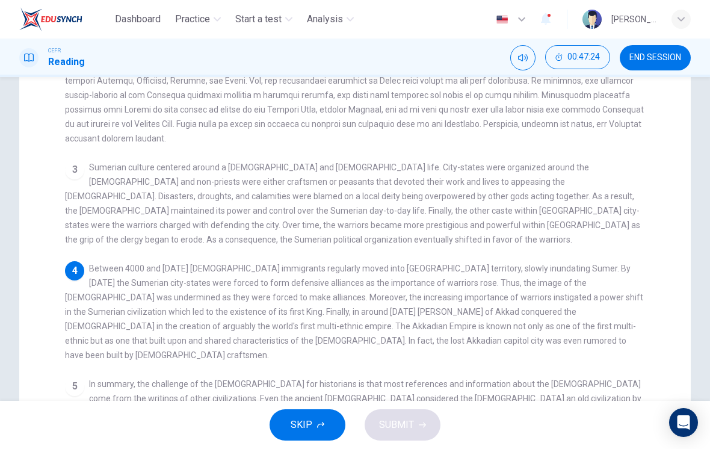
scroll to position [223, 0]
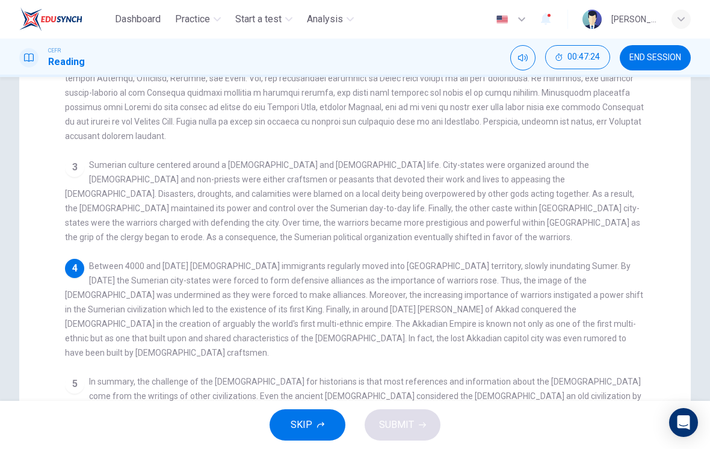
click at [577, 377] on span "In summary, the challenge of the [DEMOGRAPHIC_DATA] for historians is that most…" at bounding box center [353, 410] width 576 height 67
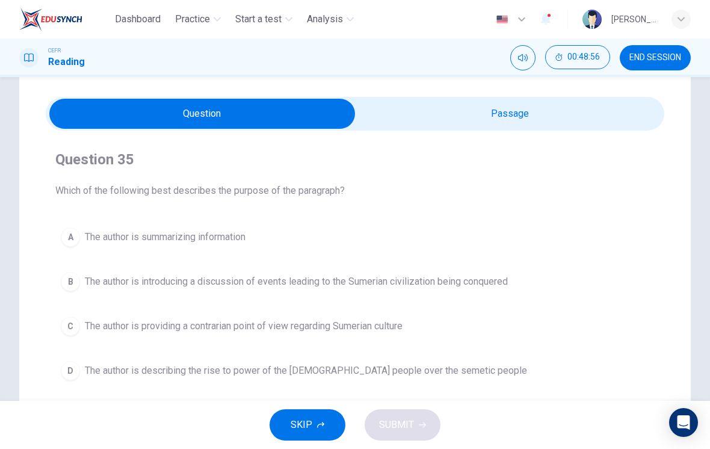
scroll to position [32, 0]
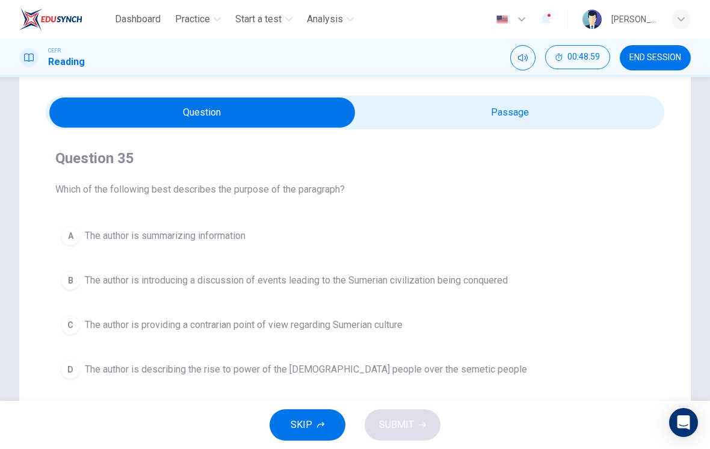
click at [268, 286] on span "The author is introducing a discussion of events leading to the Sumerian civili…" at bounding box center [296, 280] width 423 height 14
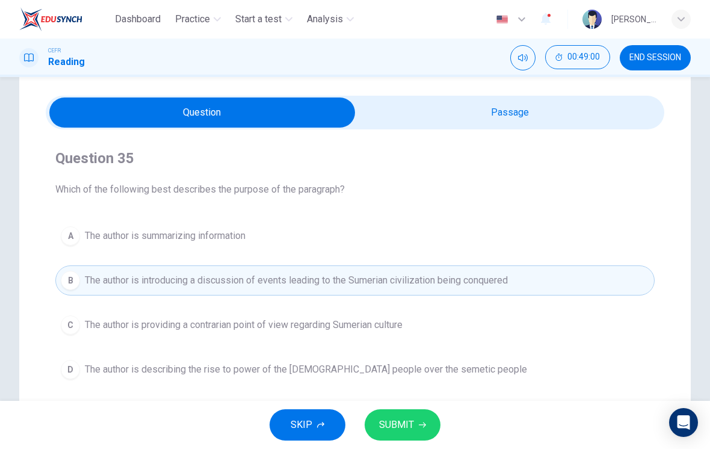
click at [418, 420] on button "SUBMIT" at bounding box center [403, 424] width 76 height 31
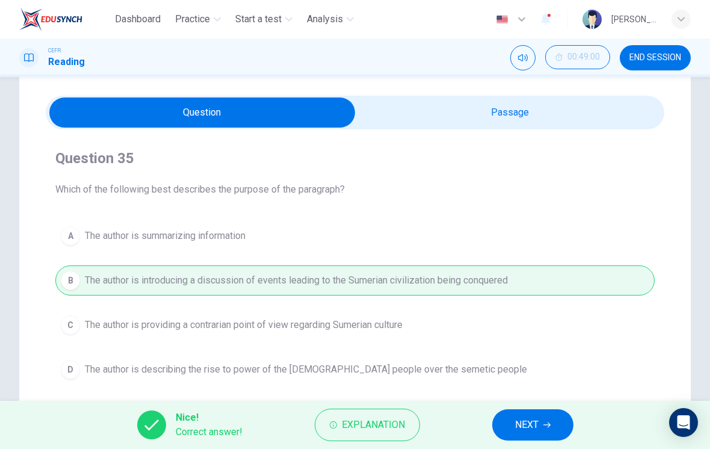
click at [522, 424] on span "NEXT" at bounding box center [526, 424] width 23 height 17
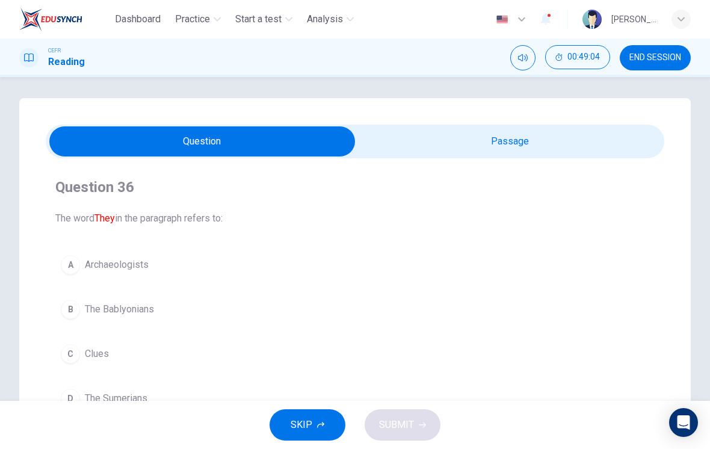
scroll to position [4, 0]
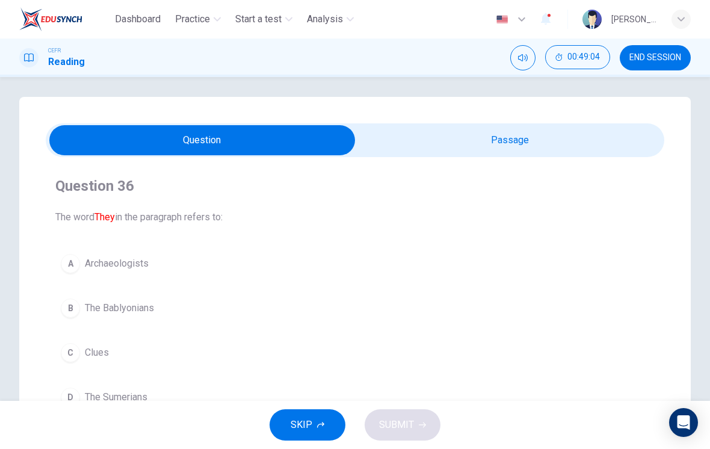
click at [567, 135] on input "checkbox" at bounding box center [202, 140] width 928 height 30
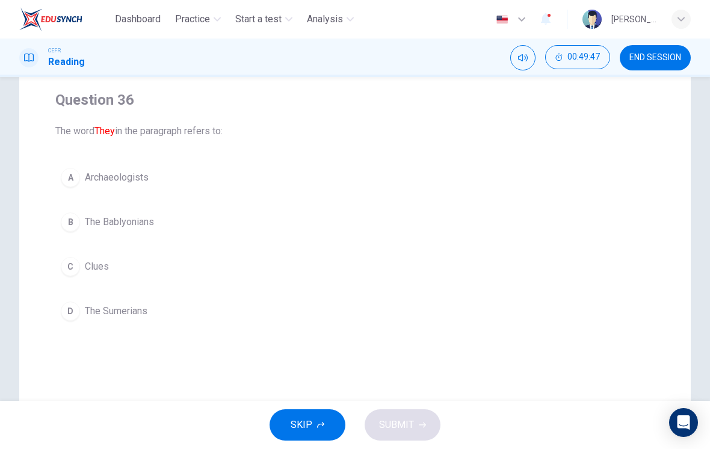
scroll to position [85, 0]
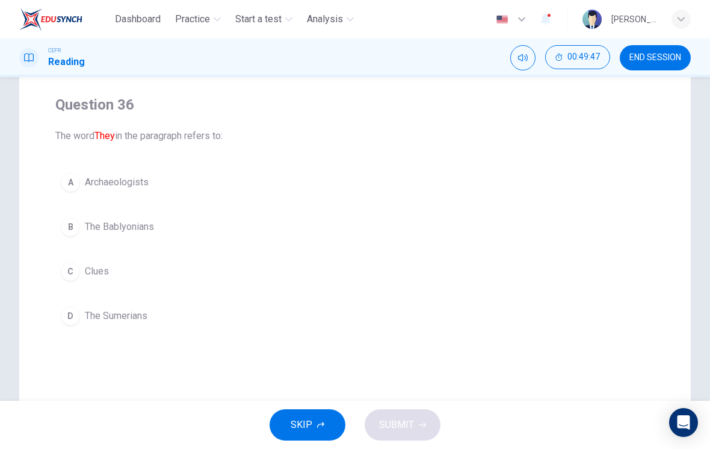
click at [125, 327] on button "D The Sumerians" at bounding box center [354, 316] width 599 height 30
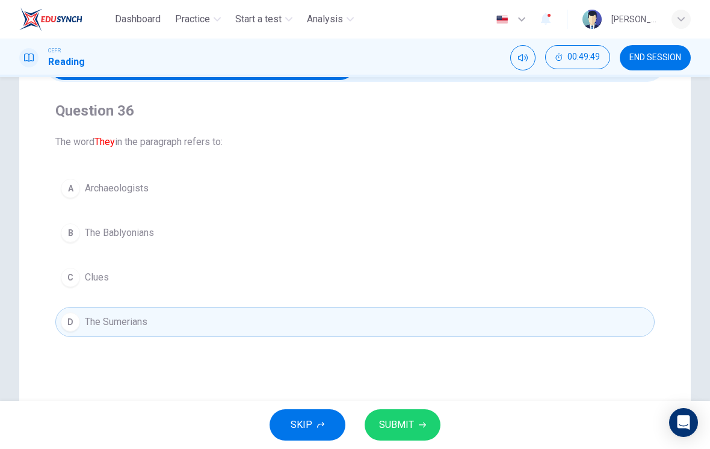
scroll to position [79, 0]
click at [543, 134] on div "Question 36 The word They in the paragraph refers to:" at bounding box center [354, 126] width 599 height 48
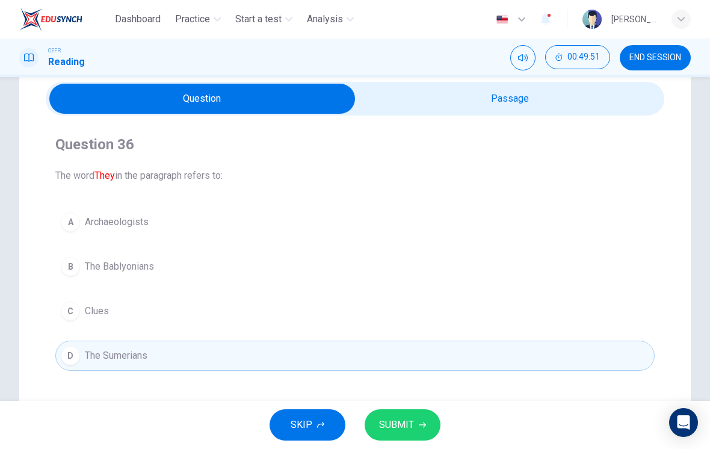
scroll to position [45, 0]
click at [563, 98] on input "checkbox" at bounding box center [202, 99] width 928 height 30
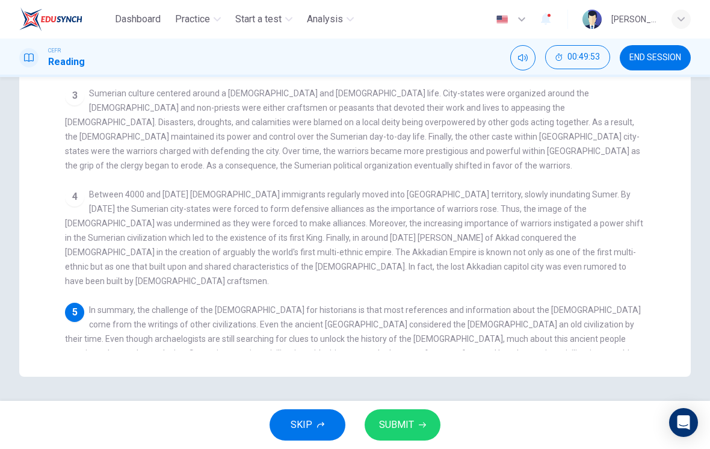
scroll to position [295, 0]
click at [413, 425] on span "SUBMIT" at bounding box center [396, 424] width 35 height 17
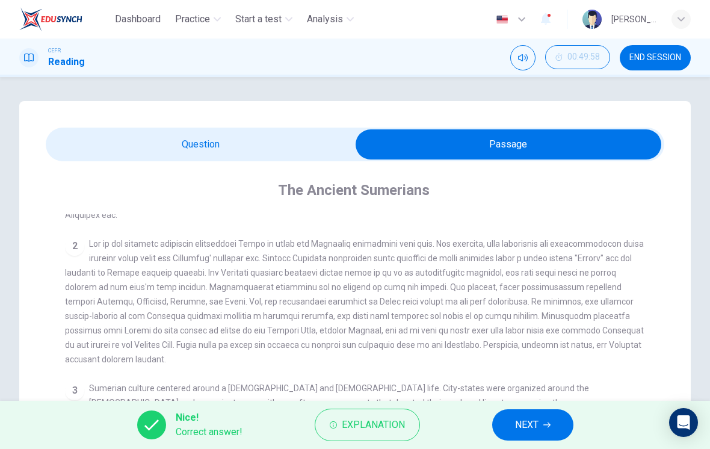
scroll to position [-1, 0]
click at [279, 148] on input "checkbox" at bounding box center [509, 144] width 928 height 30
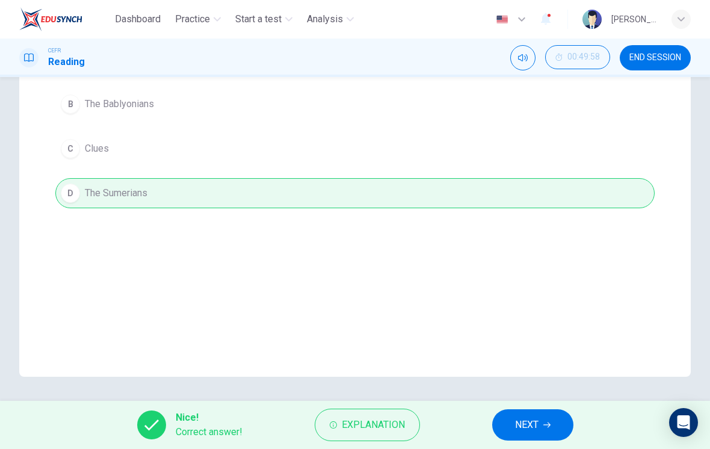
click at [543, 421] on icon "button" at bounding box center [546, 424] width 7 height 7
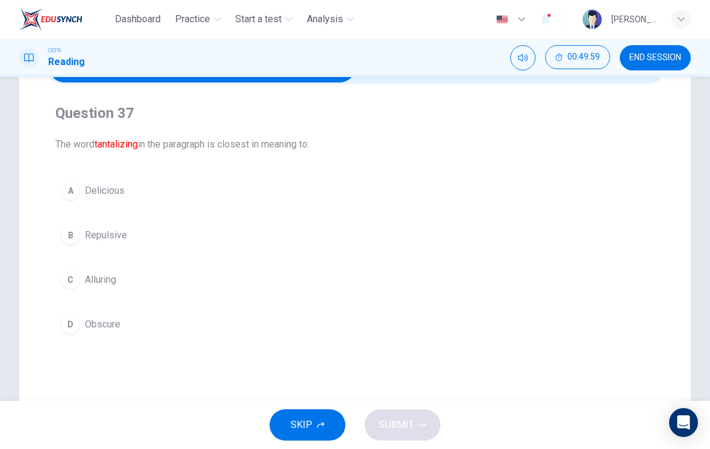
scroll to position [71, 0]
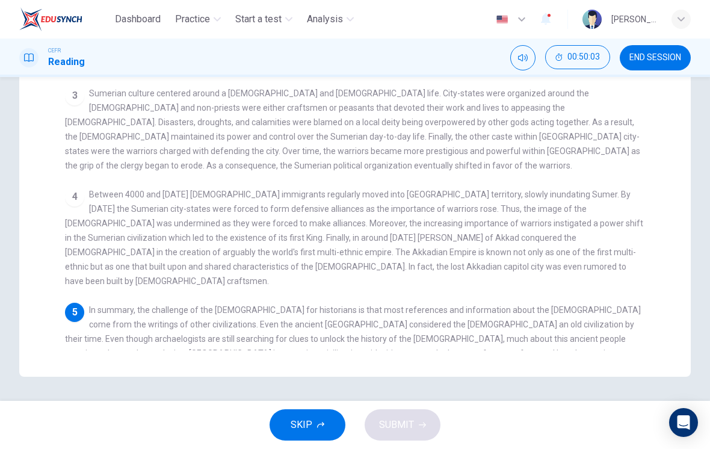
checkbox input "false"
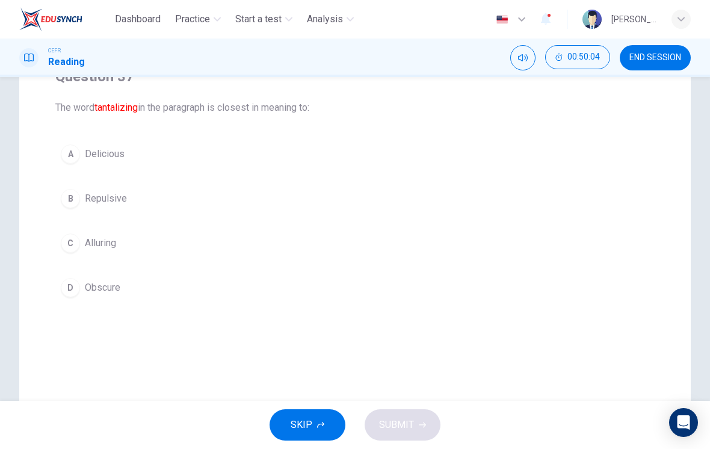
scroll to position [108, 0]
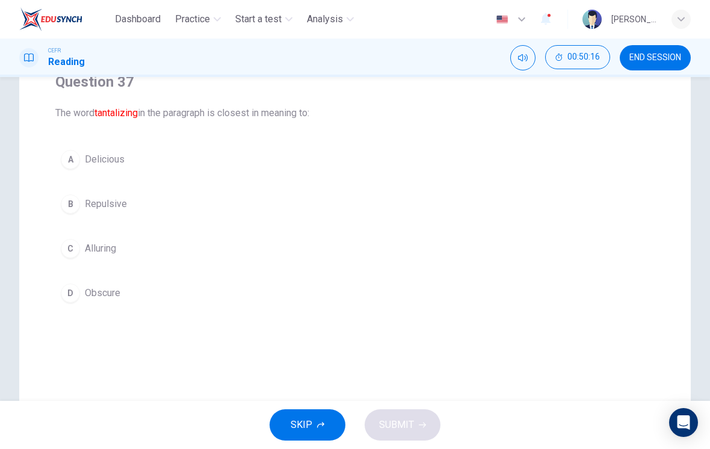
click at [127, 243] on button "C Alluring" at bounding box center [354, 248] width 599 height 30
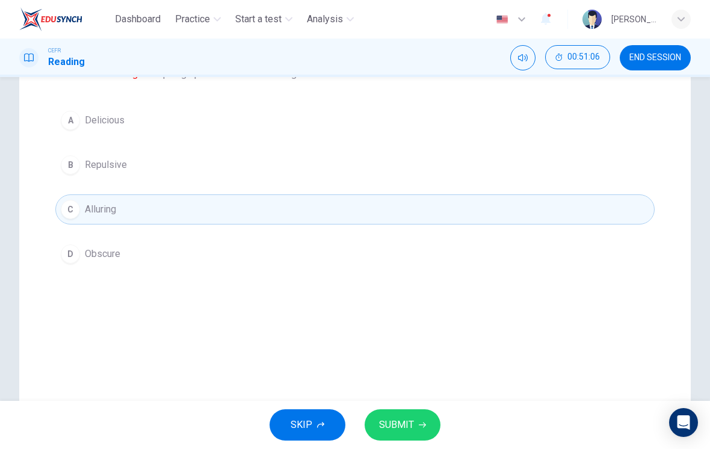
scroll to position [148, 0]
click at [416, 430] on button "SUBMIT" at bounding box center [403, 424] width 76 height 31
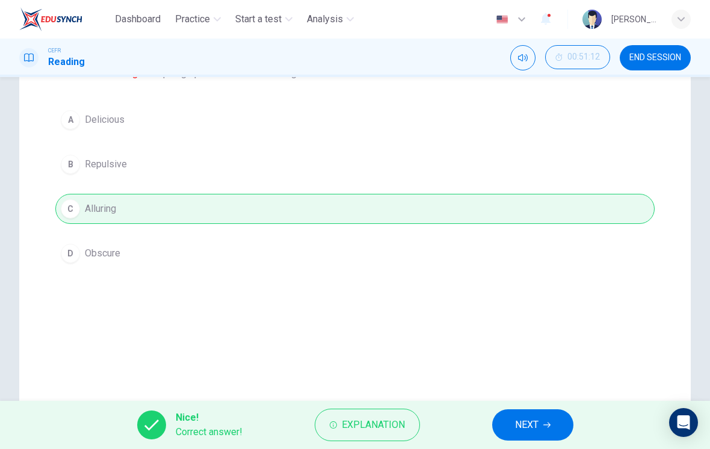
click at [537, 422] on span "NEXT" at bounding box center [526, 424] width 23 height 17
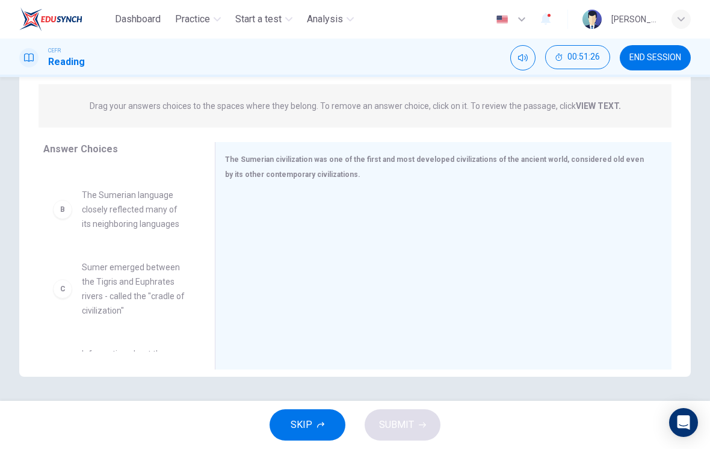
scroll to position [78, 0]
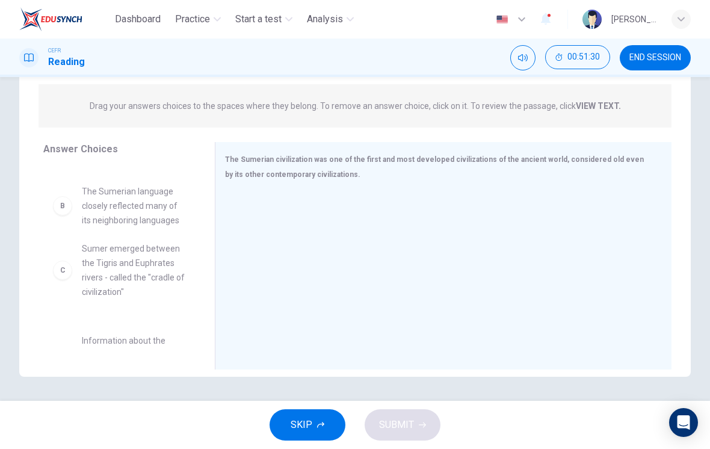
click at [147, 268] on div "A [PERSON_NAME] the Great was the first ruler to conquer Sumer B The Sumerian l…" at bounding box center [119, 180] width 152 height 185
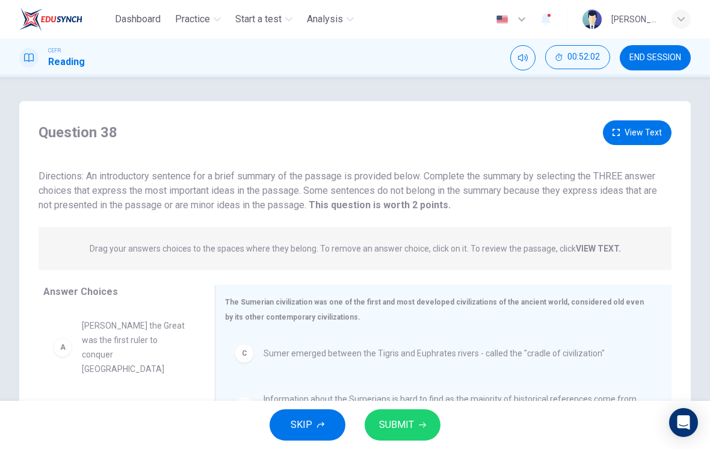
scroll to position [0, 0]
click at [639, 130] on button "View Text" at bounding box center [637, 132] width 69 height 25
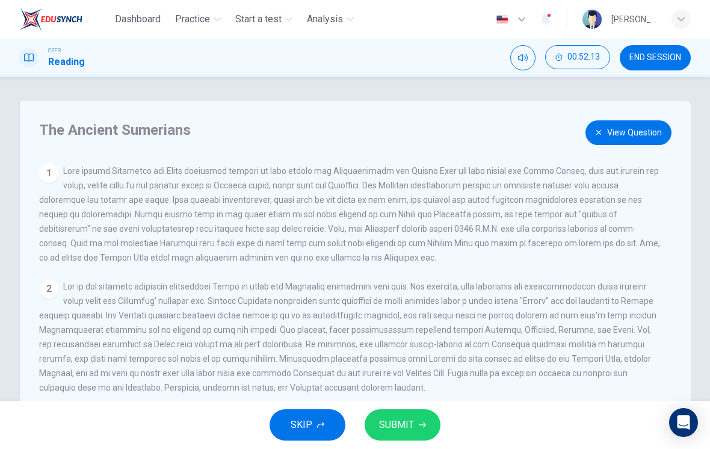
click at [639, 134] on button "View Question" at bounding box center [628, 132] width 86 height 25
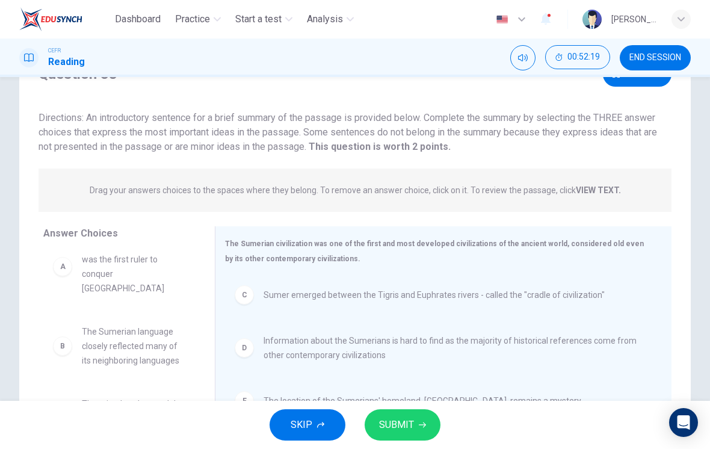
scroll to position [22, 0]
click at [190, 387] on div "F The priesthood caused the downfall of the Sumerian civilization" at bounding box center [119, 418] width 152 height 63
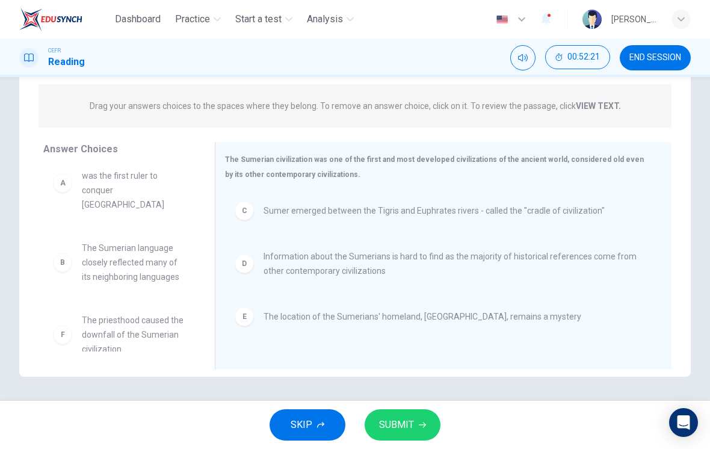
scroll to position [143, 0]
click at [412, 423] on span "SUBMIT" at bounding box center [396, 424] width 35 height 17
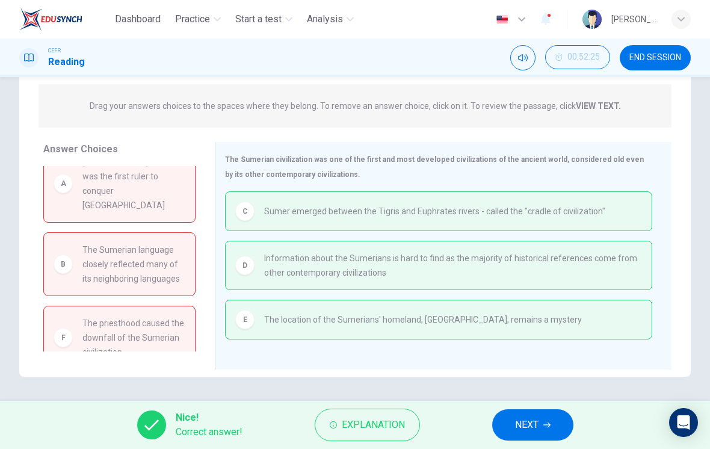
click at [538, 425] on span "NEXT" at bounding box center [526, 424] width 23 height 17
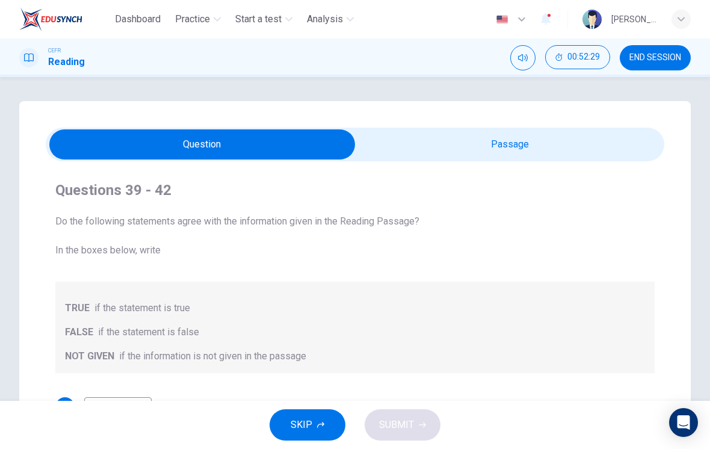
scroll to position [0, 0]
click at [615, 149] on input "checkbox" at bounding box center [202, 144] width 928 height 30
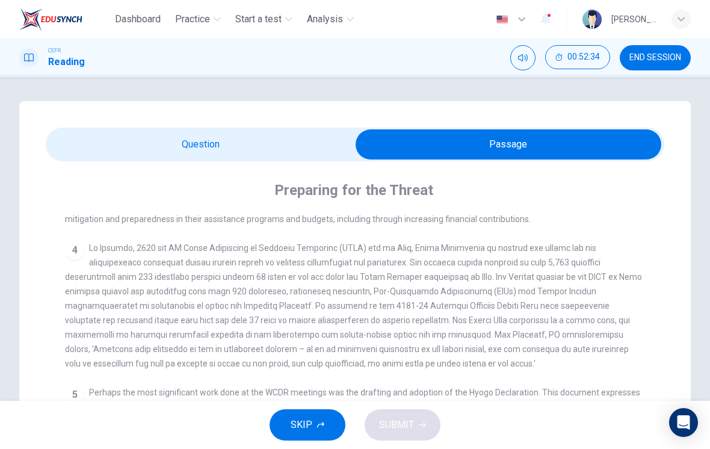
scroll to position [474, 0]
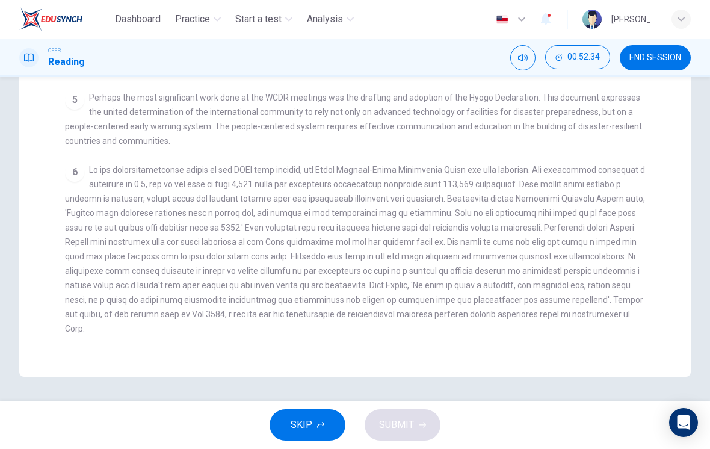
click at [375, 328] on div "CLICK TO ZOOM Click to Zoom 1 It is an unfortunate fact that over the past 20 y…" at bounding box center [363, 134] width 596 height 431
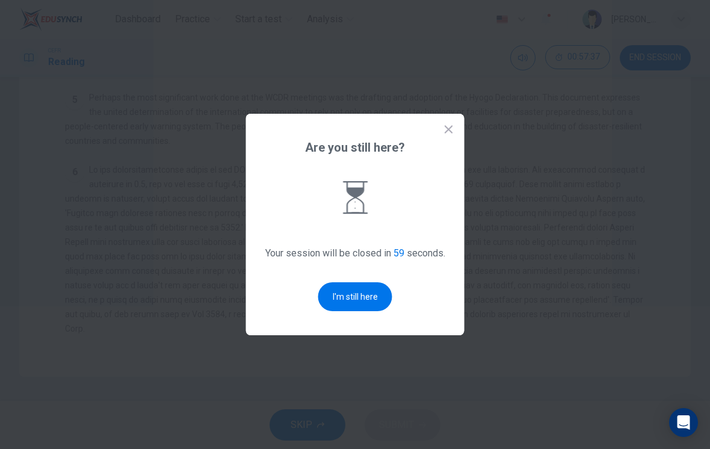
click at [351, 293] on button "I'm still here" at bounding box center [355, 296] width 74 height 29
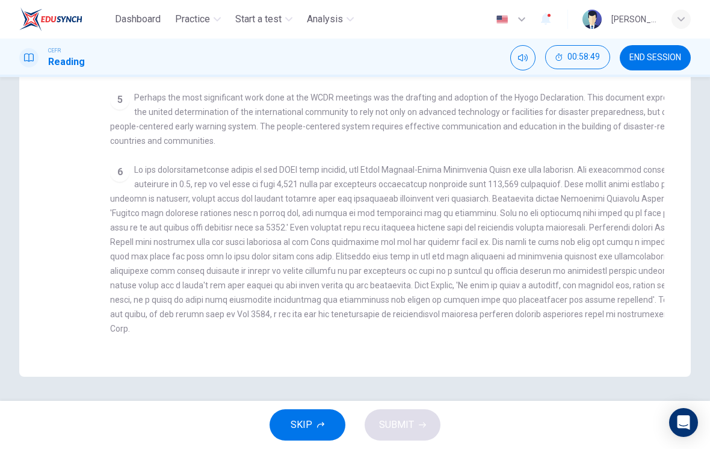
checkbox input "false"
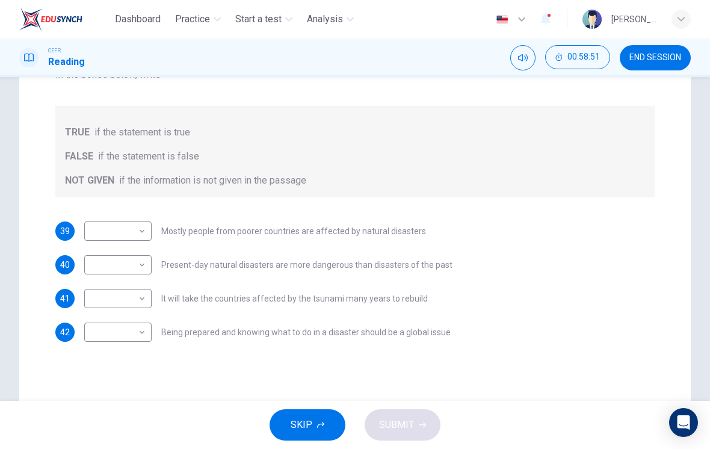
scroll to position [180, 0]
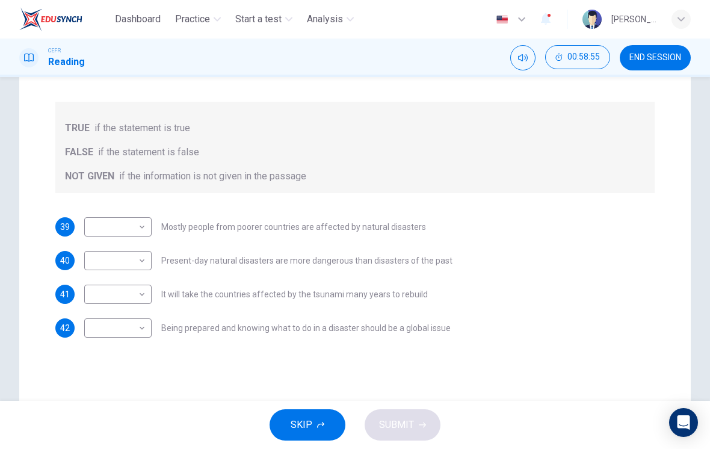
click at [135, 227] on body "Dashboard Practice Start a test Analysis English en ​ [PERSON_NAME] [PERSON_NAM…" at bounding box center [355, 224] width 710 height 449
click at [137, 283] on li "NOT GIVEN" at bounding box center [117, 284] width 67 height 19
type input "NOT GIVEN"
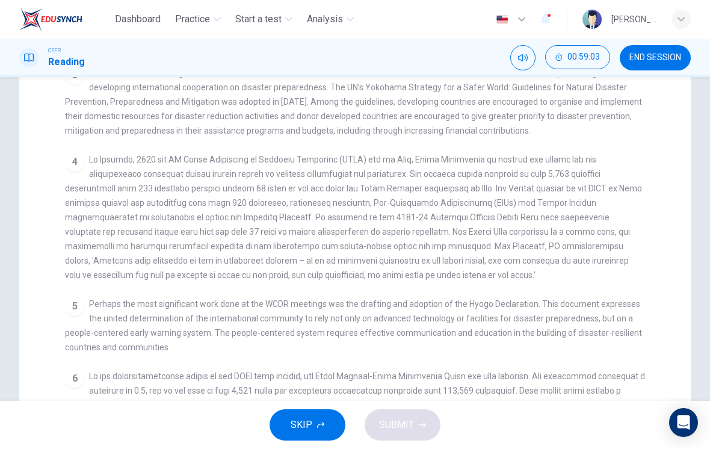
scroll to position [372, 0]
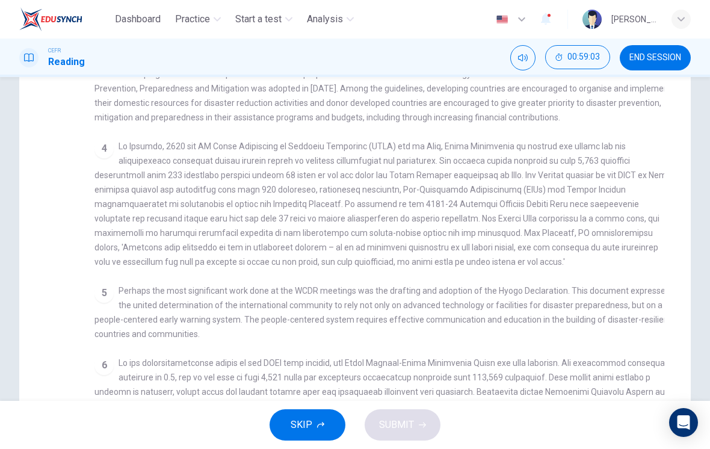
checkbox input "false"
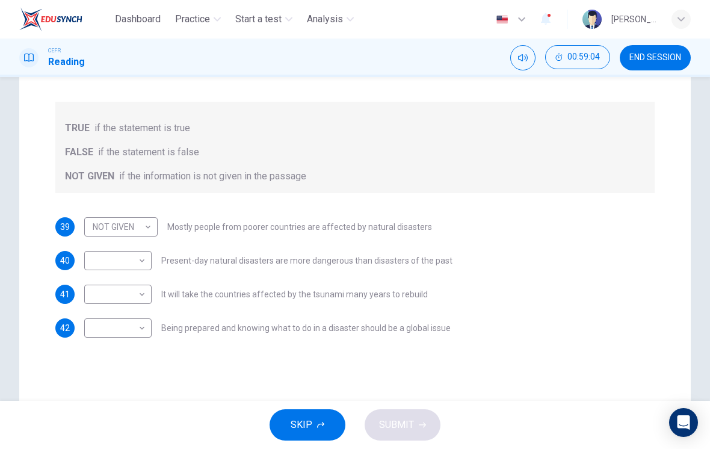
click at [146, 226] on body "Dashboard Practice Start a test Analysis English en ​ [PERSON_NAME] [PERSON_NAM…" at bounding box center [355, 224] width 710 height 449
click at [138, 264] on li "FALSE" at bounding box center [121, 265] width 75 height 19
type input "FALSE"
click at [141, 260] on body "Dashboard Practice Start a test Analysis English en ​ [PERSON_NAME] [PERSON_NAM…" at bounding box center [355, 224] width 710 height 449
click at [125, 280] on li "TRUE" at bounding box center [117, 279] width 67 height 19
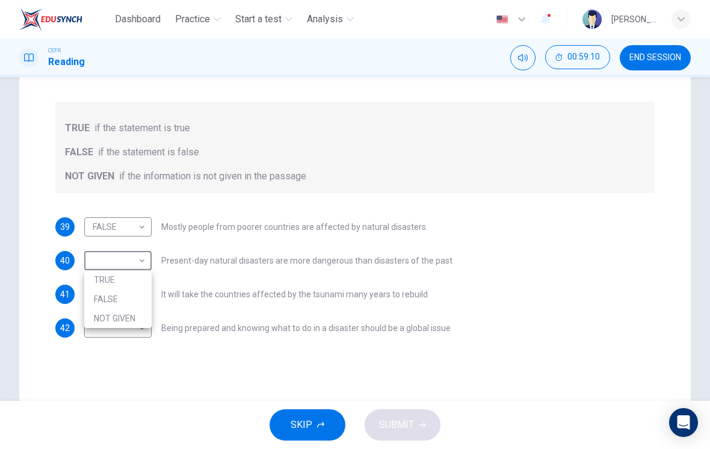
type input "TRUE"
click at [138, 293] on body "Dashboard Practice Start a test Analysis English en ​ [PERSON_NAME] [PERSON_NAM…" at bounding box center [355, 224] width 710 height 449
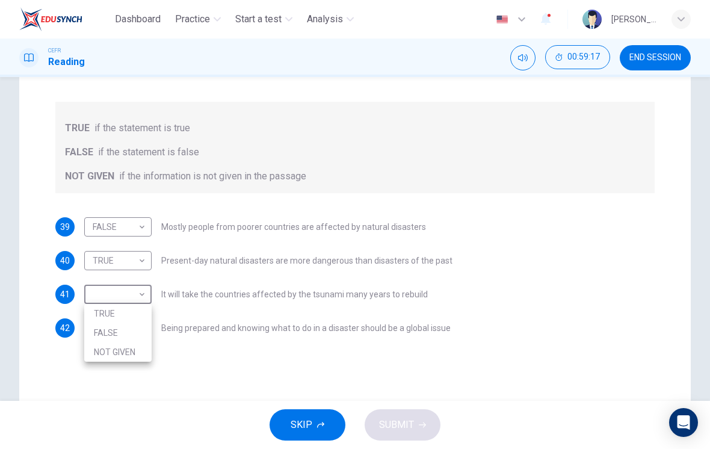
click at [128, 315] on li "TRUE" at bounding box center [117, 313] width 67 height 19
type input "TRUE"
click at [122, 325] on body "Dashboard Practice Start a test Analysis English en ​ [PERSON_NAME] [PERSON_NAM…" at bounding box center [355, 224] width 710 height 449
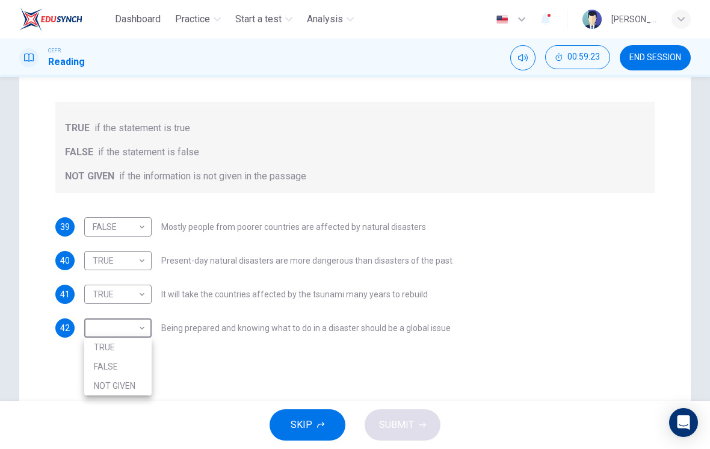
click at [110, 342] on li "TRUE" at bounding box center [117, 347] width 67 height 19
type input "TRUE"
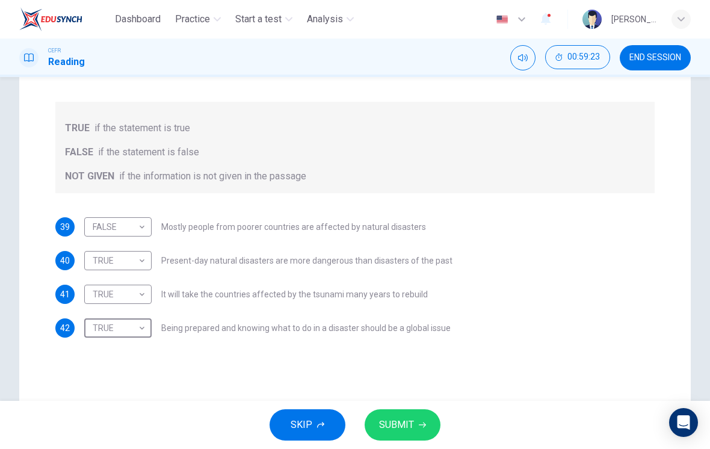
click at [135, 297] on body "Dashboard Practice Start a test Analysis English en ​ [PERSON_NAME] [PERSON_NAM…" at bounding box center [355, 224] width 710 height 449
click at [135, 351] on li "NOT GIVEN" at bounding box center [117, 351] width 67 height 19
type input "NOT GIVEN"
click at [410, 410] on button "SUBMIT" at bounding box center [403, 424] width 76 height 31
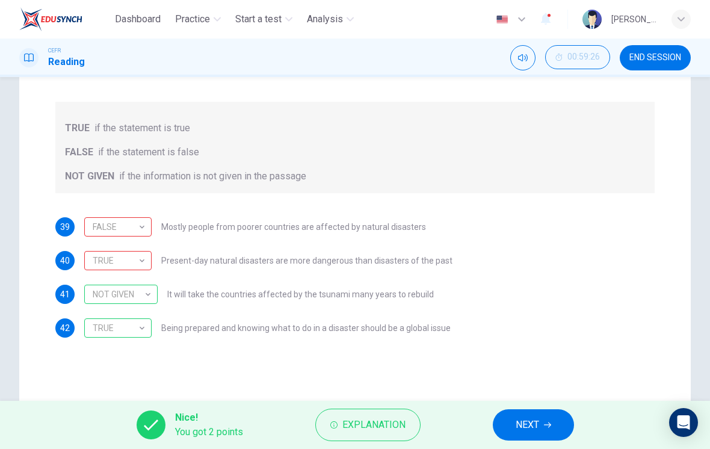
click at [138, 266] on div "TRUE" at bounding box center [115, 261] width 63 height 34
click at [128, 224] on div "FALSE" at bounding box center [115, 227] width 63 height 34
click at [212, 286] on div "NOT GIVEN NOT GIVEN ​ It will take the countries affected by the tsunami many y…" at bounding box center [259, 294] width 350 height 19
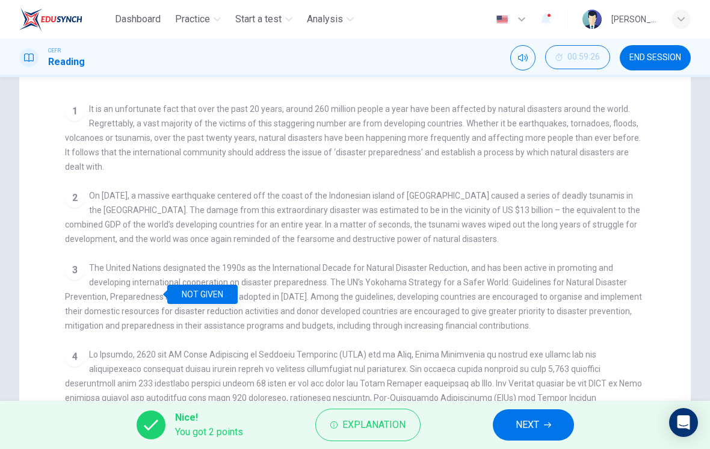
scroll to position [182, 0]
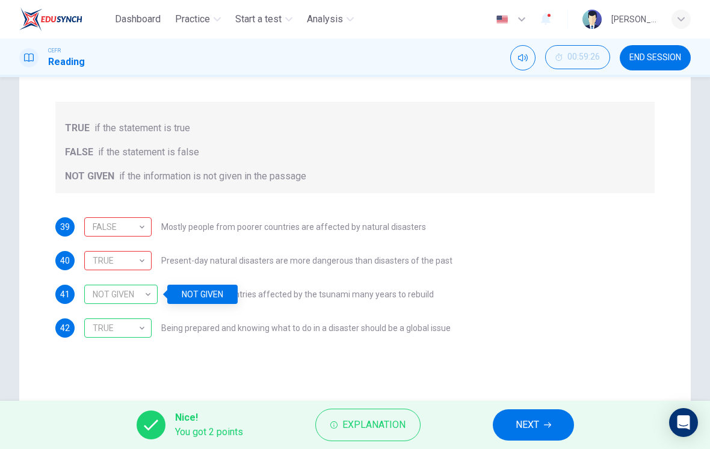
click at [356, 427] on span "Explanation" at bounding box center [373, 424] width 63 height 17
click at [168, 345] on div "Questions 39 - 42 Do the following statements agree with the information given …" at bounding box center [355, 169] width 619 height 356
click at [147, 253] on div "TRUE" at bounding box center [115, 261] width 63 height 34
click at [356, 438] on button "Explanation" at bounding box center [367, 425] width 105 height 32
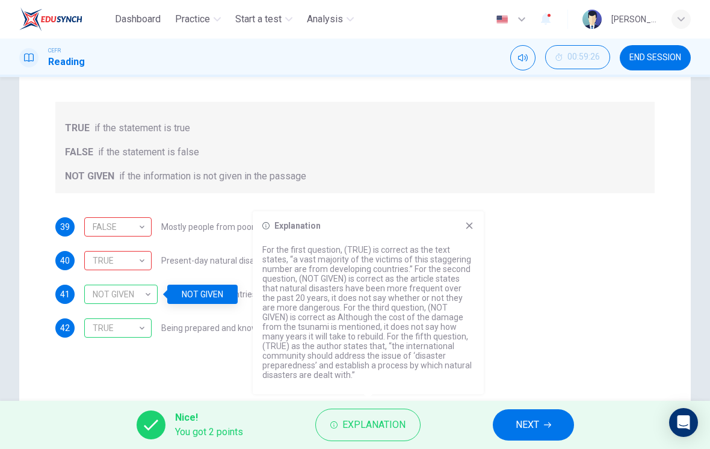
click at [600, 256] on div "40 TRUE TRUE ​ Present-day natural disasters are more dangerous than disasters …" at bounding box center [354, 260] width 599 height 19
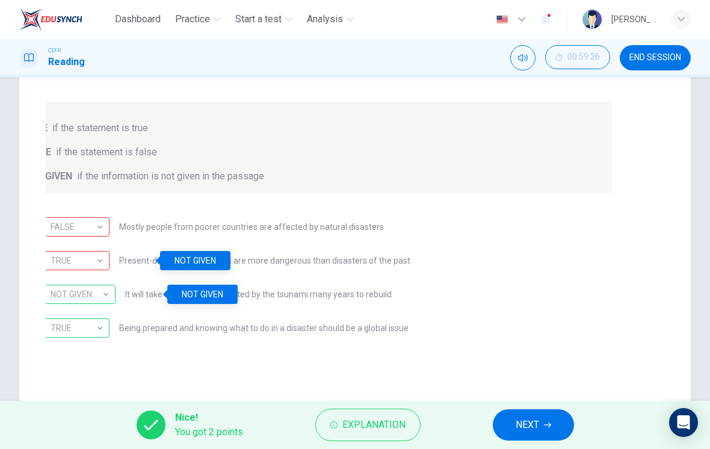
checkbox input "true"
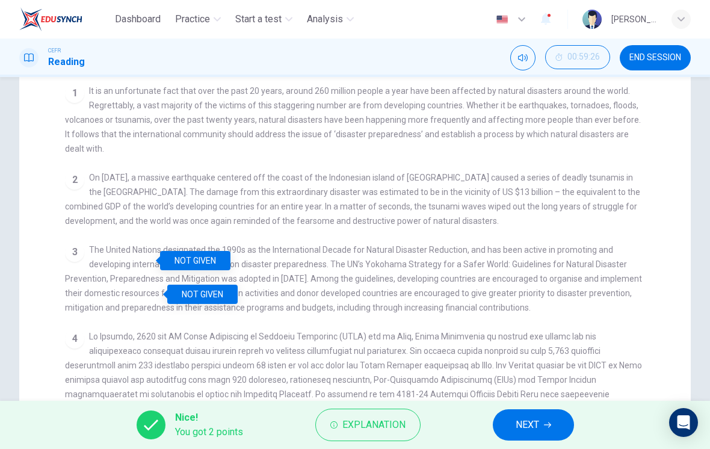
click at [543, 427] on button "NEXT" at bounding box center [533, 424] width 81 height 31
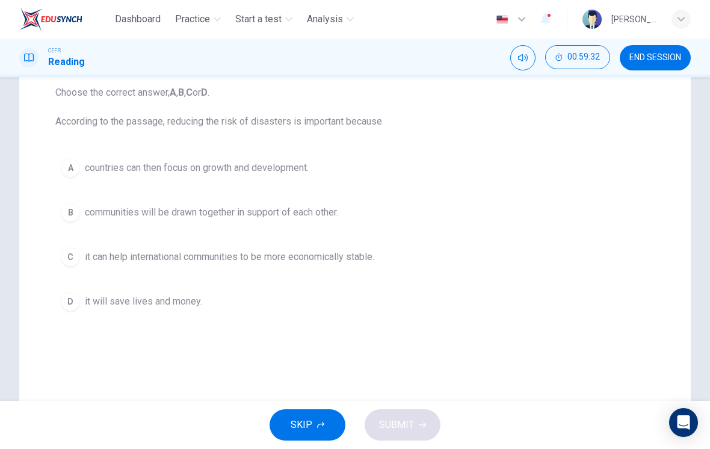
scroll to position [132, 0]
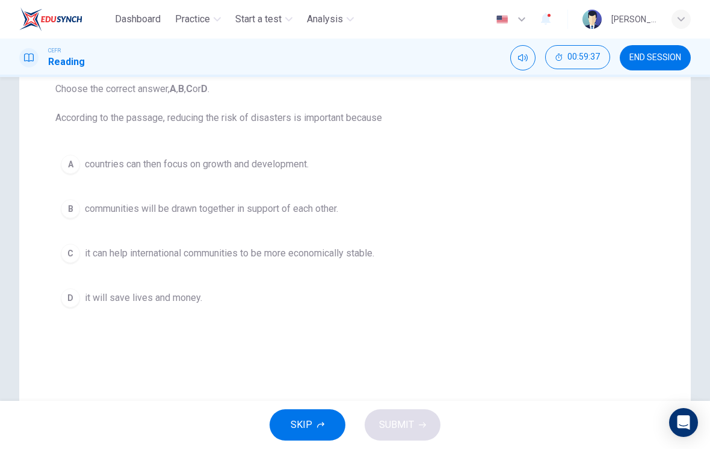
click at [179, 302] on span "it will save lives and money." at bounding box center [143, 298] width 117 height 14
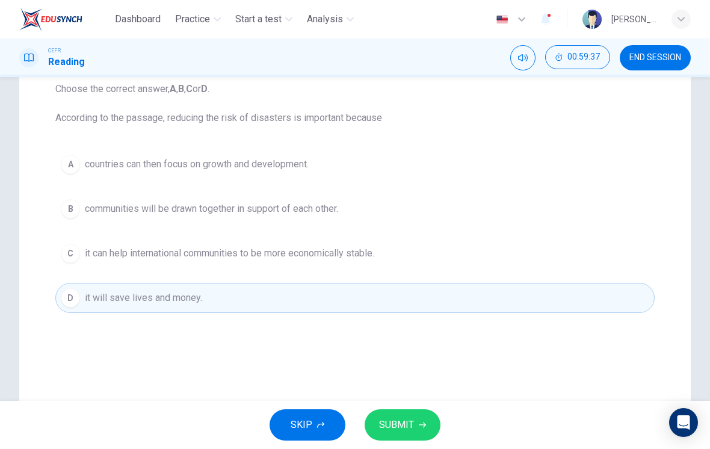
click at [403, 427] on span "SUBMIT" at bounding box center [396, 424] width 35 height 17
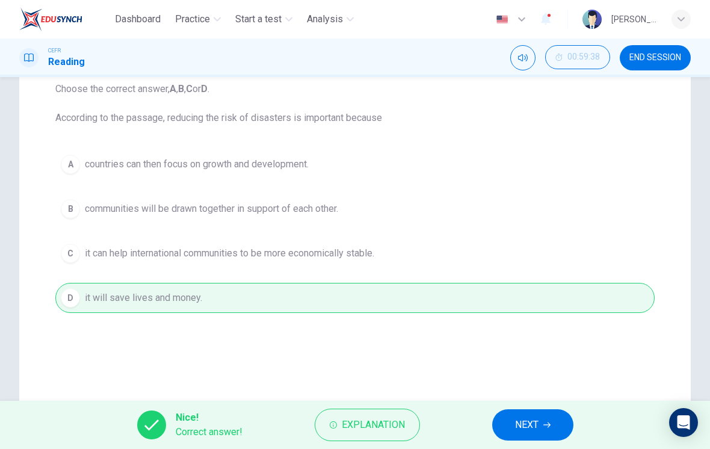
click at [542, 423] on button "NEXT" at bounding box center [532, 424] width 81 height 31
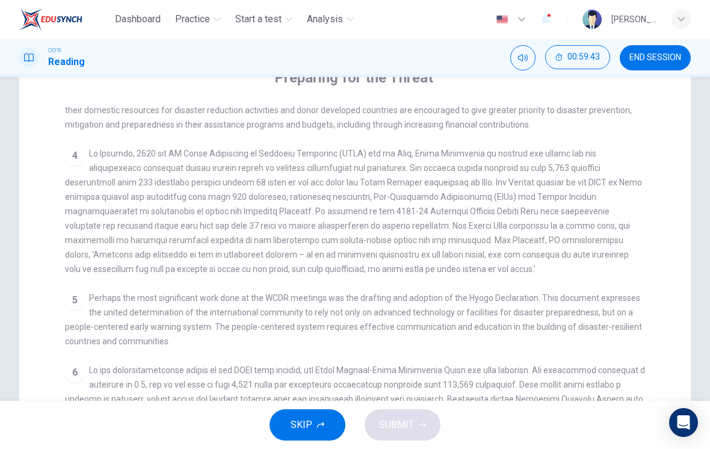
scroll to position [437, 0]
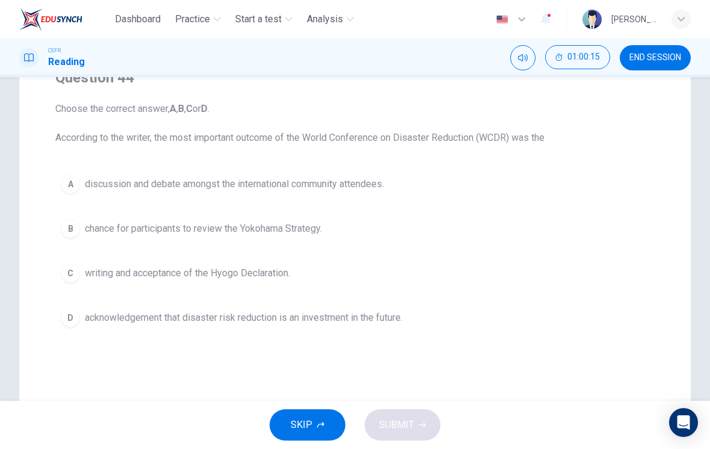
click at [313, 227] on span "chance for participants to review the Yokohama Strategy." at bounding box center [203, 228] width 237 height 14
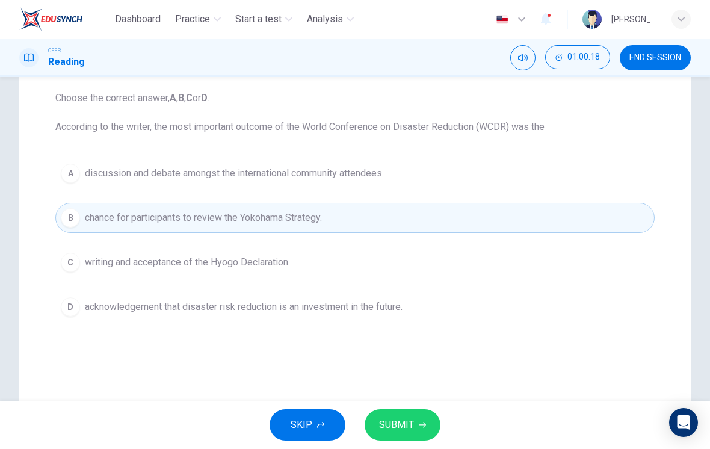
scroll to position [122, 0]
click at [419, 427] on icon "button" at bounding box center [422, 424] width 7 height 7
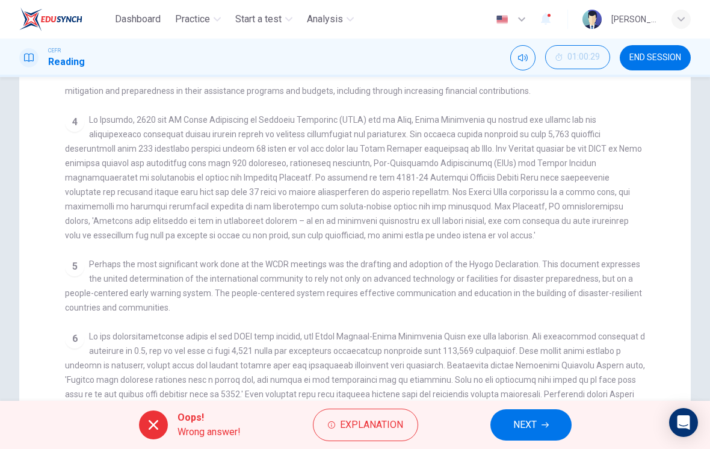
scroll to position [124, 0]
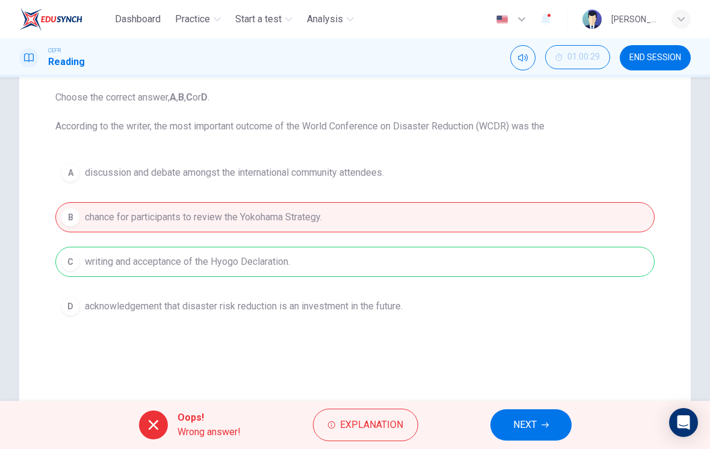
click at [532, 428] on span "NEXT" at bounding box center [524, 424] width 23 height 17
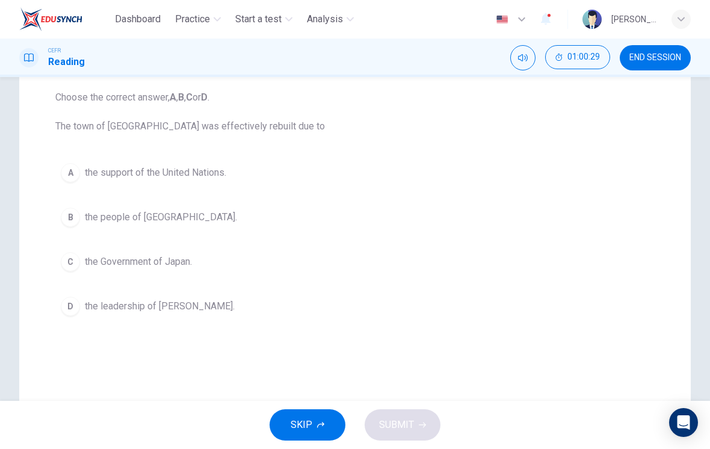
scroll to position [118, 0]
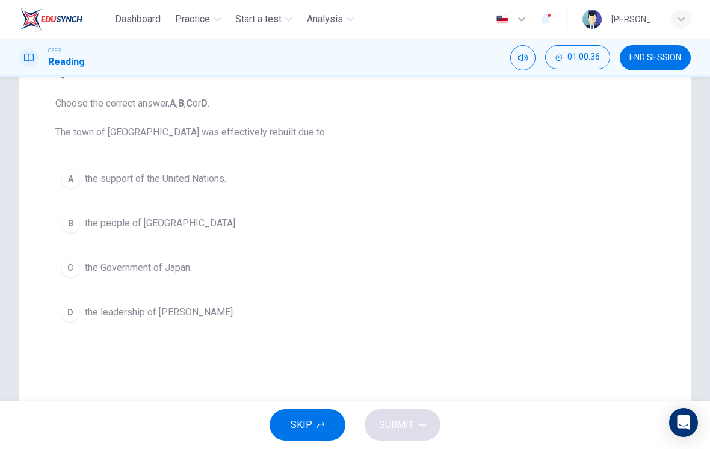
click at [140, 229] on span "the people of [GEOGRAPHIC_DATA]." at bounding box center [161, 223] width 152 height 14
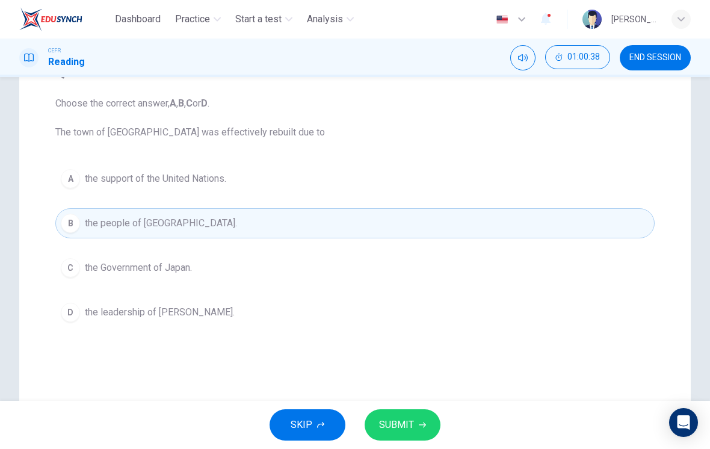
click at [417, 415] on button "SUBMIT" at bounding box center [403, 424] width 76 height 31
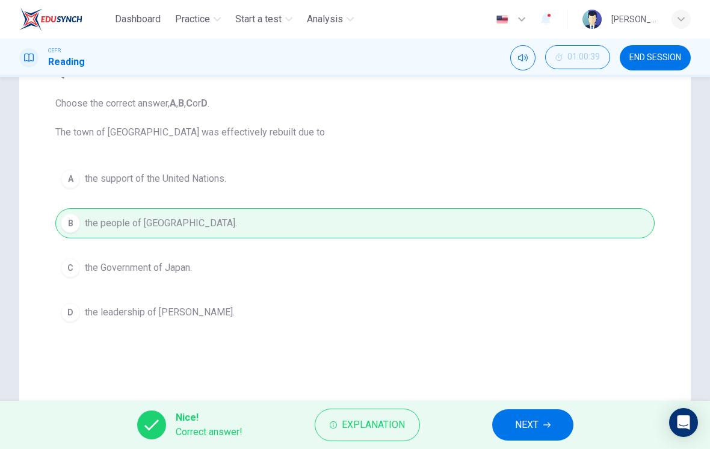
click at [554, 425] on button "NEXT" at bounding box center [532, 424] width 81 height 31
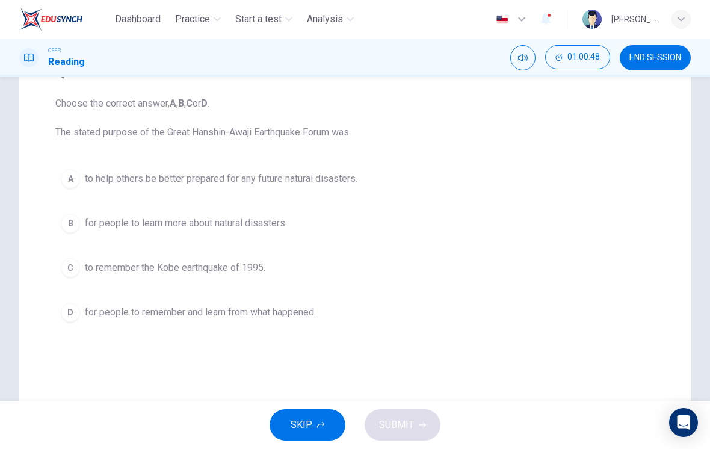
click at [312, 323] on button "D for people to remember and learn from what happened." at bounding box center [354, 312] width 599 height 30
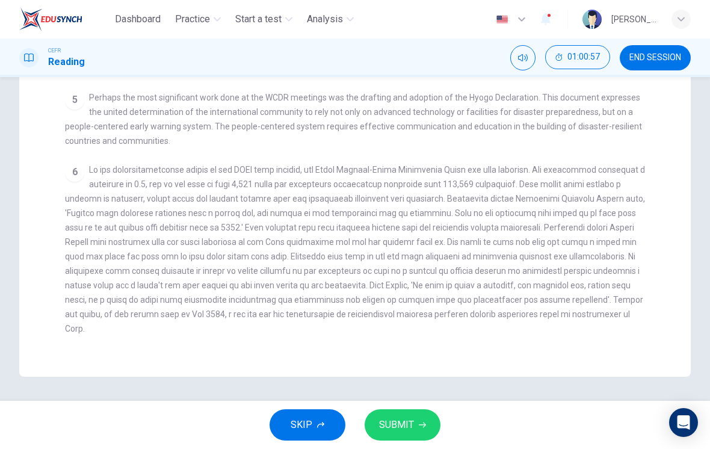
scroll to position [295, 0]
checkbox input "false"
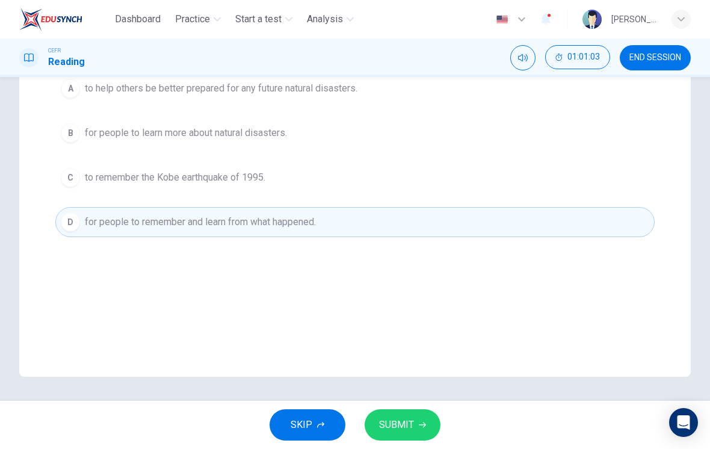
scroll to position [208, 0]
click at [416, 414] on button "SUBMIT" at bounding box center [403, 424] width 76 height 31
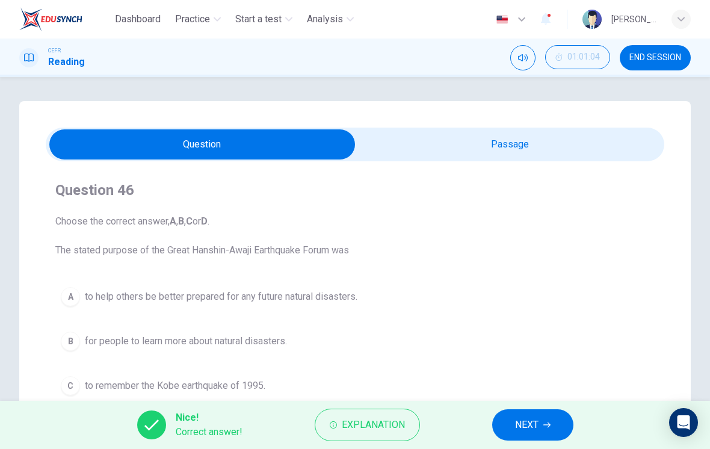
scroll to position [0, 0]
click at [545, 421] on icon "button" at bounding box center [546, 424] width 7 height 7
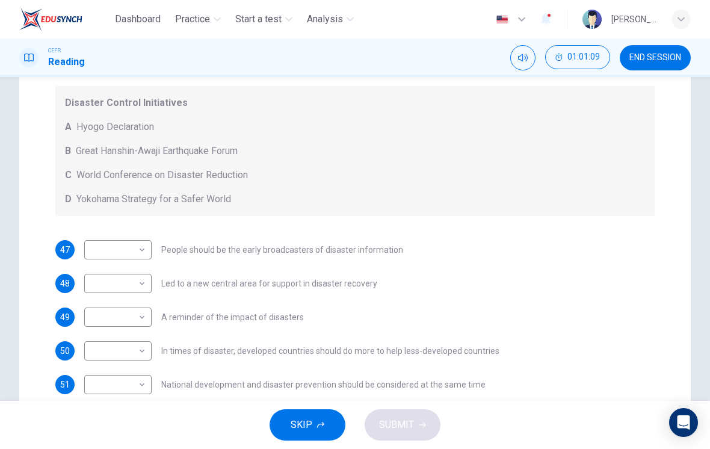
scroll to position [223, 0]
click at [141, 255] on body "Dashboard Practice Start a test Analysis English en ​ [PERSON_NAME] [PERSON_NAM…" at bounding box center [355, 224] width 710 height 449
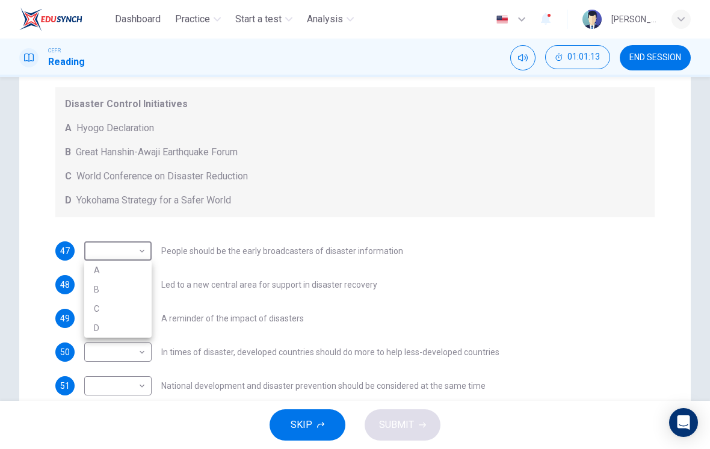
click at [139, 324] on li "D" at bounding box center [117, 327] width 67 height 19
type input "D"
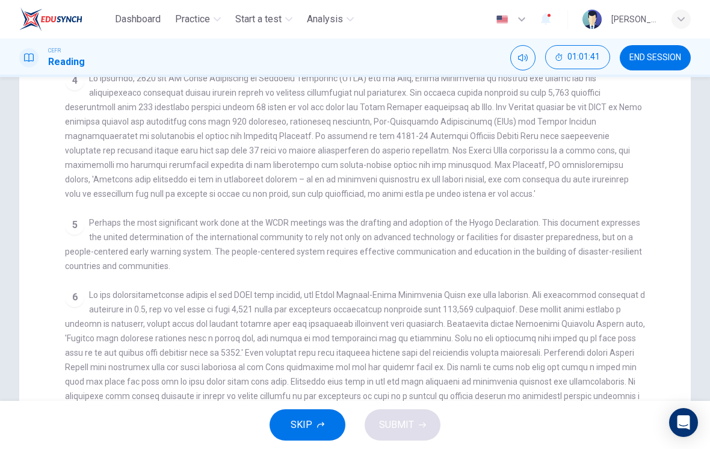
scroll to position [389, 0]
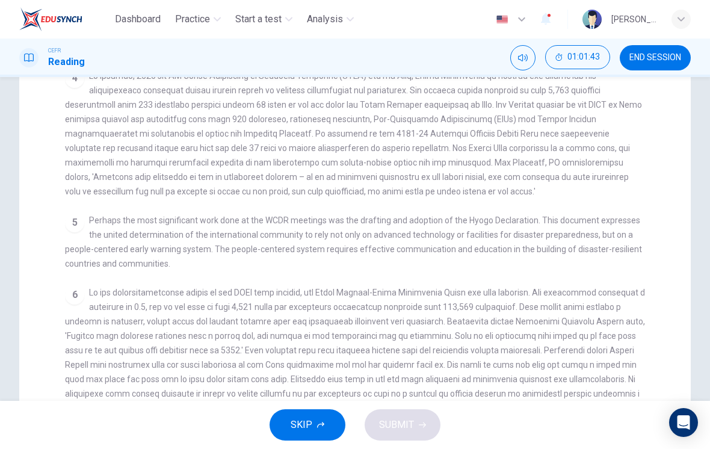
checkbox input "false"
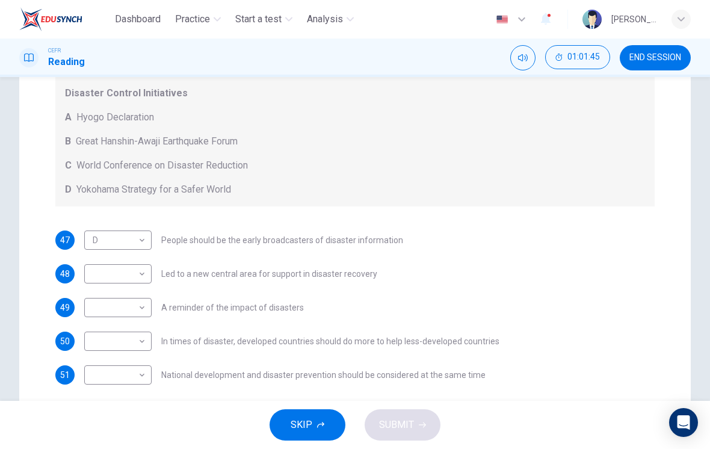
scroll to position [225, 0]
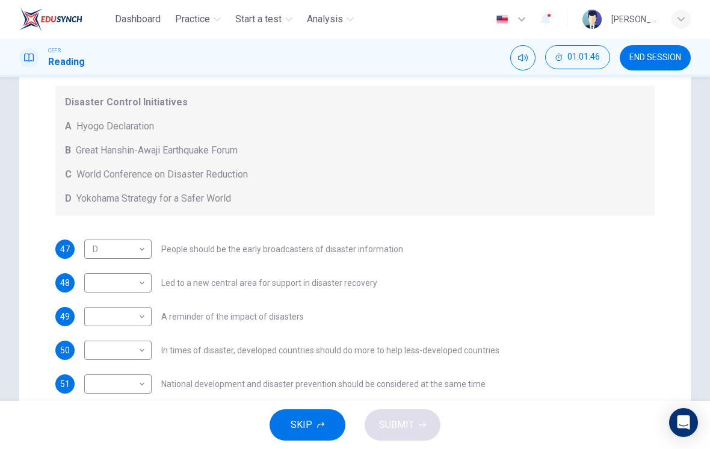
click at [143, 251] on body "Dashboard Practice Start a test Analysis English en ​ [PERSON_NAME] [PERSON_NAM…" at bounding box center [355, 224] width 710 height 449
click at [141, 260] on li "A" at bounding box center [117, 268] width 67 height 19
type input "A"
click at [125, 313] on body "Dashboard Practice Start a test Analysis English en ​ [PERSON_NAME] [PERSON_NAM…" at bounding box center [355, 224] width 710 height 449
click at [134, 356] on li "B" at bounding box center [117, 354] width 67 height 19
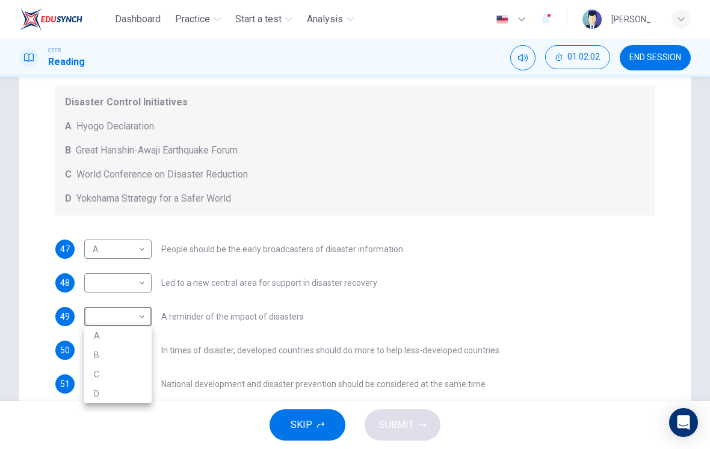
type input "B"
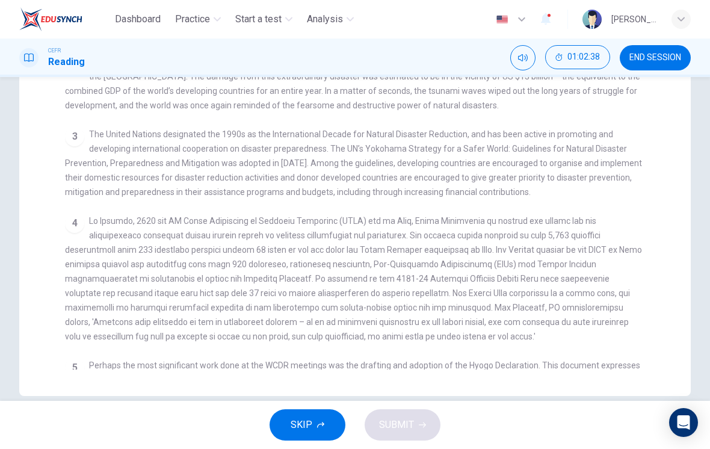
scroll to position [202, 0]
click at [235, 323] on span at bounding box center [353, 278] width 577 height 125
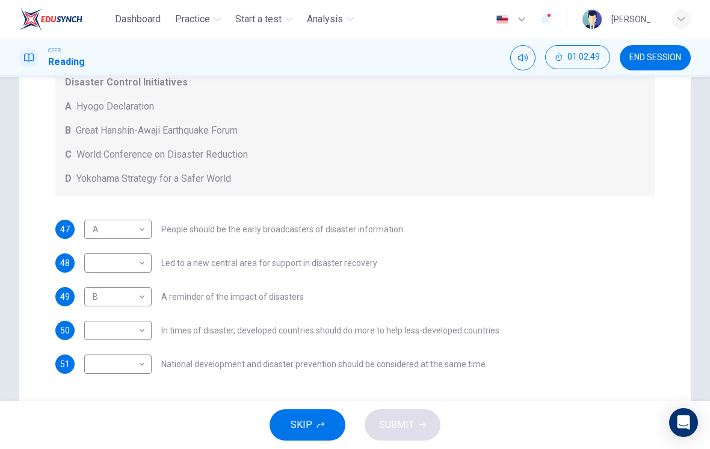
scroll to position [247, 0]
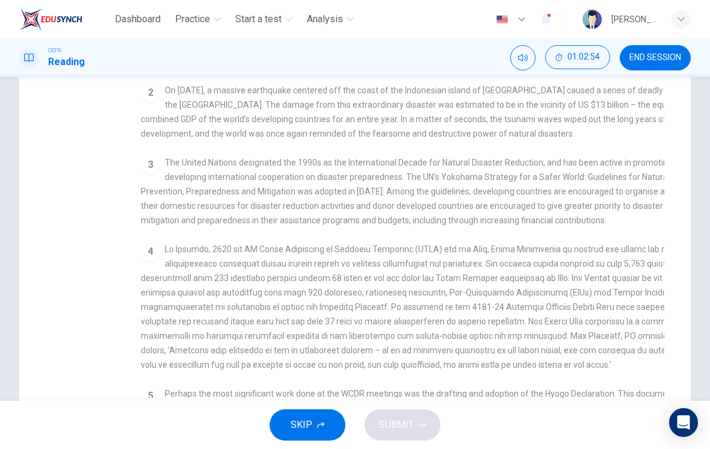
checkbox input "false"
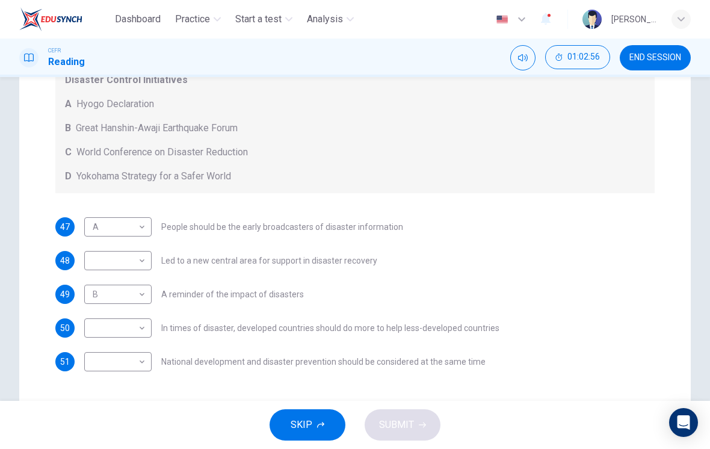
click at [146, 322] on body "Dashboard Practice Start a test Analysis English en ​ [PERSON_NAME] [PERSON_NAM…" at bounding box center [355, 224] width 710 height 449
click at [128, 406] on li "D" at bounding box center [117, 404] width 67 height 19
type input "D"
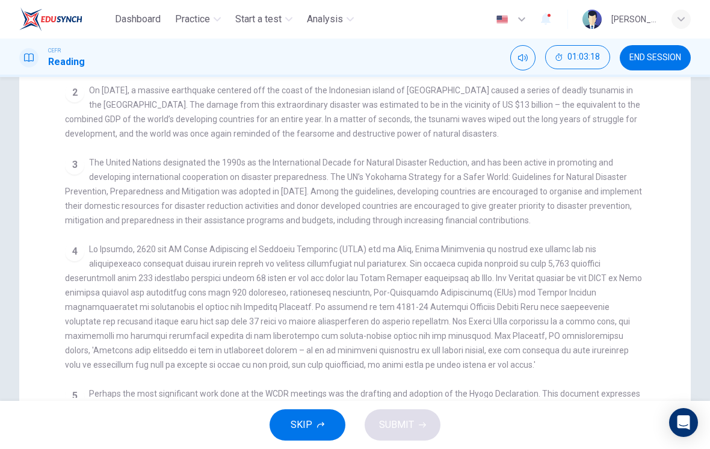
checkbox input "false"
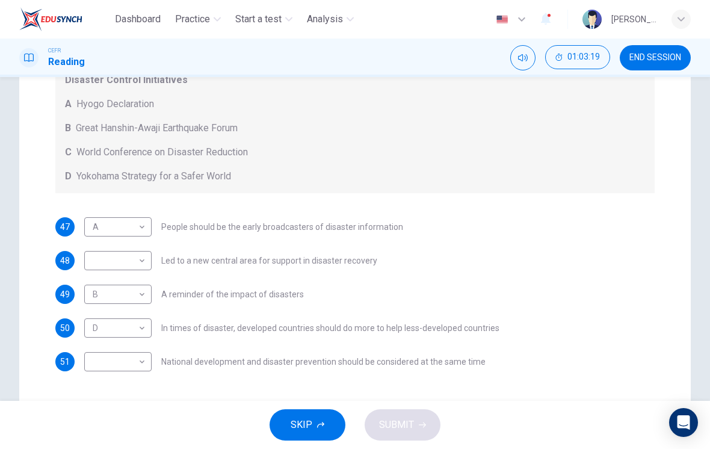
click at [135, 363] on body "Dashboard Practice Start a test Analysis English en ​ [PERSON_NAME] [PERSON_NAM…" at bounding box center [355, 224] width 710 height 449
click at [129, 425] on li "D" at bounding box center [117, 429] width 67 height 19
type input "D"
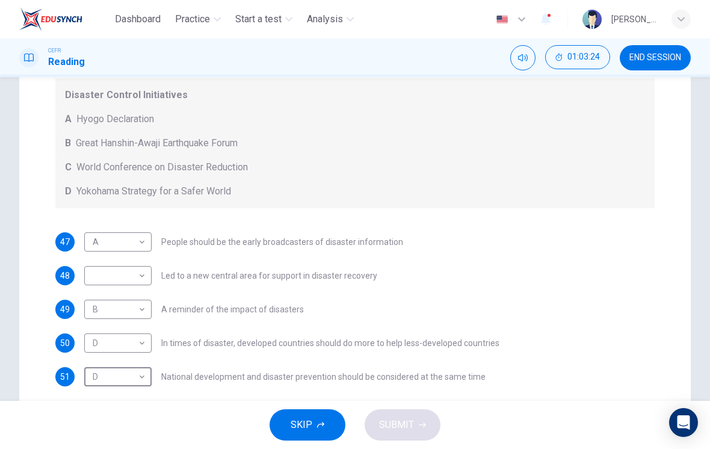
scroll to position [225, 0]
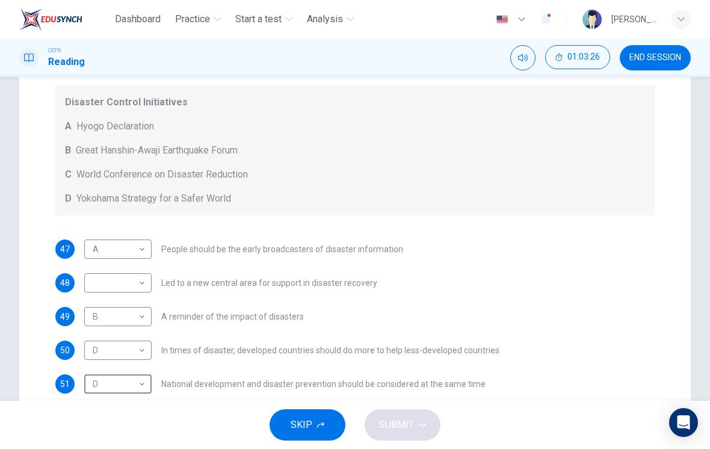
click at [142, 283] on body "Dashboard Practice Start a test Analysis English en ​ [PERSON_NAME] [PERSON_NAM…" at bounding box center [355, 224] width 710 height 449
click at [134, 322] on li "B" at bounding box center [117, 321] width 67 height 19
type input "B"
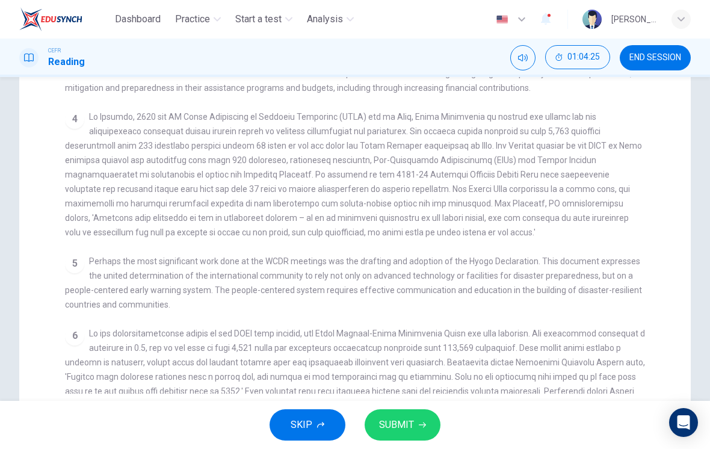
scroll to position [306, 0]
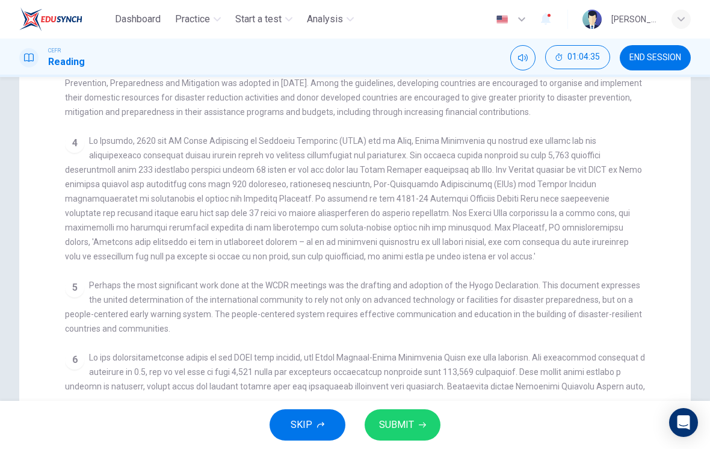
checkbox input "false"
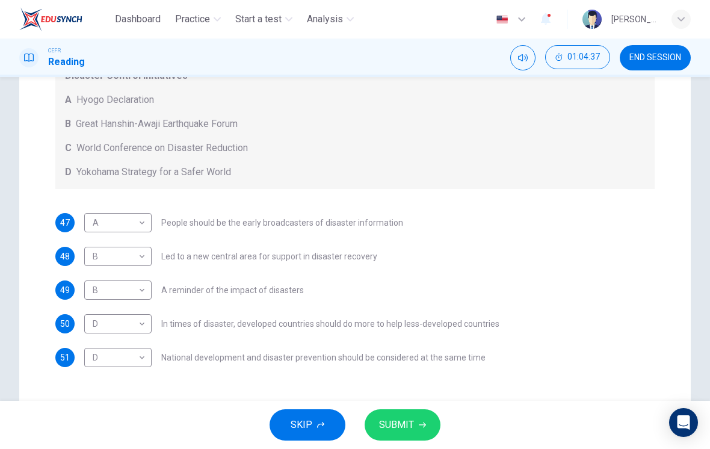
click at [118, 252] on body "Dashboard Practice Start a test Analysis English en ​ [PERSON_NAME] [PERSON_NAM…" at bounding box center [355, 224] width 710 height 449
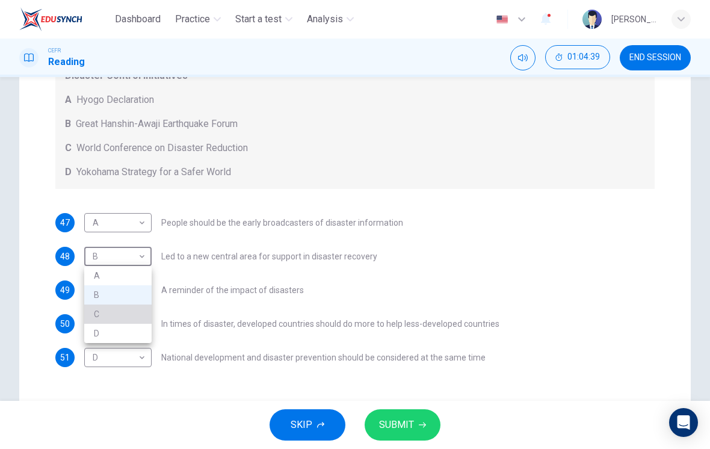
click at [129, 312] on li "C" at bounding box center [117, 313] width 67 height 19
type input "C"
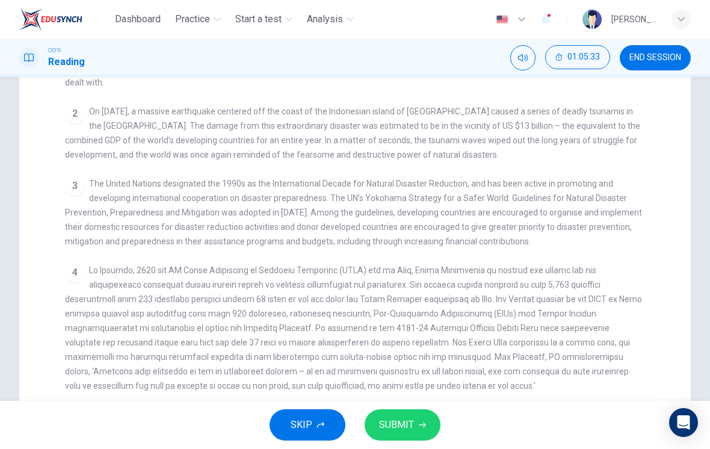
scroll to position [189, 0]
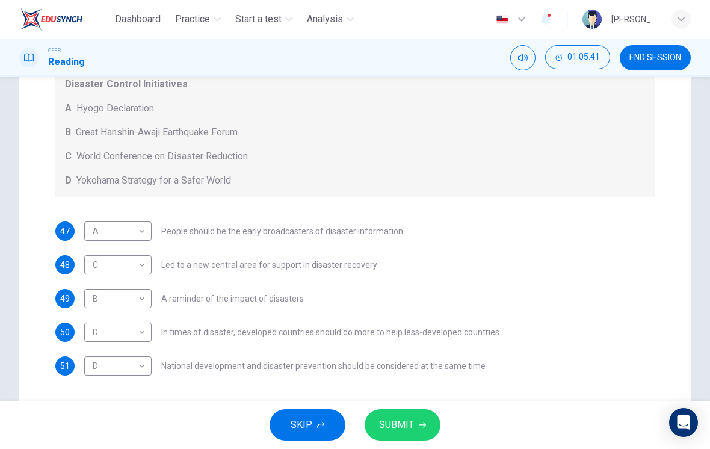
click at [416, 424] on button "SUBMIT" at bounding box center [403, 424] width 76 height 31
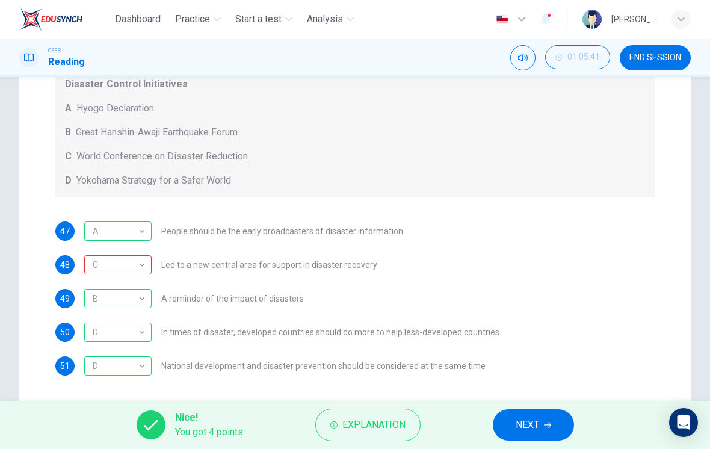
click at [128, 261] on div "C" at bounding box center [115, 265] width 63 height 34
click at [348, 427] on span "Explanation" at bounding box center [373, 424] width 63 height 17
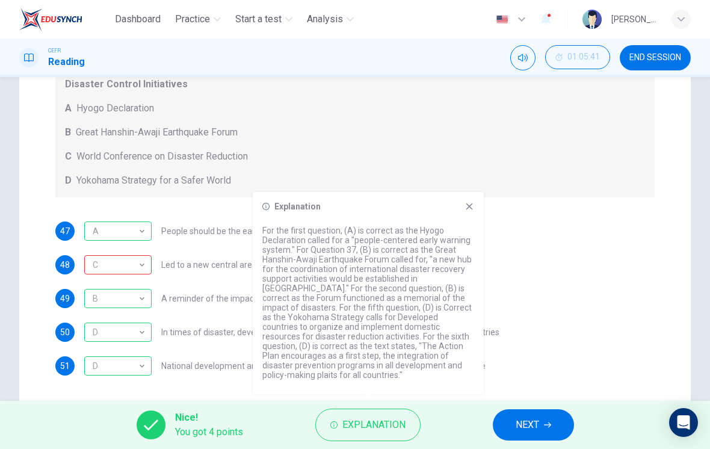
click at [466, 222] on div "Explanation For the first question, (A) is correct as the Hyogo Declaration cal…" at bounding box center [368, 293] width 231 height 202
click at [468, 211] on icon at bounding box center [469, 207] width 10 height 10
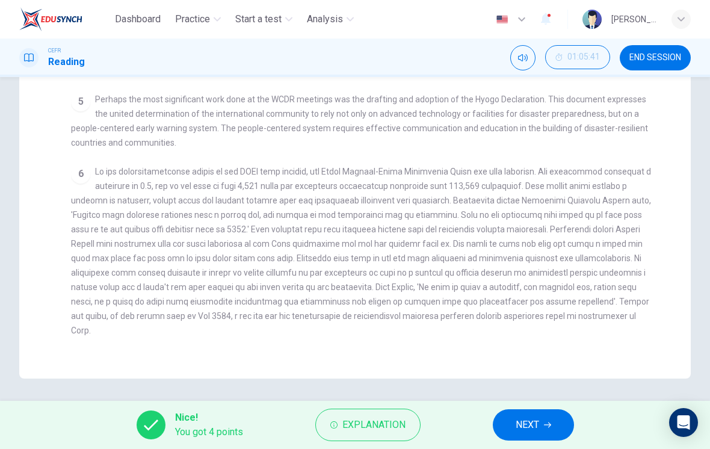
scroll to position [288, 0]
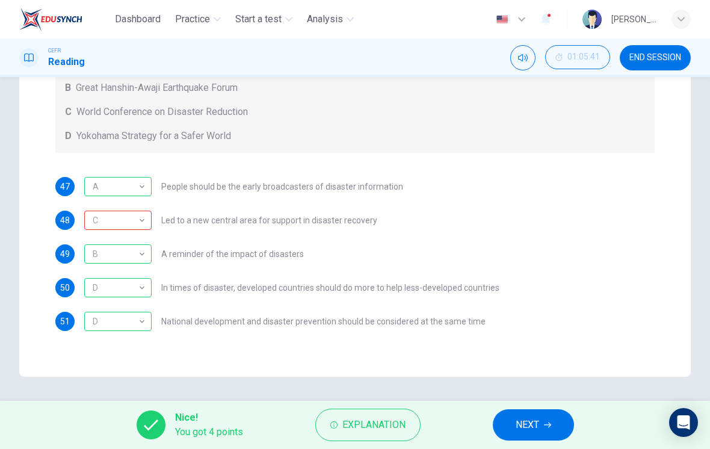
click at [407, 426] on button "Explanation" at bounding box center [367, 425] width 105 height 32
click at [557, 275] on div "47 A A ​ People should be the early broadcasters of disaster information 48 C C…" at bounding box center [354, 254] width 599 height 154
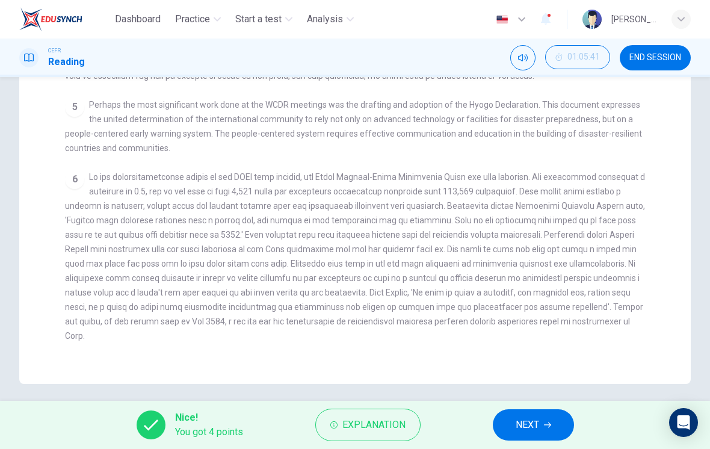
scroll to position [474, 0]
checkbox input "false"
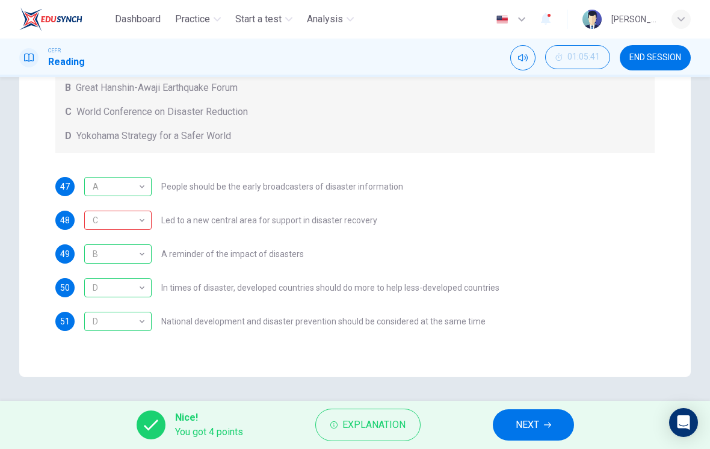
click at [535, 423] on span "NEXT" at bounding box center [527, 424] width 23 height 17
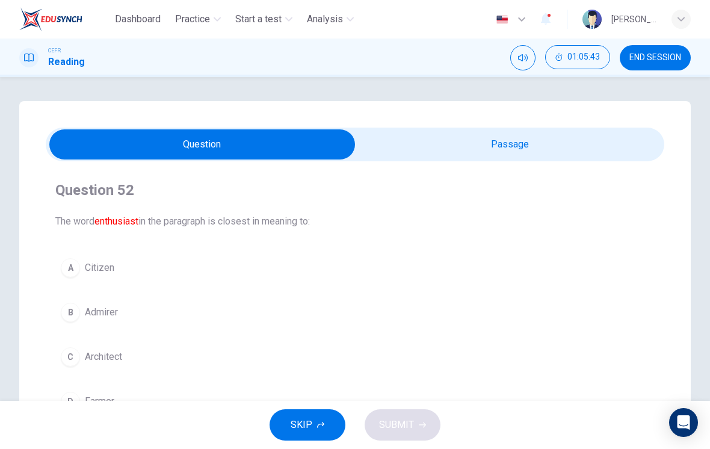
click at [661, 59] on span "END SESSION" at bounding box center [655, 58] width 52 height 10
